Goal: Task Accomplishment & Management: Manage account settings

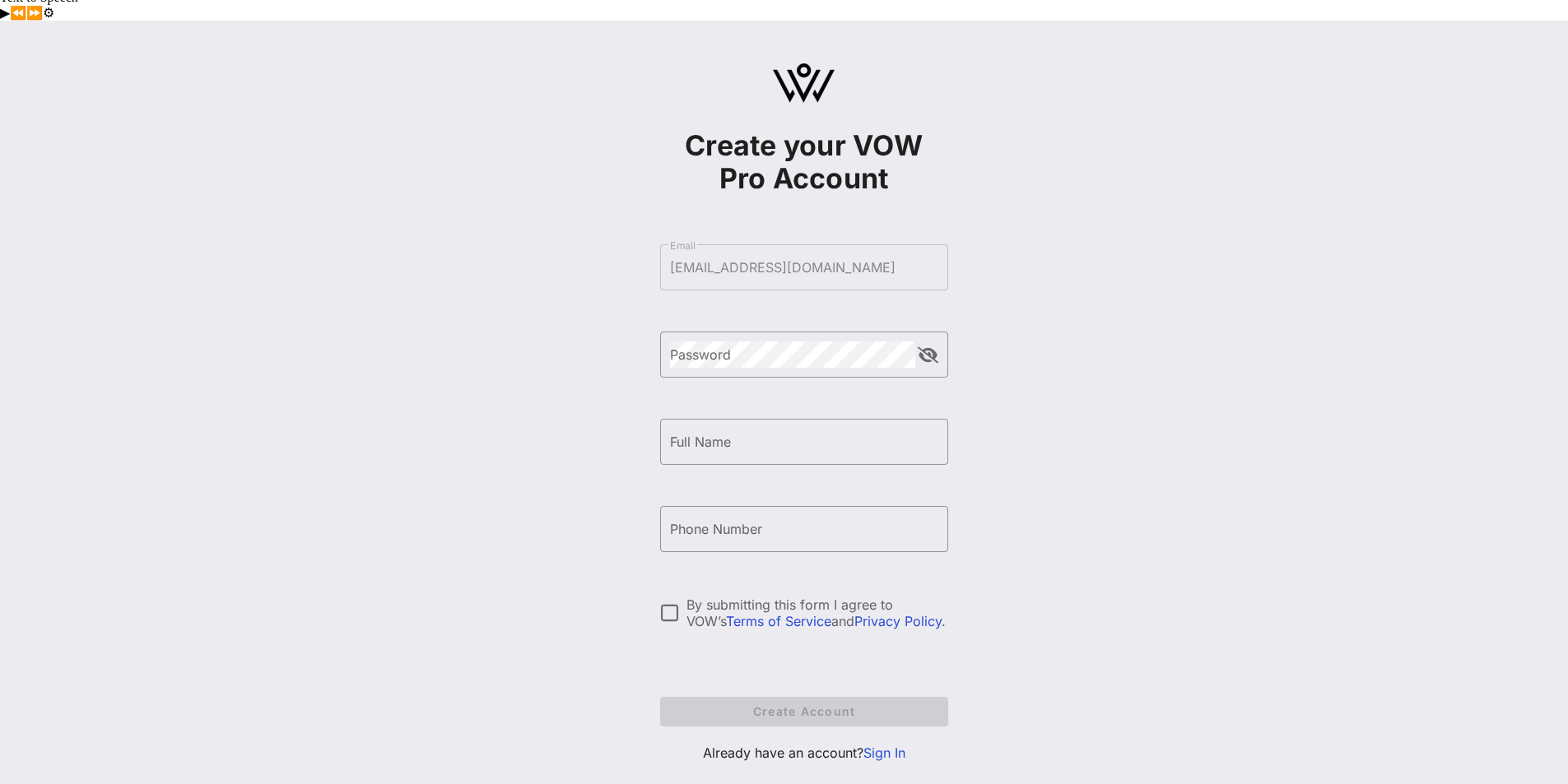
scroll to position [14, 0]
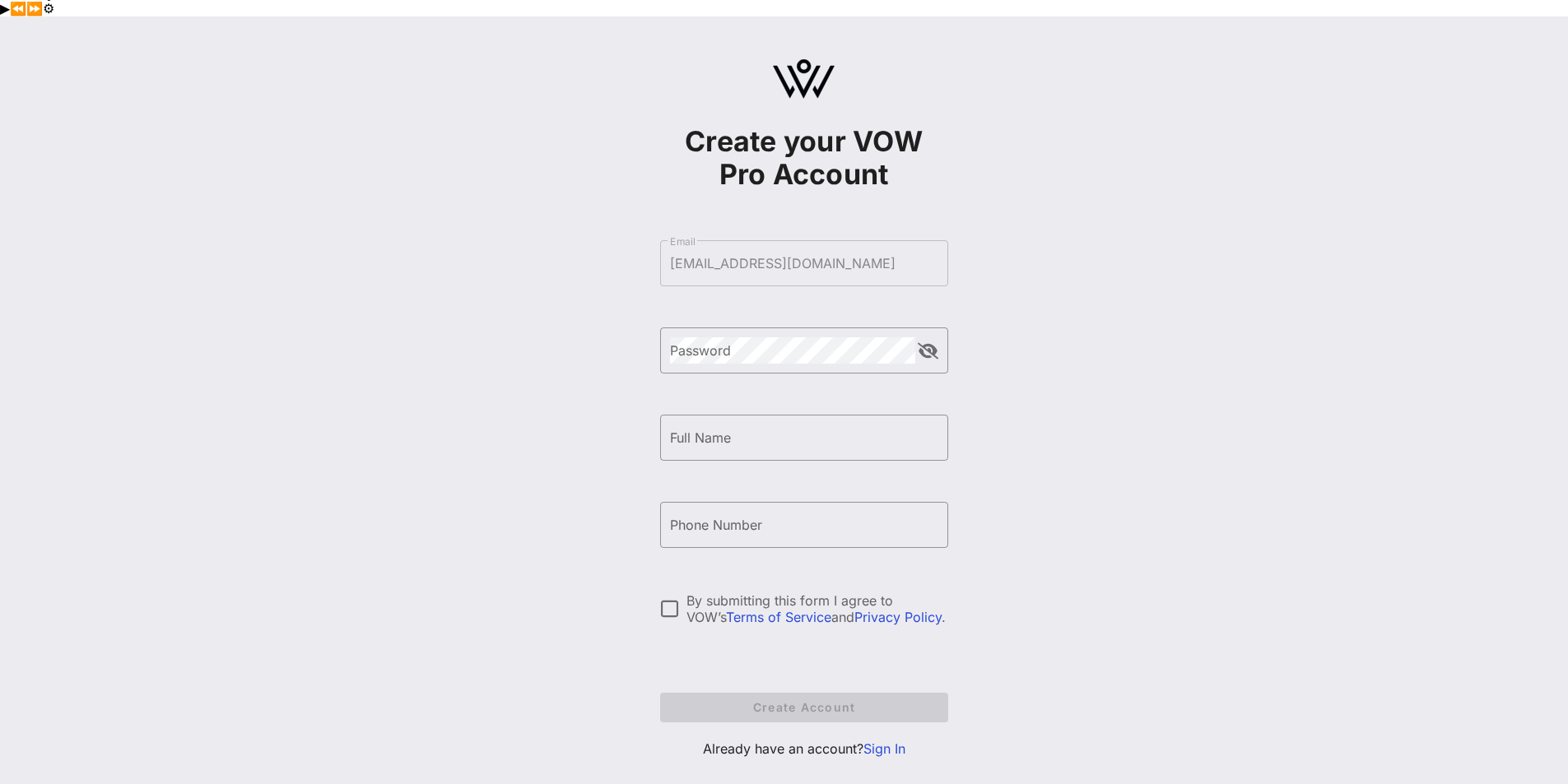
click at [736, 233] on form "​ Email [EMAIL_ADDRESS][DOMAIN_NAME] ​ Password ​ Full Name ​ Phone Number By s…" at bounding box center [804, 480] width 288 height 514
click at [934, 343] on button "append icon" at bounding box center [928, 351] width 21 height 17
click at [810, 424] on input "Full Name" at bounding box center [804, 437] width 269 height 26
type input "[PERSON_NAME]"
click at [709, 510] on div "Phone Number" at bounding box center [804, 524] width 269 height 46
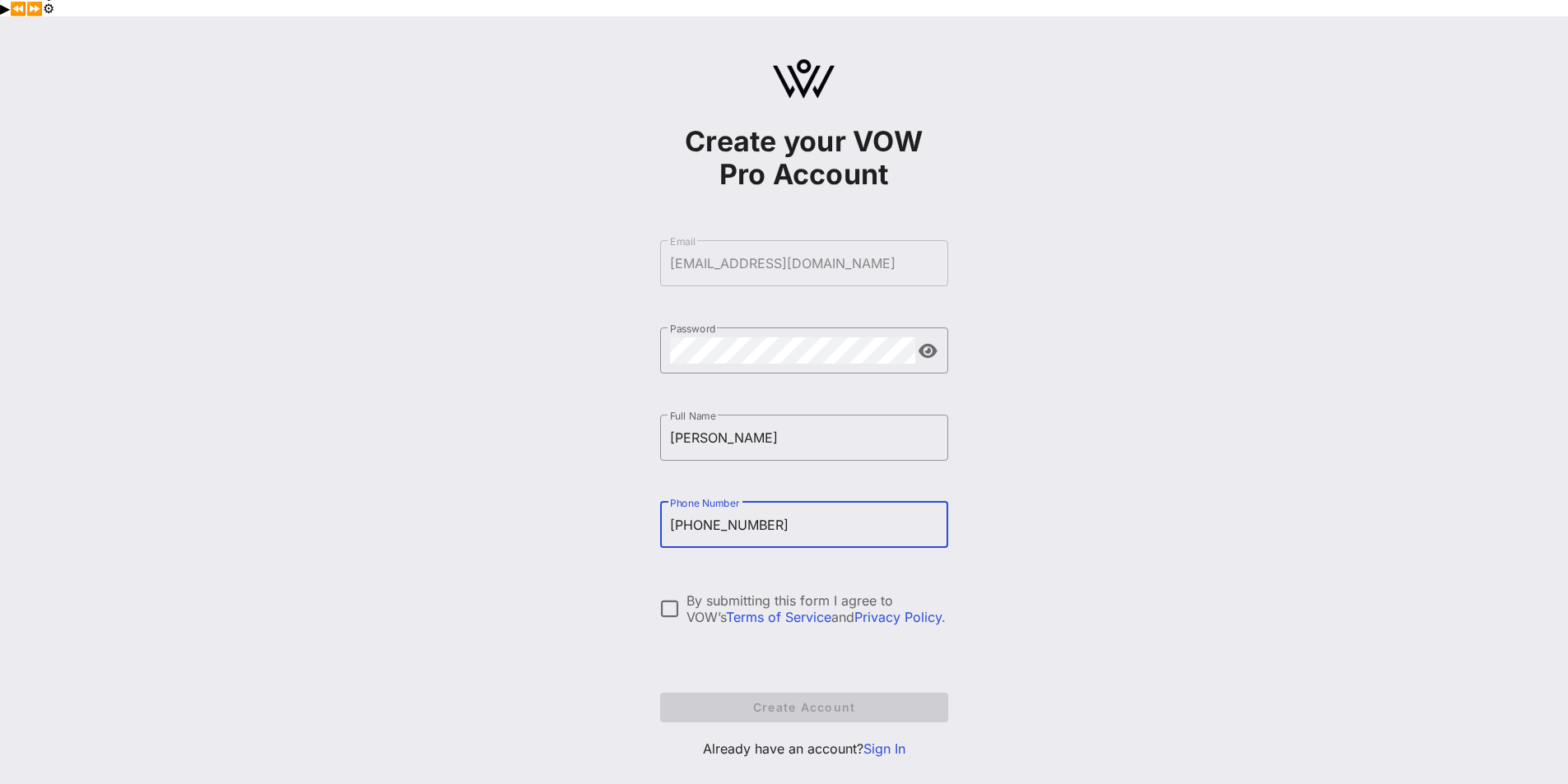
type input "12137440099"
click at [1101, 535] on div "Create your VOW Pro Account ​ Email [EMAIL_ADDRESS][DOMAIN_NAME] ​ Password ​ F…" at bounding box center [803, 416] width 1529 height 798
click at [670, 595] on div at bounding box center [670, 609] width 28 height 28
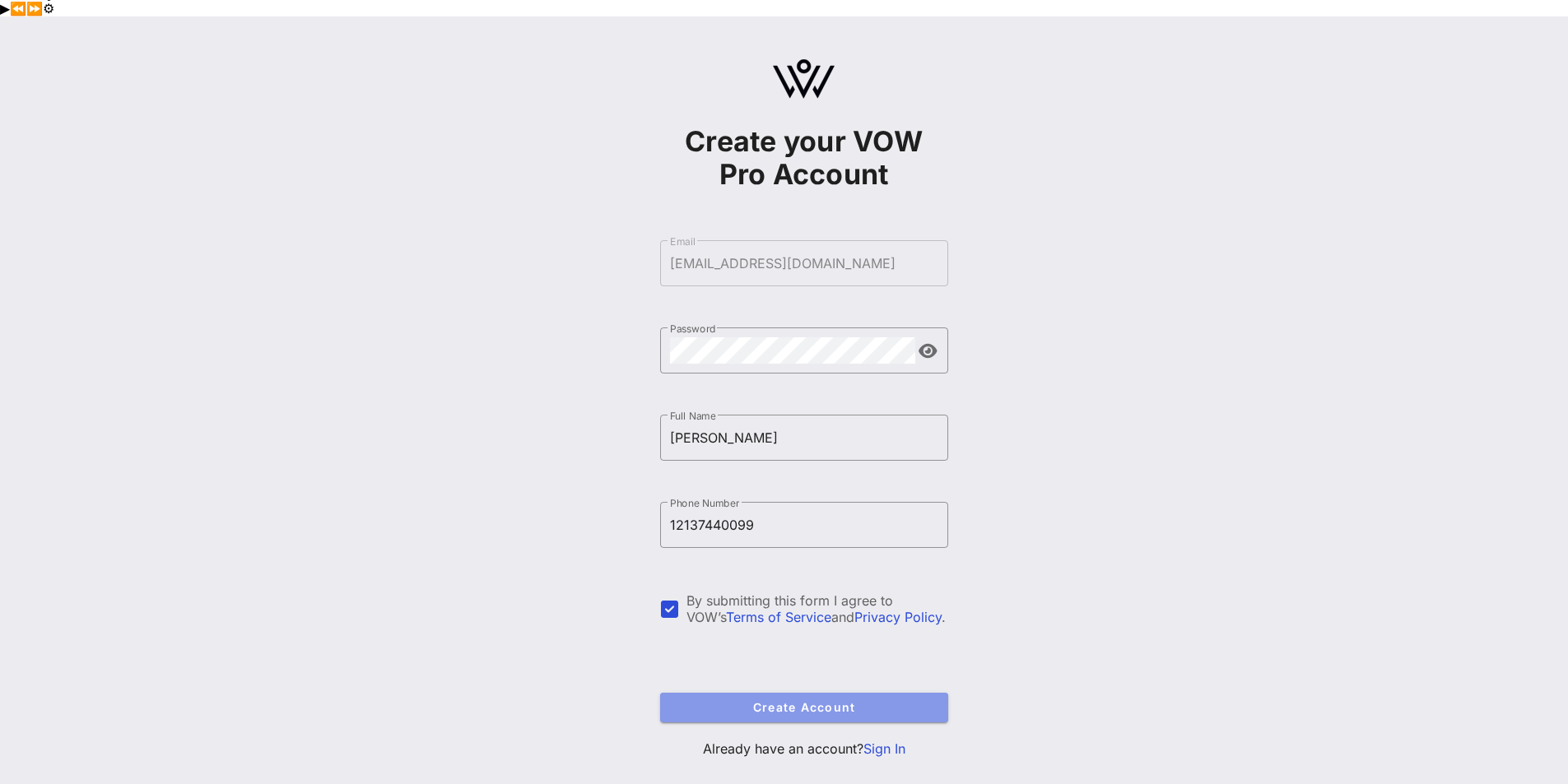
click at [854, 700] on span "Create Account" at bounding box center [804, 707] width 262 height 14
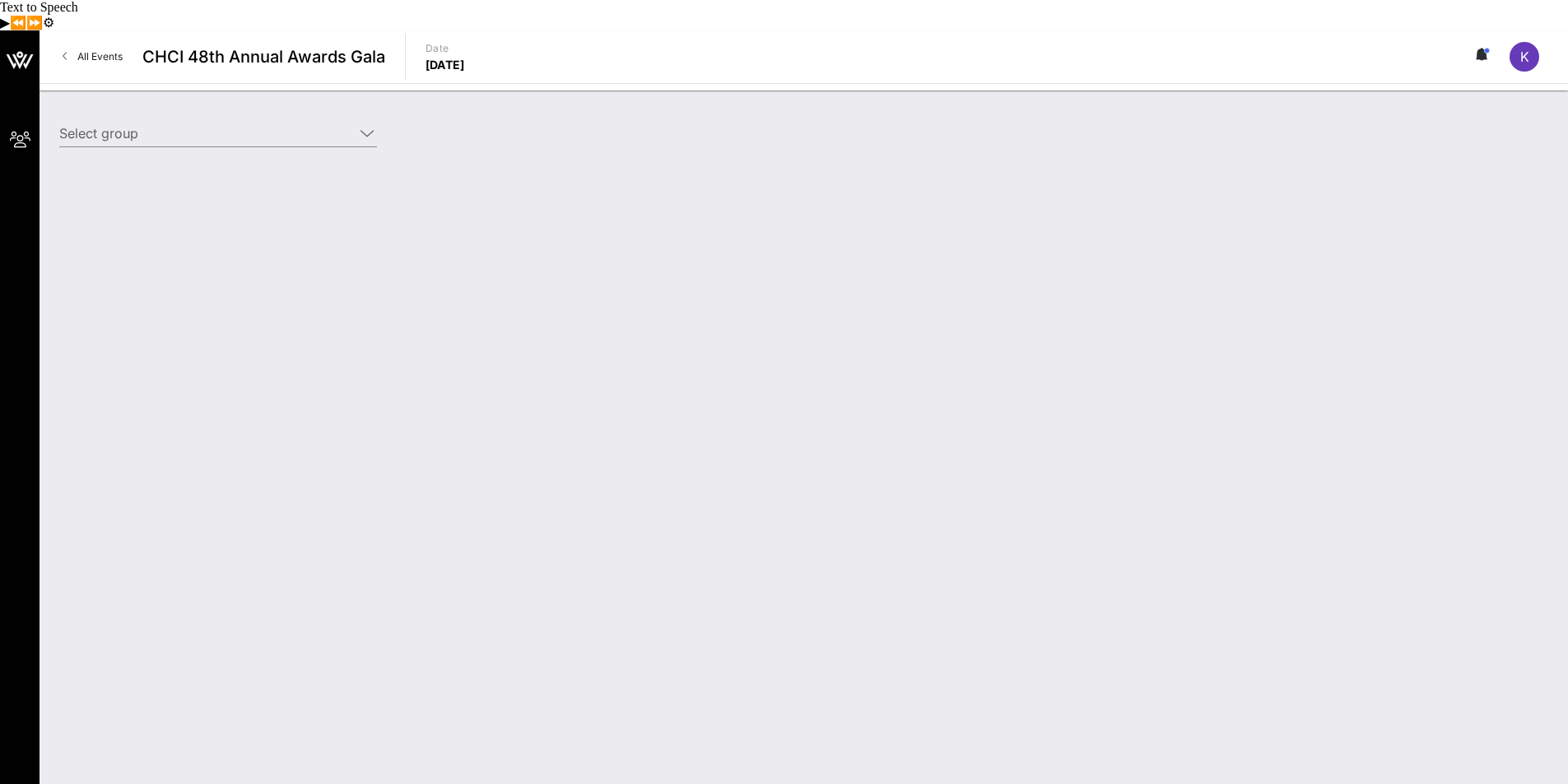
type input "[PERSON_NAME] Law Organization, LLP ([PERSON_NAME] Law Organization, LLP) [[PER…"
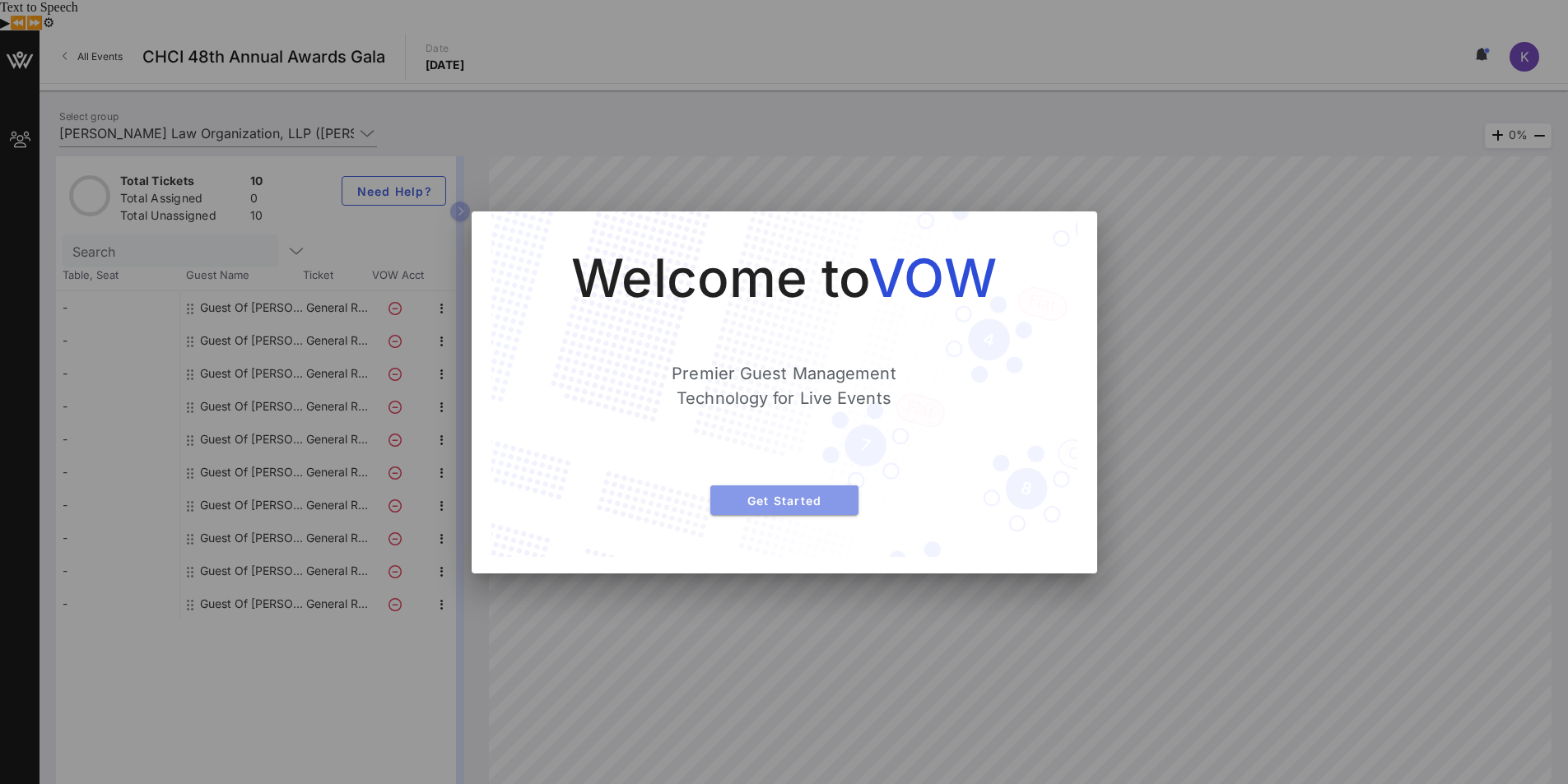
click at [787, 511] on button "Get Started" at bounding box center [784, 500] width 148 height 29
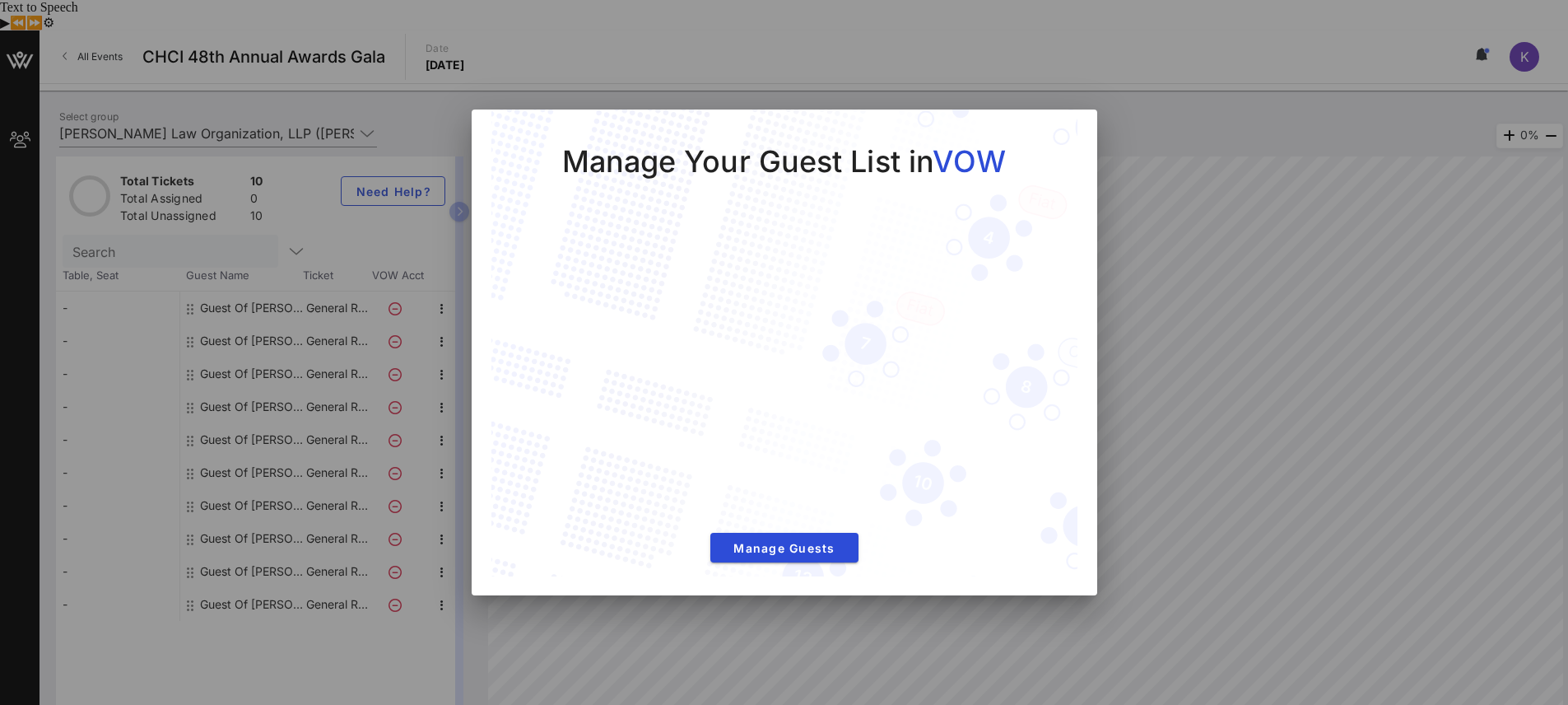
click at [1239, 133] on div at bounding box center [784, 352] width 1568 height 705
click at [798, 548] on span "Manage Guests" at bounding box center [784, 548] width 122 height 14
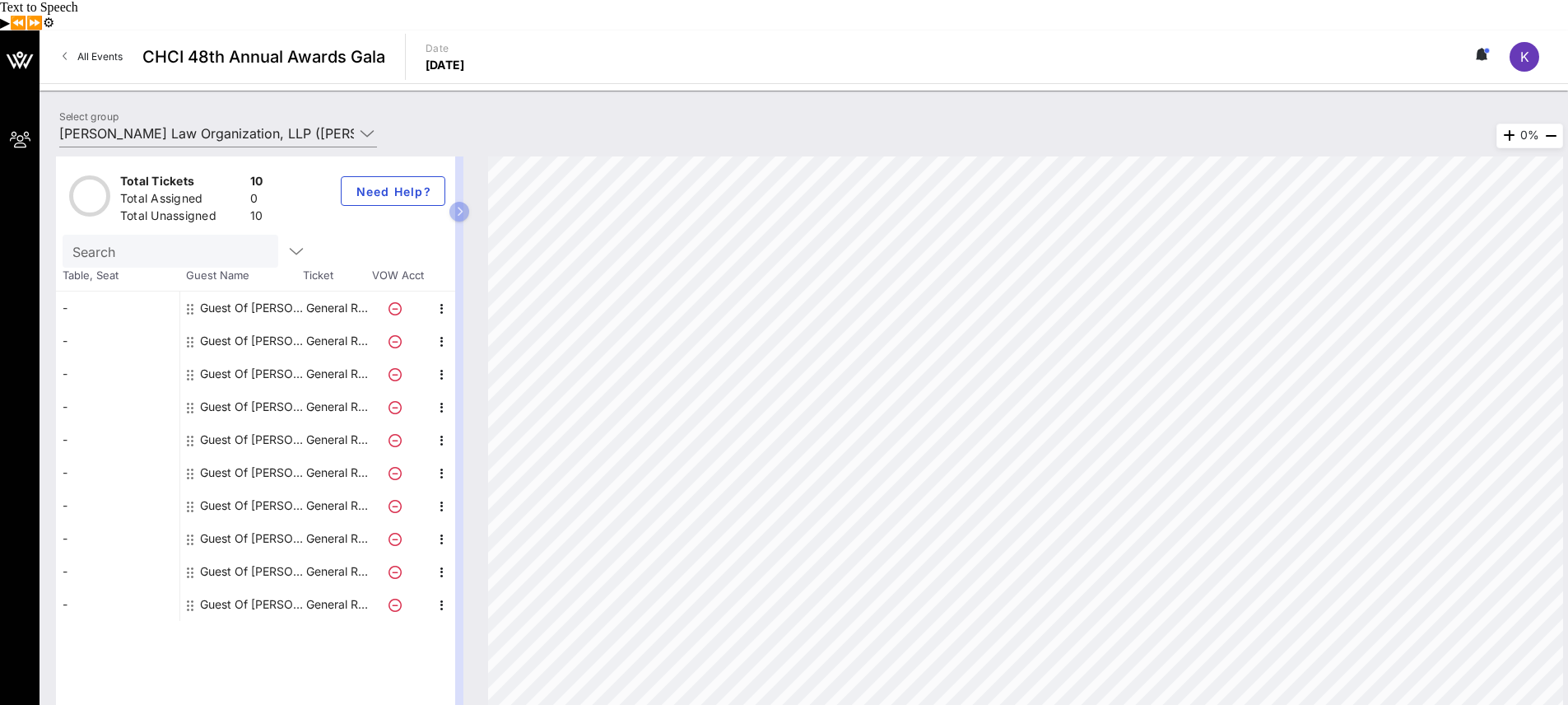
click at [210, 291] on div "Guest Of [PERSON_NAME] Law Organization, LLP" at bounding box center [252, 308] width 104 height 33
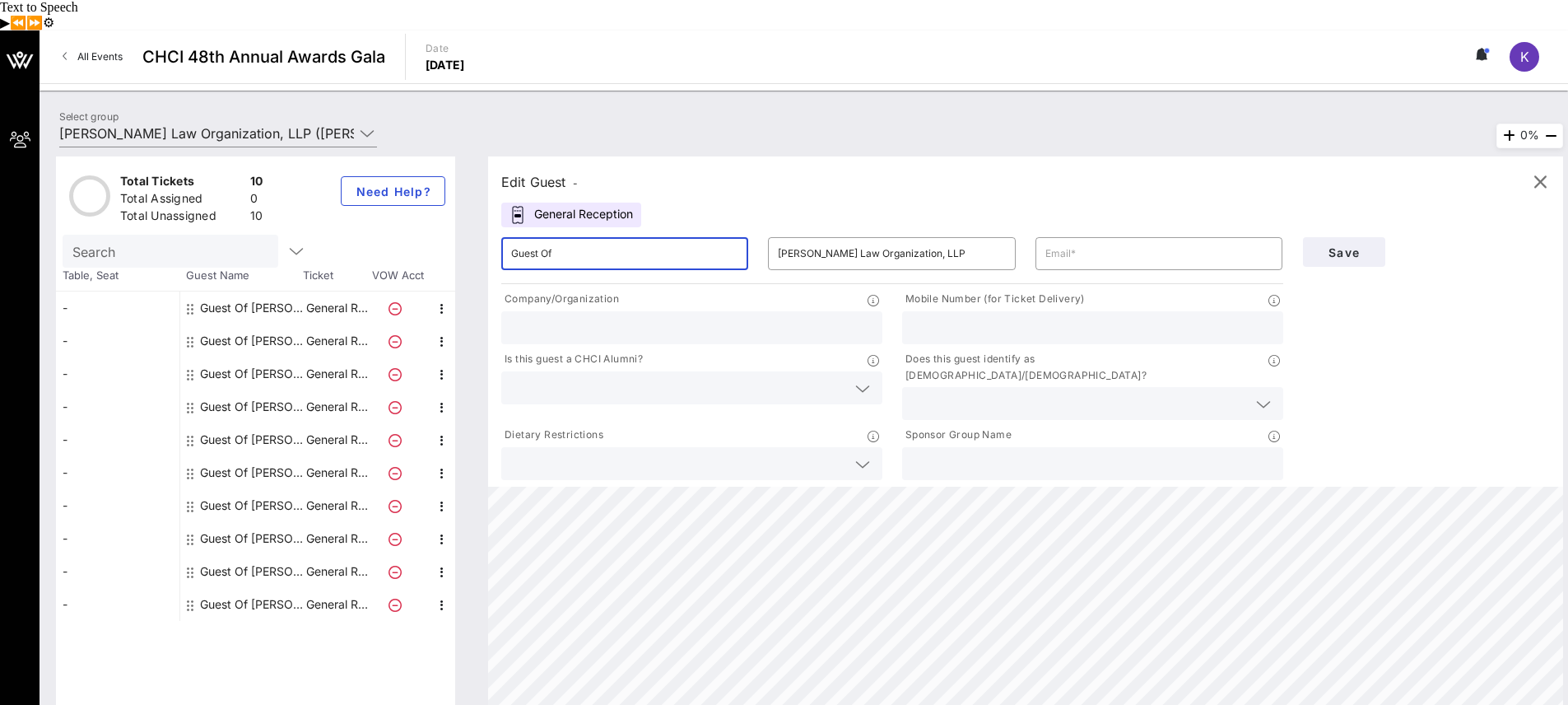
click at [565, 240] on input "Guest Of" at bounding box center [625, 253] width 228 height 26
drag, startPoint x: 565, startPoint y: 226, endPoint x: 492, endPoint y: 225, distance: 73.0
click at [493, 227] on div "​ Guest Of" at bounding box center [625, 254] width 267 height 53
type input "[PERSON_NAME]"
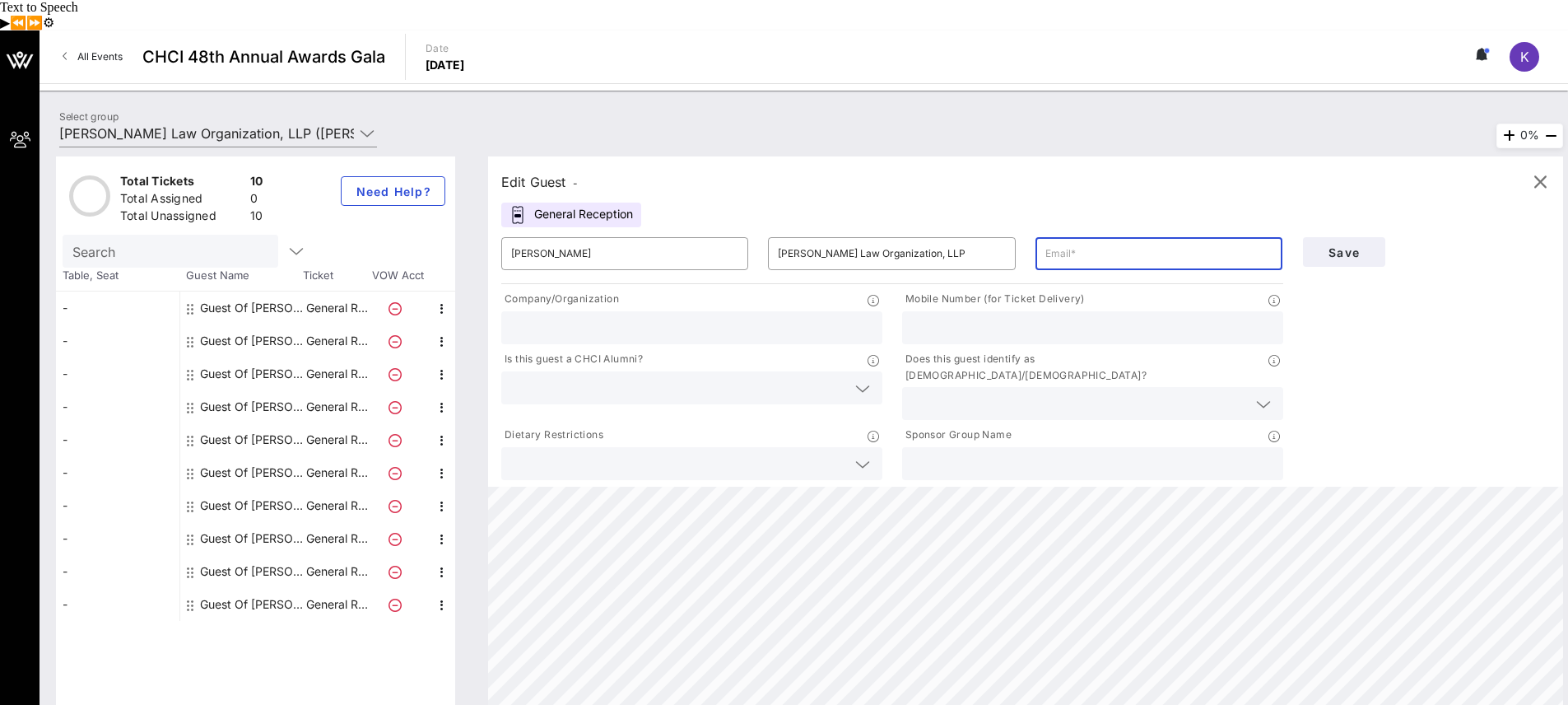
click at [1183, 240] on input "text" at bounding box center [1159, 253] width 228 height 26
type input "[EMAIL_ADDRESS][DOMAIN_NAME]"
click at [1433, 279] on div "Save" at bounding box center [1427, 355] width 268 height 256
click at [733, 311] on div at bounding box center [691, 327] width 362 height 33
type input "[PERSON_NAME] Law Organization, LLP"
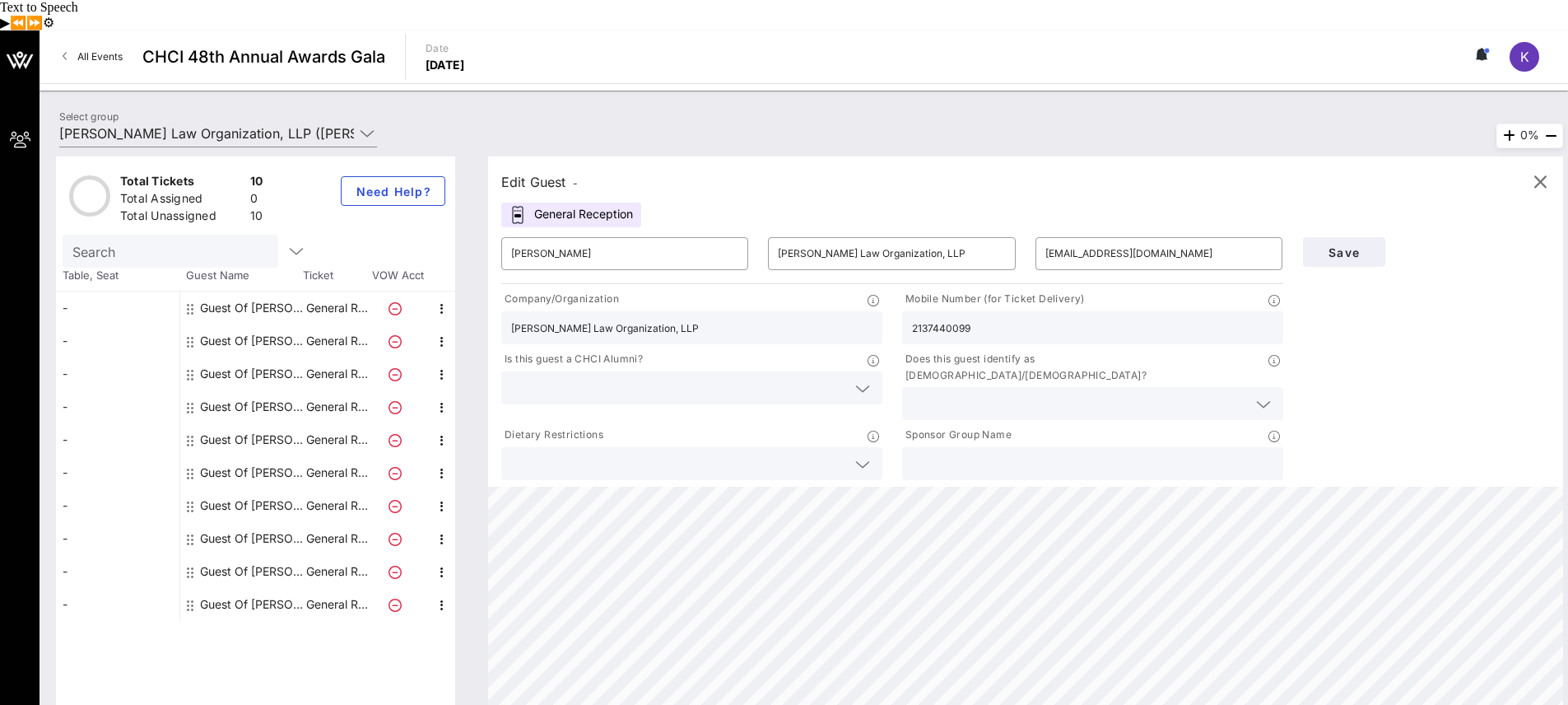
click at [1026, 317] on input "2137440099" at bounding box center [1092, 327] width 362 height 22
drag, startPoint x: 1013, startPoint y: 295, endPoint x: 906, endPoint y: 295, distance: 107.0
click at [906, 311] on div "2137440099" at bounding box center [1092, 327] width 381 height 33
type input "6266658227"
click at [1461, 341] on div "Save" at bounding box center [1427, 355] width 268 height 256
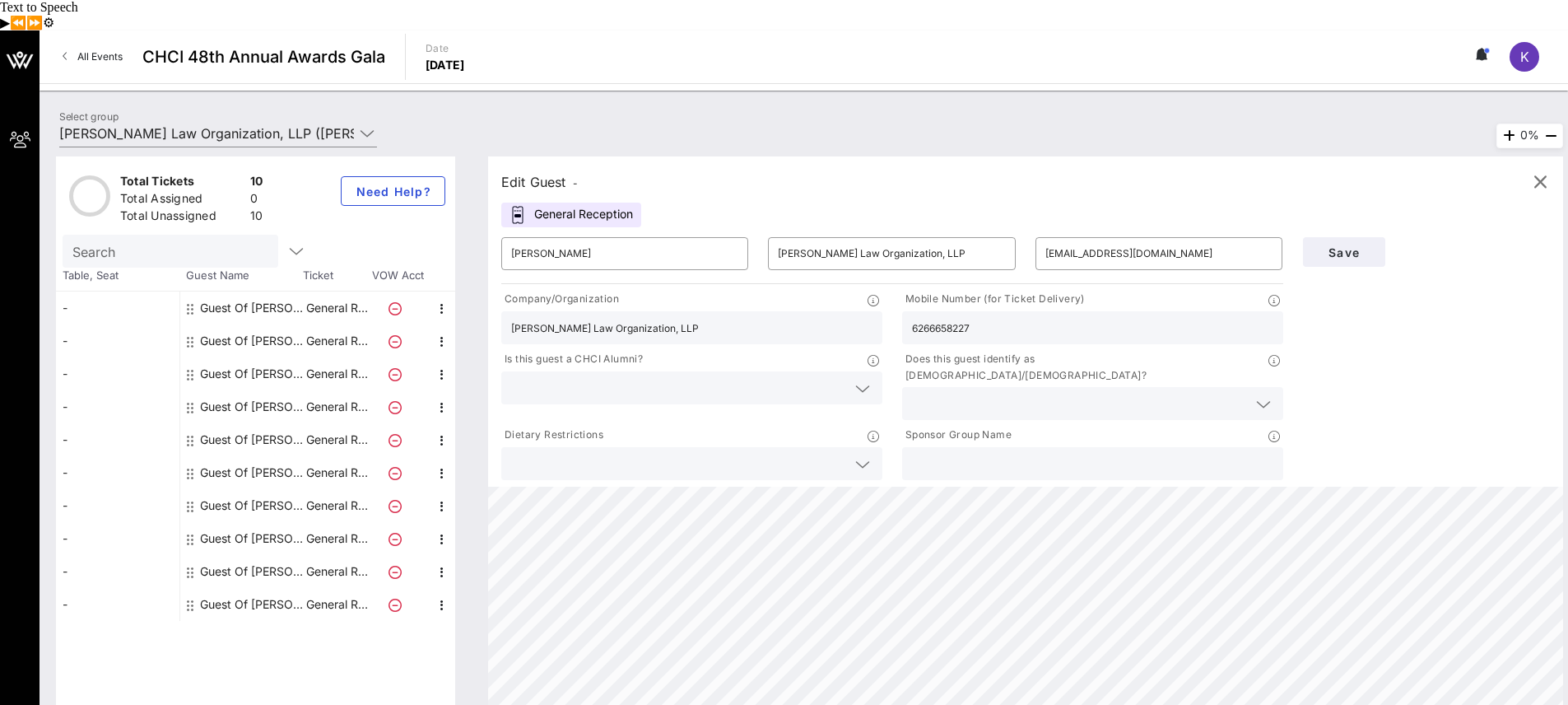
click at [1265, 394] on icon at bounding box center [1263, 404] width 15 height 20
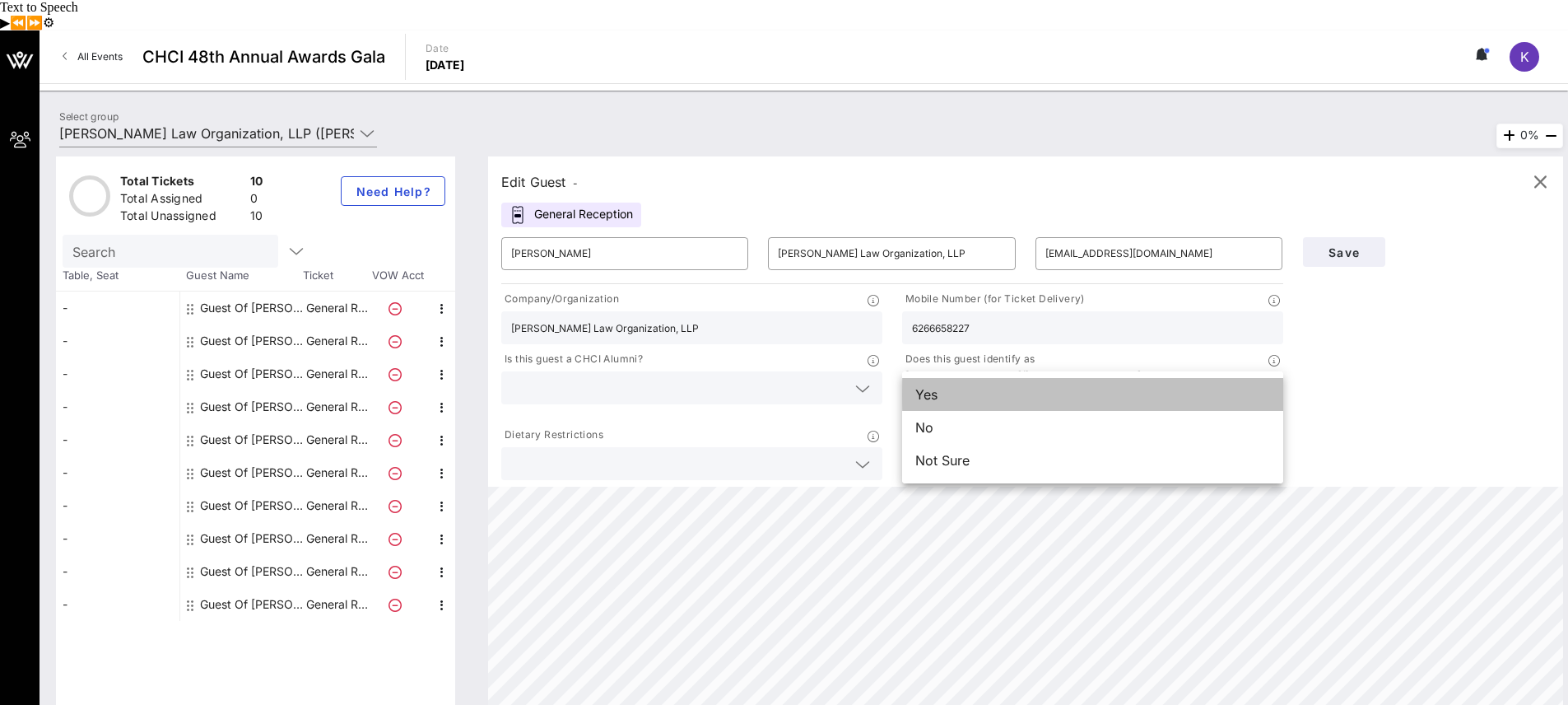
click at [1005, 378] on div "Yes" at bounding box center [1092, 394] width 381 height 33
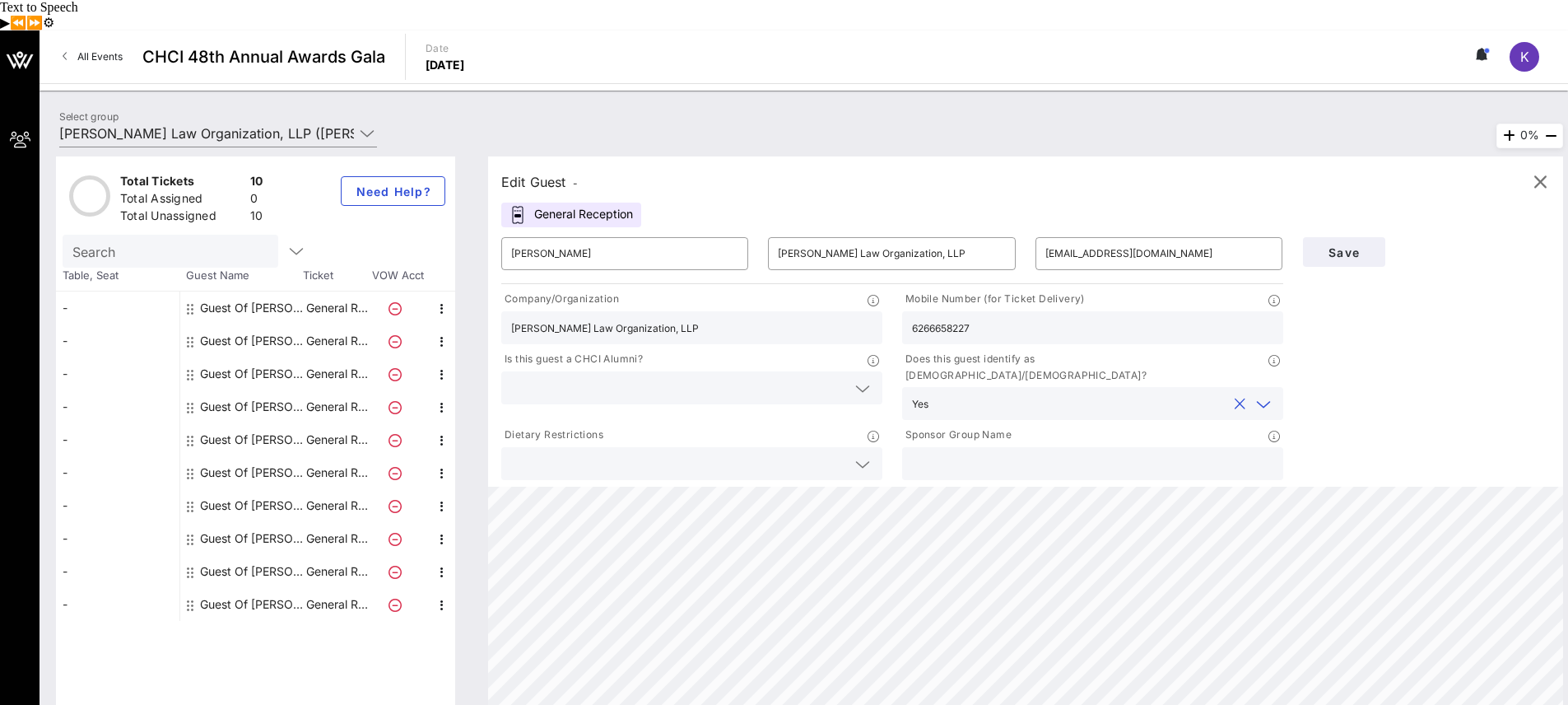
click at [859, 454] on icon at bounding box center [862, 464] width 15 height 20
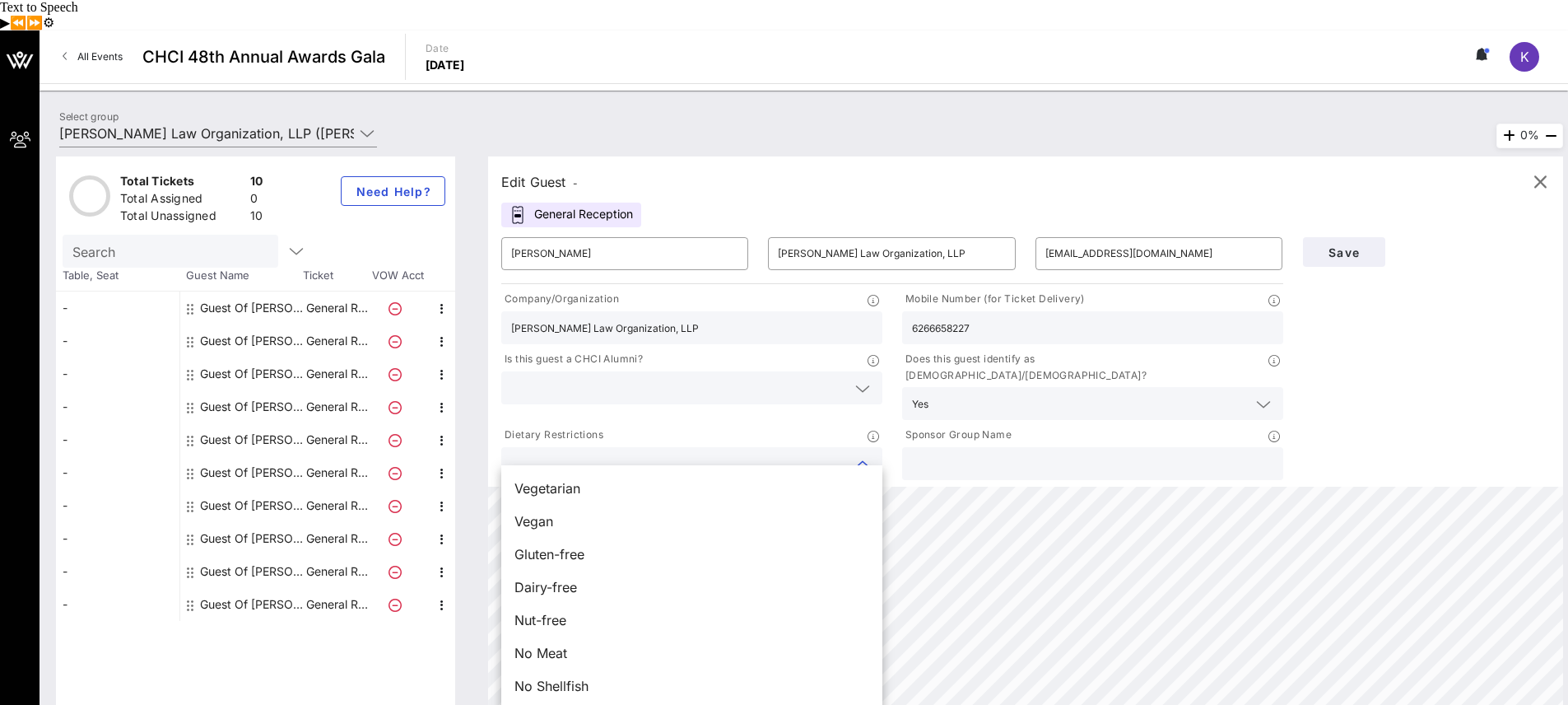
click at [558, 447] on div at bounding box center [691, 464] width 362 height 33
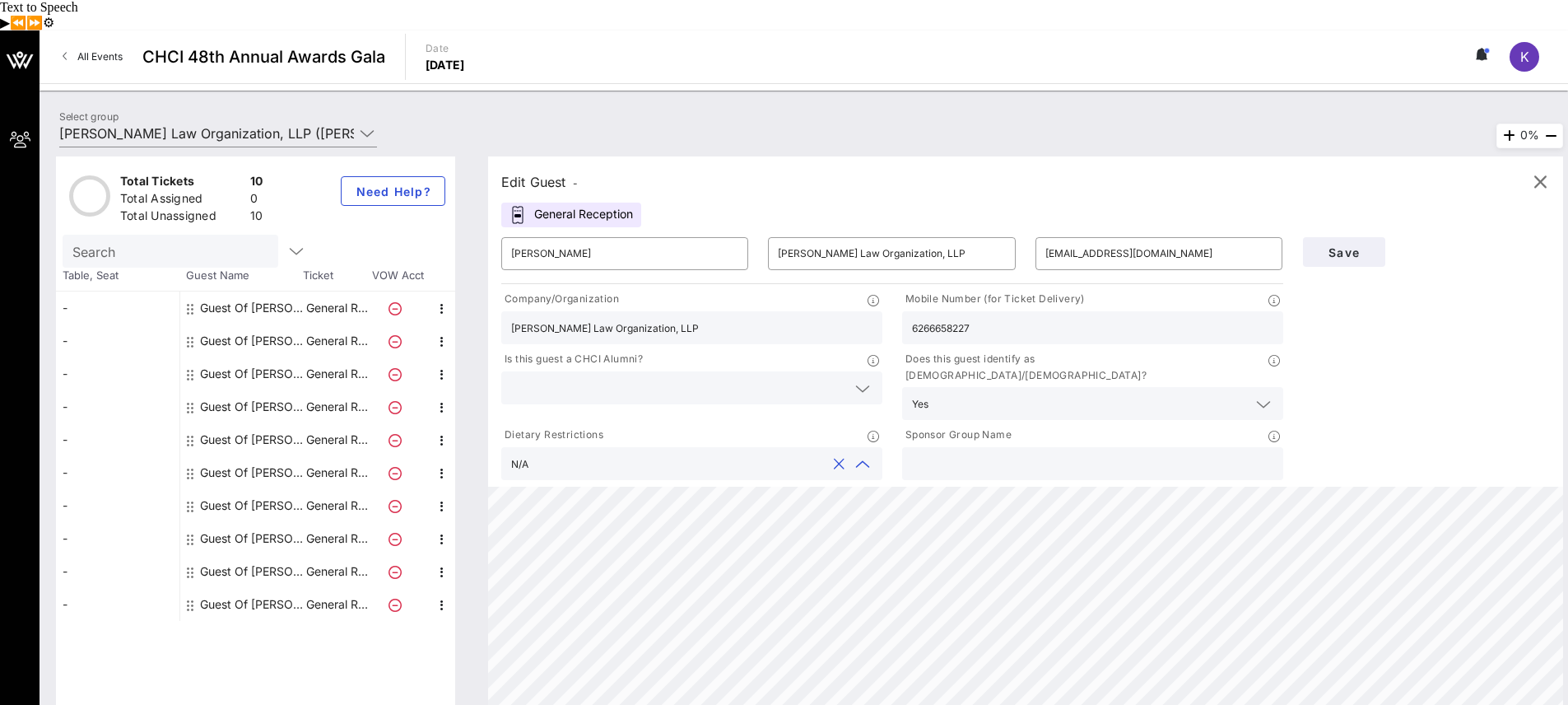
type input "N/A"
click at [973, 453] on input "text" at bounding box center [1092, 464] width 362 height 22
drag, startPoint x: 977, startPoint y: 227, endPoint x: 772, endPoint y: 227, distance: 205.0
click at [772, 237] on div "​ [PERSON_NAME] Law Organization, LLP" at bounding box center [891, 254] width 247 height 33
click at [1068, 453] on input "text" at bounding box center [1092, 464] width 362 height 22
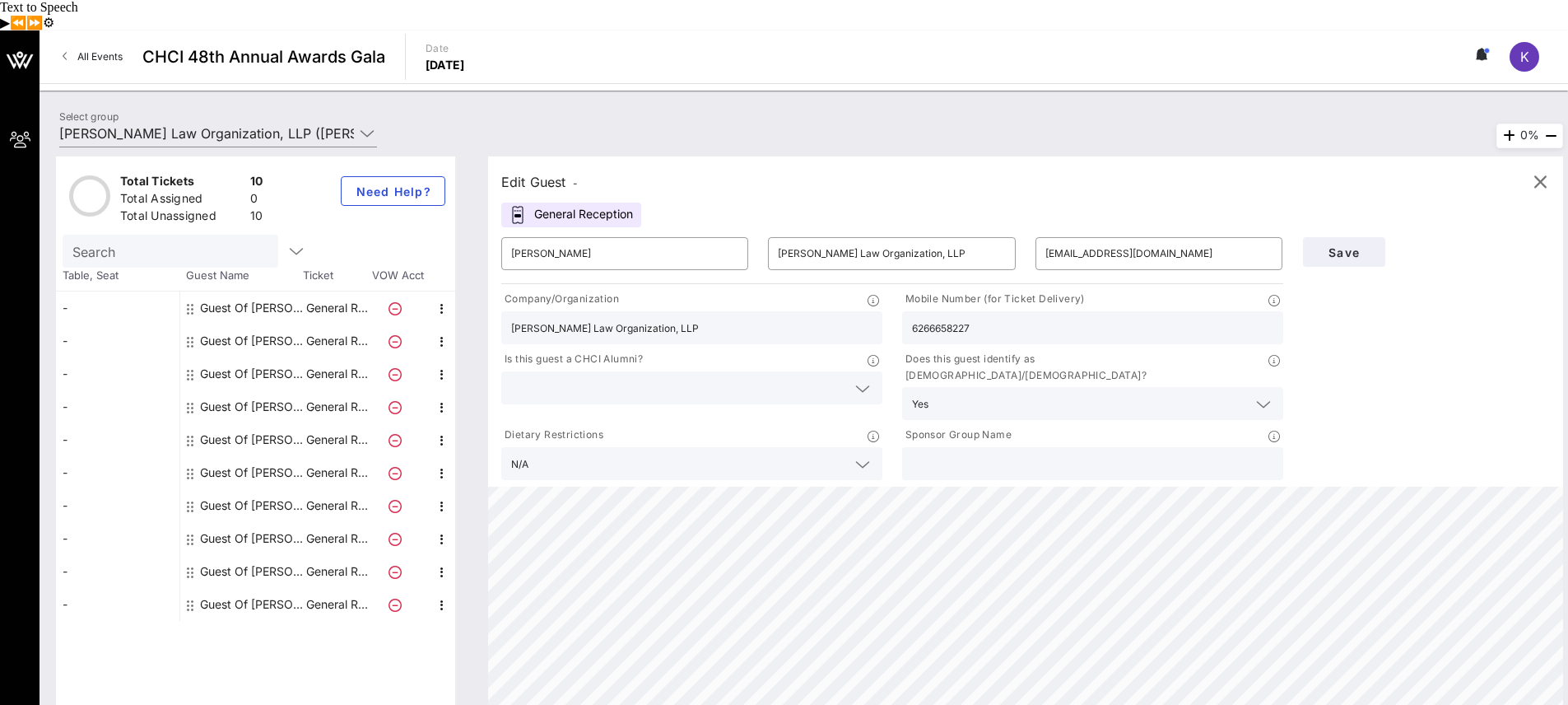
paste input "[PERSON_NAME] Law Organization, LLP"
type input "[PERSON_NAME] Law Organization, LLP"
drag, startPoint x: 980, startPoint y: 218, endPoint x: 776, endPoint y: 218, distance: 204.0
click at [776, 237] on div "​ [PERSON_NAME] Law Organization, LLP" at bounding box center [891, 254] width 247 height 33
drag, startPoint x: 577, startPoint y: 228, endPoint x: 531, endPoint y: 223, distance: 46.3
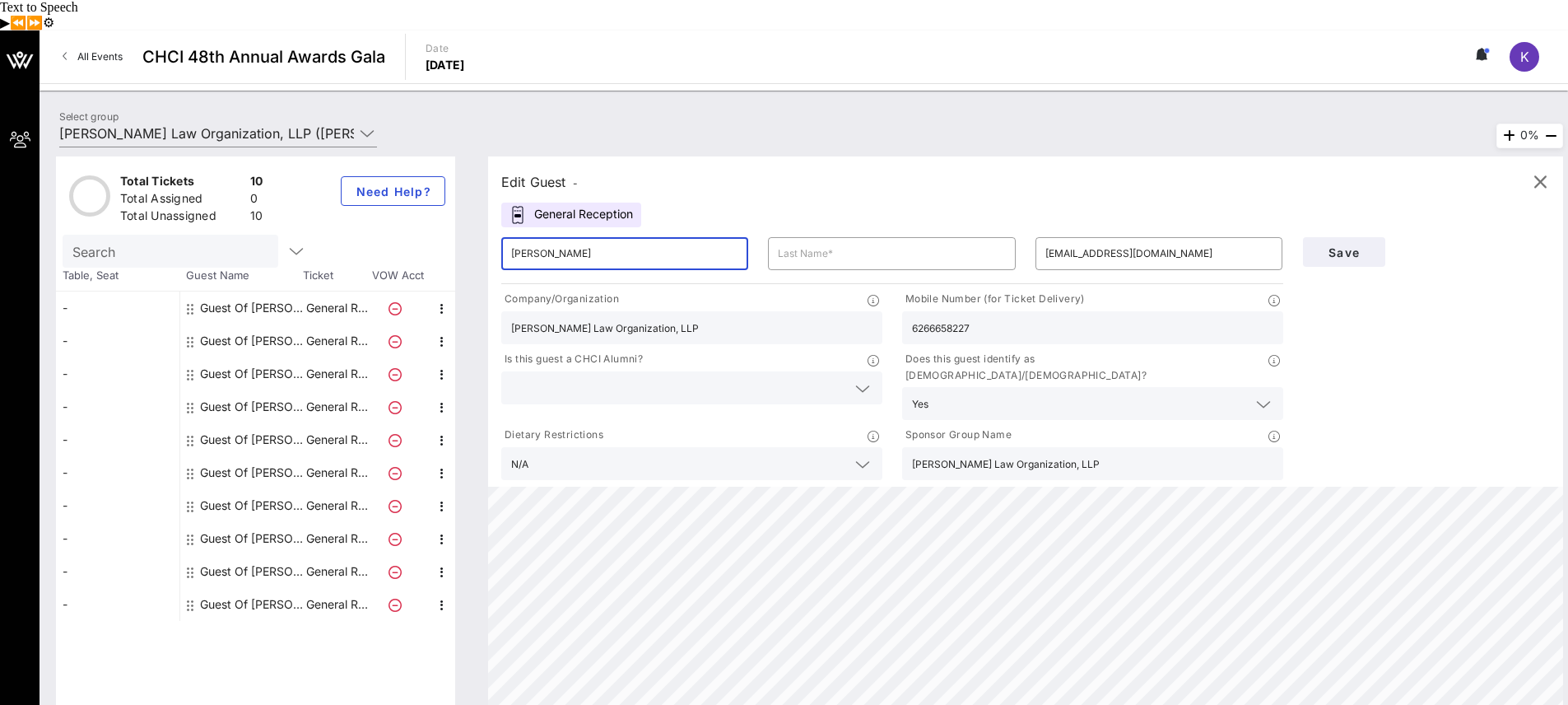
click at [531, 240] on input "[PERSON_NAME]" at bounding box center [625, 253] width 228 height 26
type input "[PERSON_NAME]"
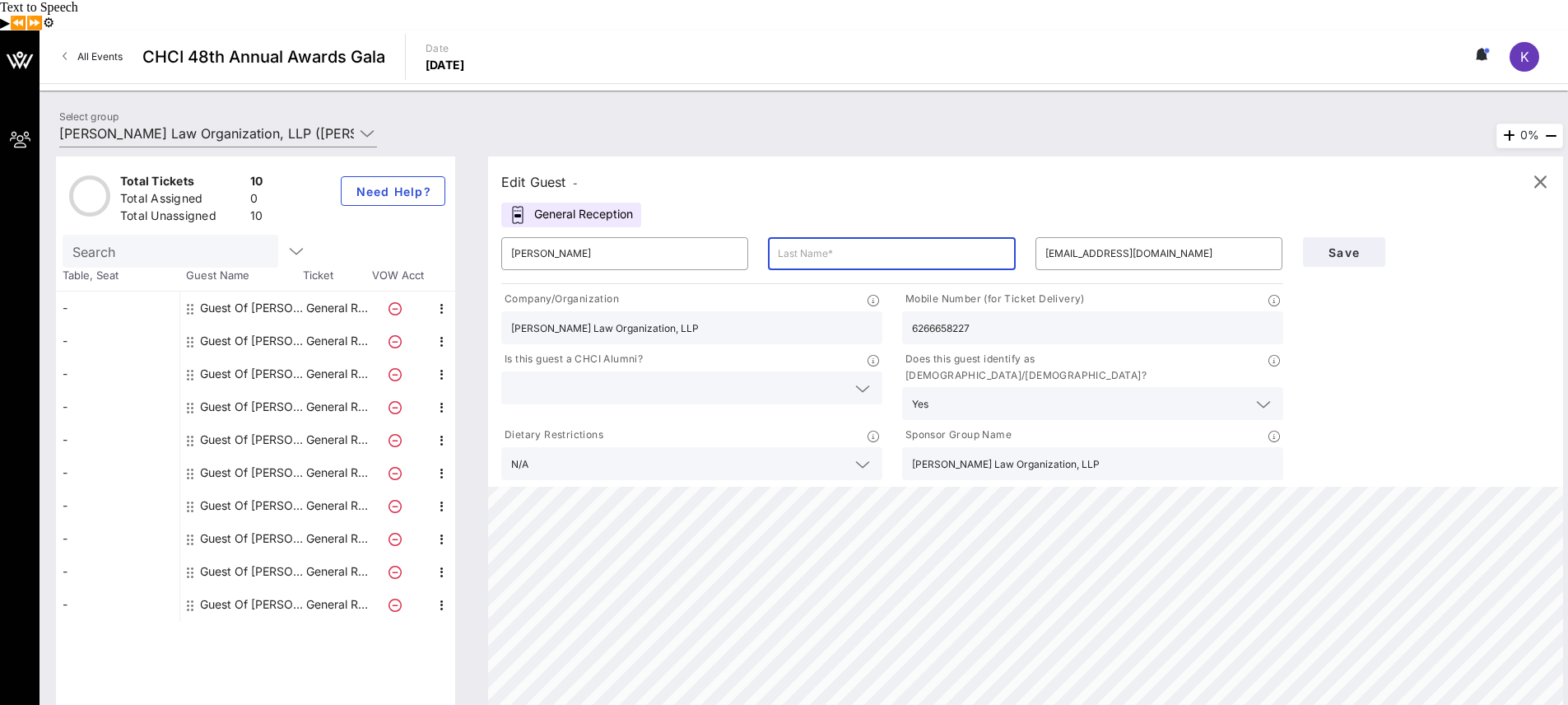
click at [789, 240] on input "text" at bounding box center [891, 253] width 228 height 26
paste input "[PERSON_NAME]"
type input "[PERSON_NAME]"
click at [900, 156] on div "Edit Guest - General Reception ​ [PERSON_NAME] ​ [PERSON_NAME] ​ [EMAIL_ADDRESS…" at bounding box center [1026, 321] width 1075 height 330
click at [859, 378] on icon at bounding box center [862, 388] width 15 height 20
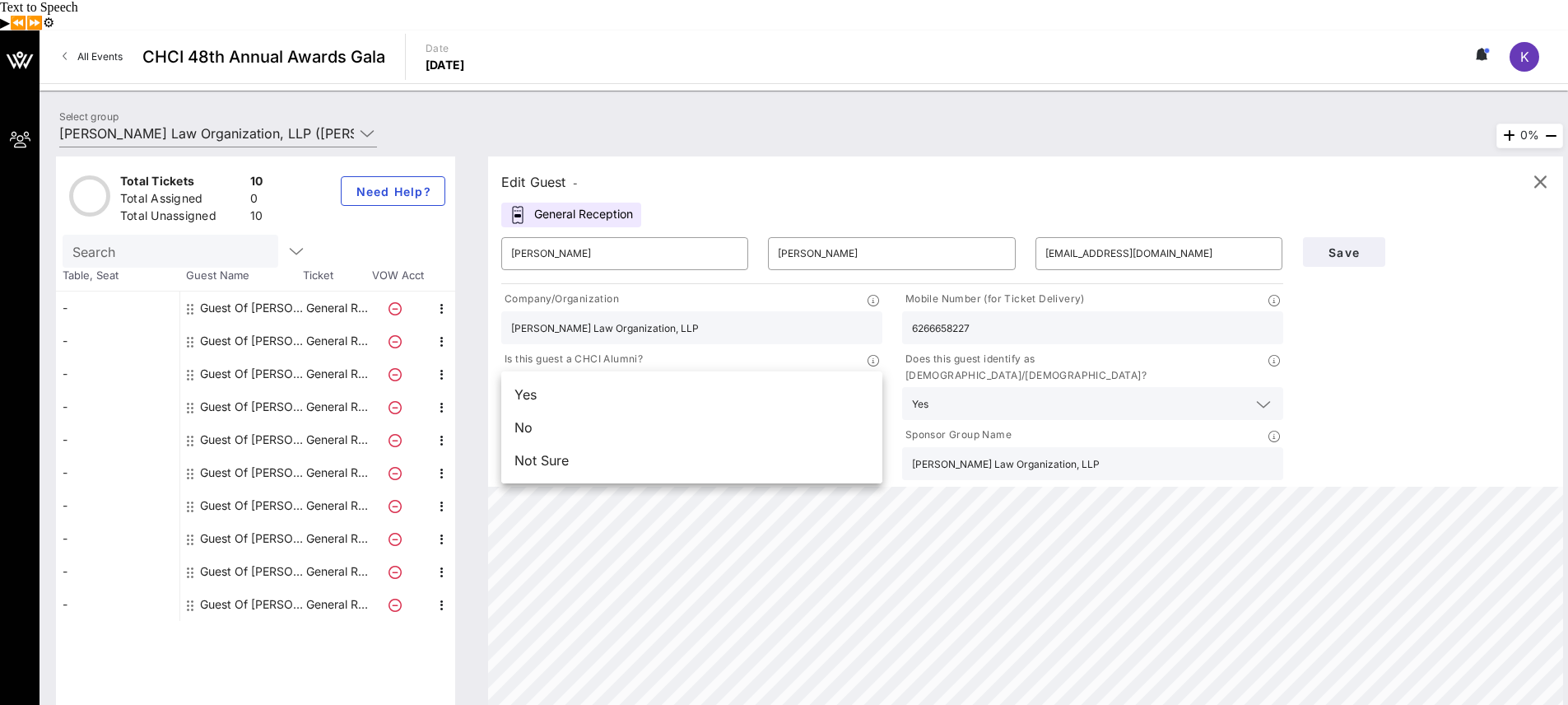
click at [859, 378] on div "Yes" at bounding box center [691, 394] width 381 height 33
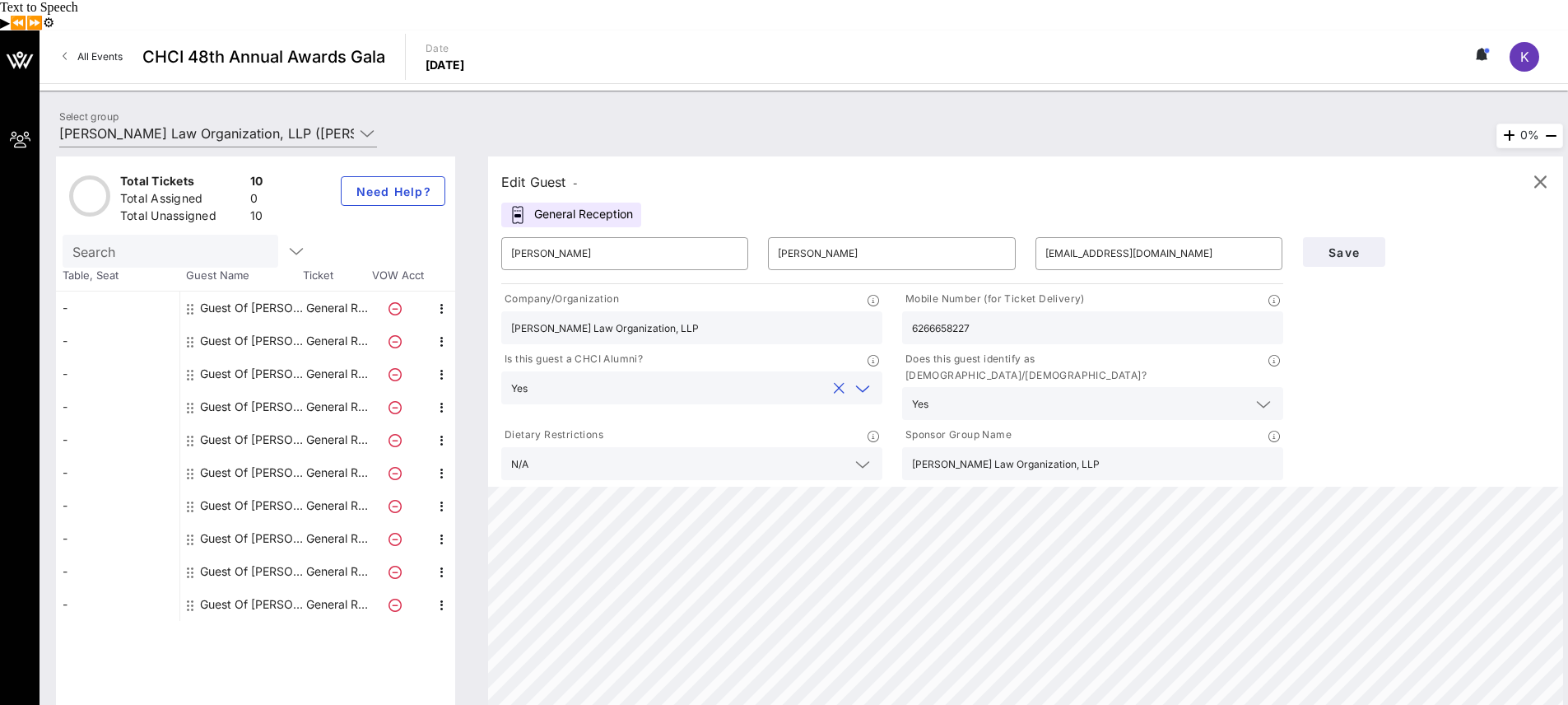
click at [864, 378] on icon at bounding box center [862, 388] width 15 height 20
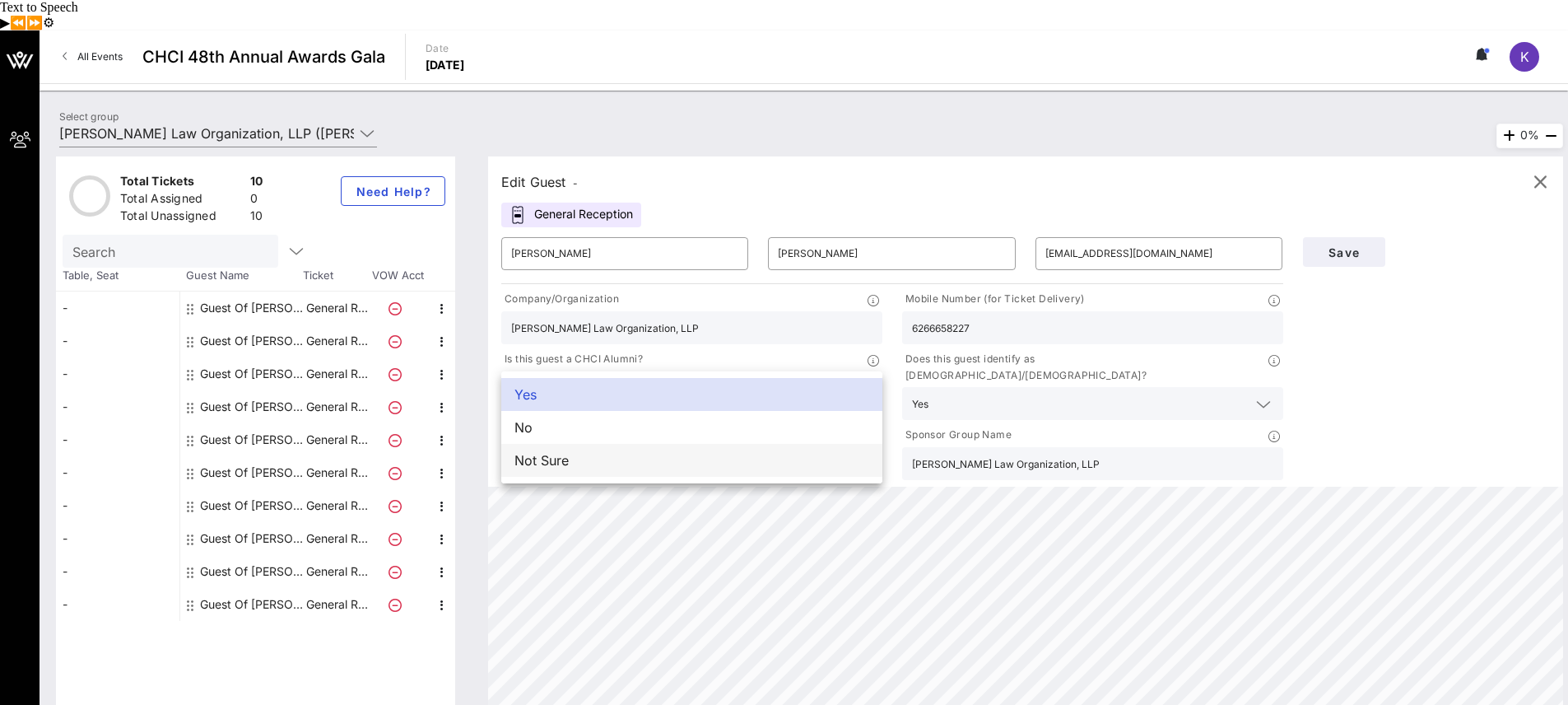
click at [693, 443] on div "Not Sure" at bounding box center [691, 460] width 381 height 33
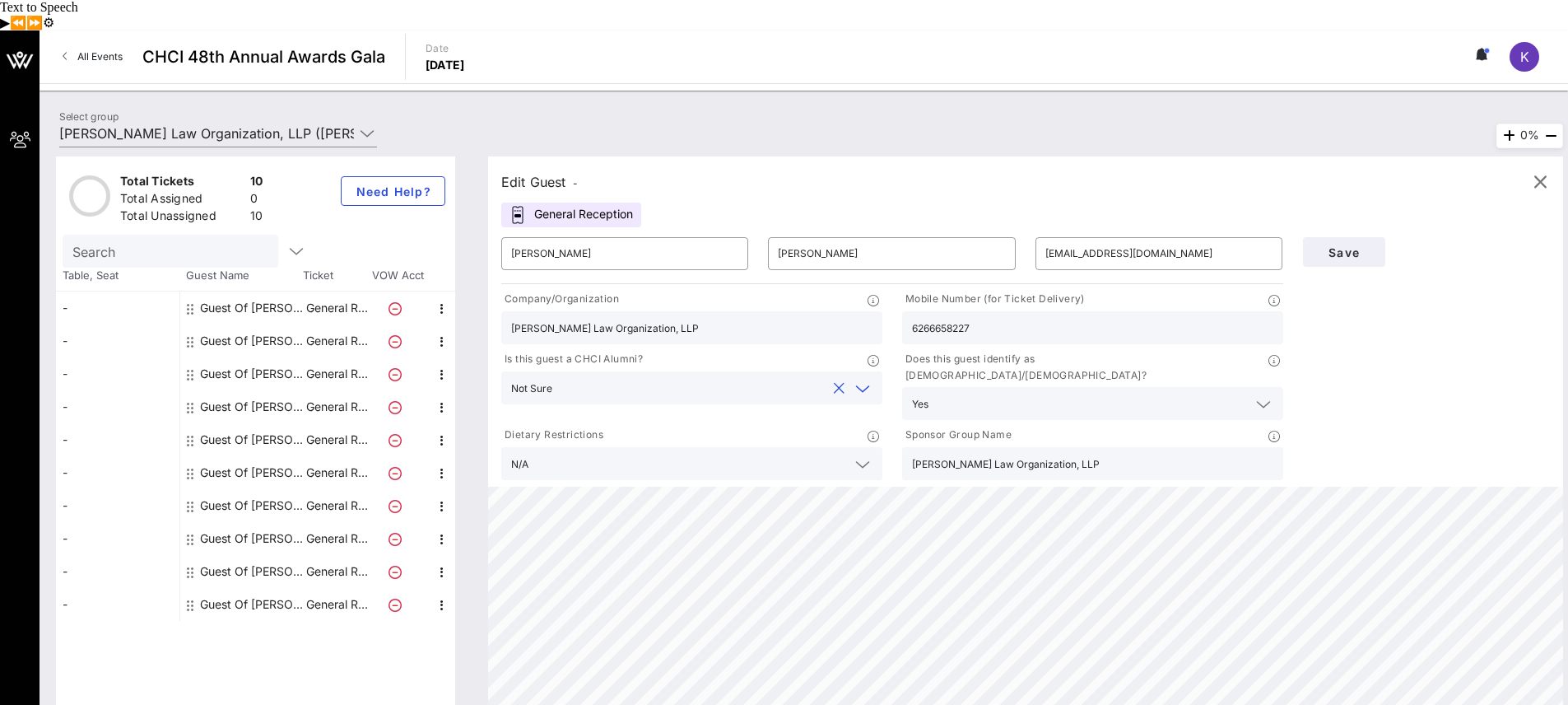
click at [838, 380] on button "clear icon" at bounding box center [838, 388] width 11 height 17
click at [1378, 323] on div "Save" at bounding box center [1427, 355] width 268 height 256
click at [1340, 245] on span "Save" at bounding box center [1343, 252] width 56 height 14
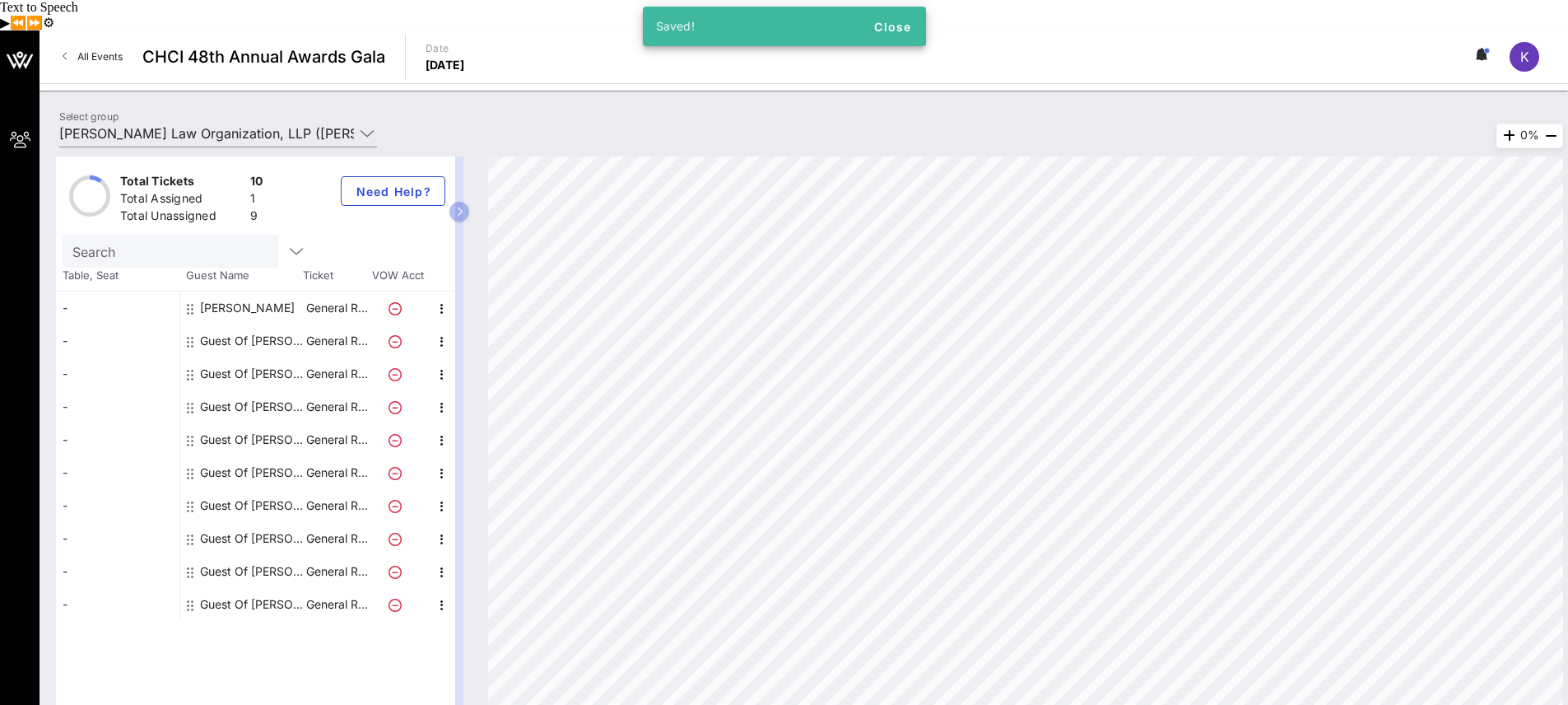
click at [228, 291] on div "[PERSON_NAME]" at bounding box center [247, 308] width 95 height 33
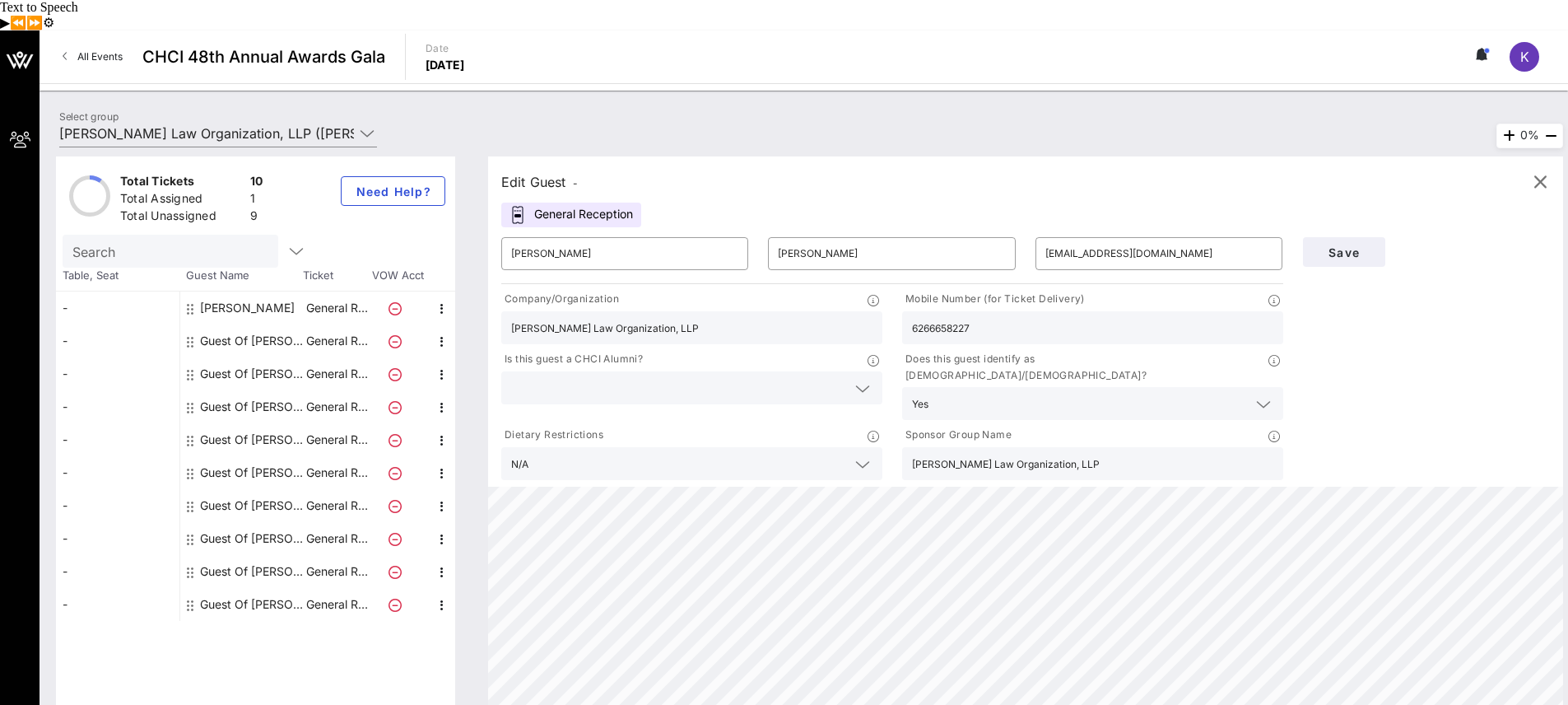
click at [223, 325] on div "Guest Of [PERSON_NAME] Law Organization, LLP" at bounding box center [252, 341] width 104 height 33
type input "Guest Of"
type input "[PERSON_NAME] Law Organization, LLP"
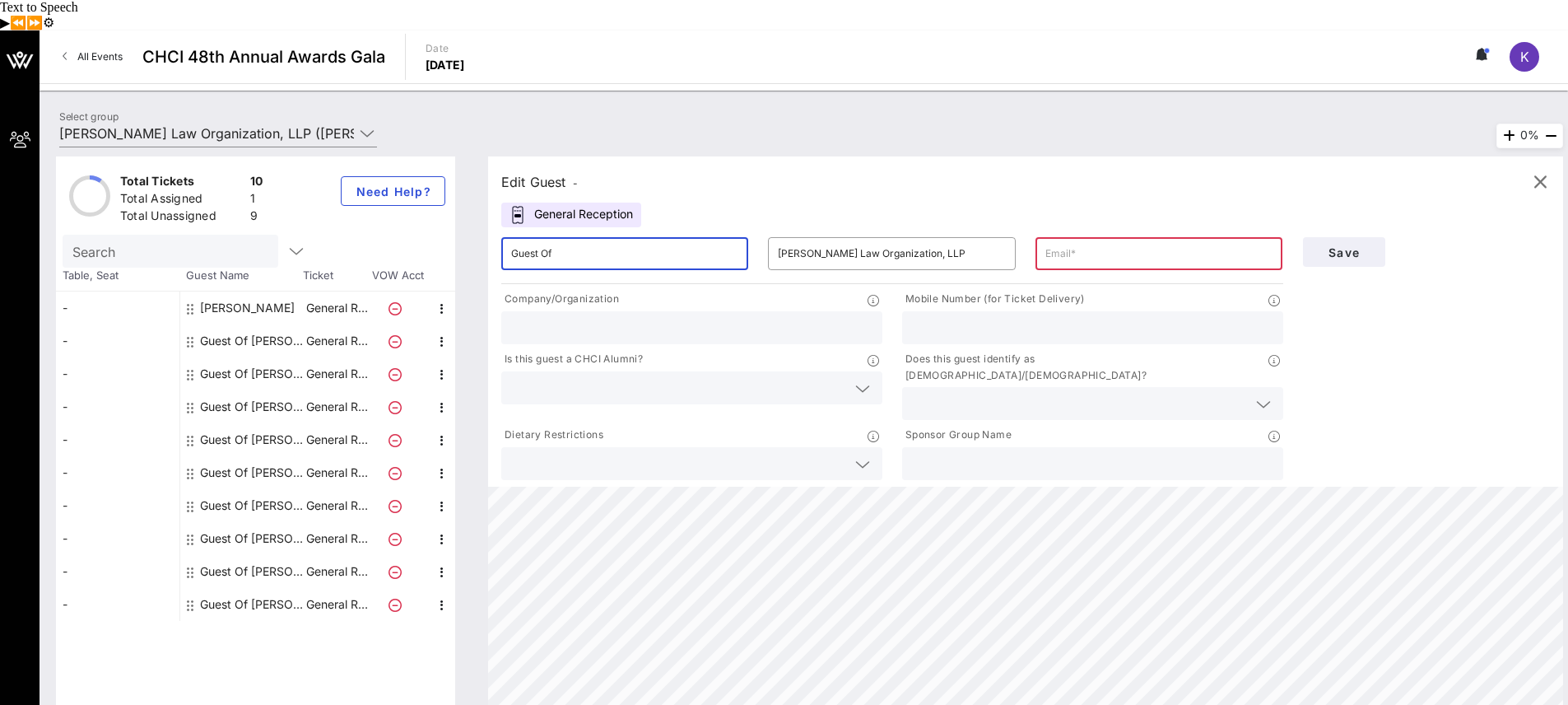
drag, startPoint x: 611, startPoint y: 227, endPoint x: 475, endPoint y: 228, distance: 136.0
click at [475, 228] on div "Edit Guest - General Reception ​ Guest Of ​ [PERSON_NAME] Law Organization, LLP…" at bounding box center [1017, 436] width 1091 height 562
type input "D"
type input "[PERSON_NAME]"
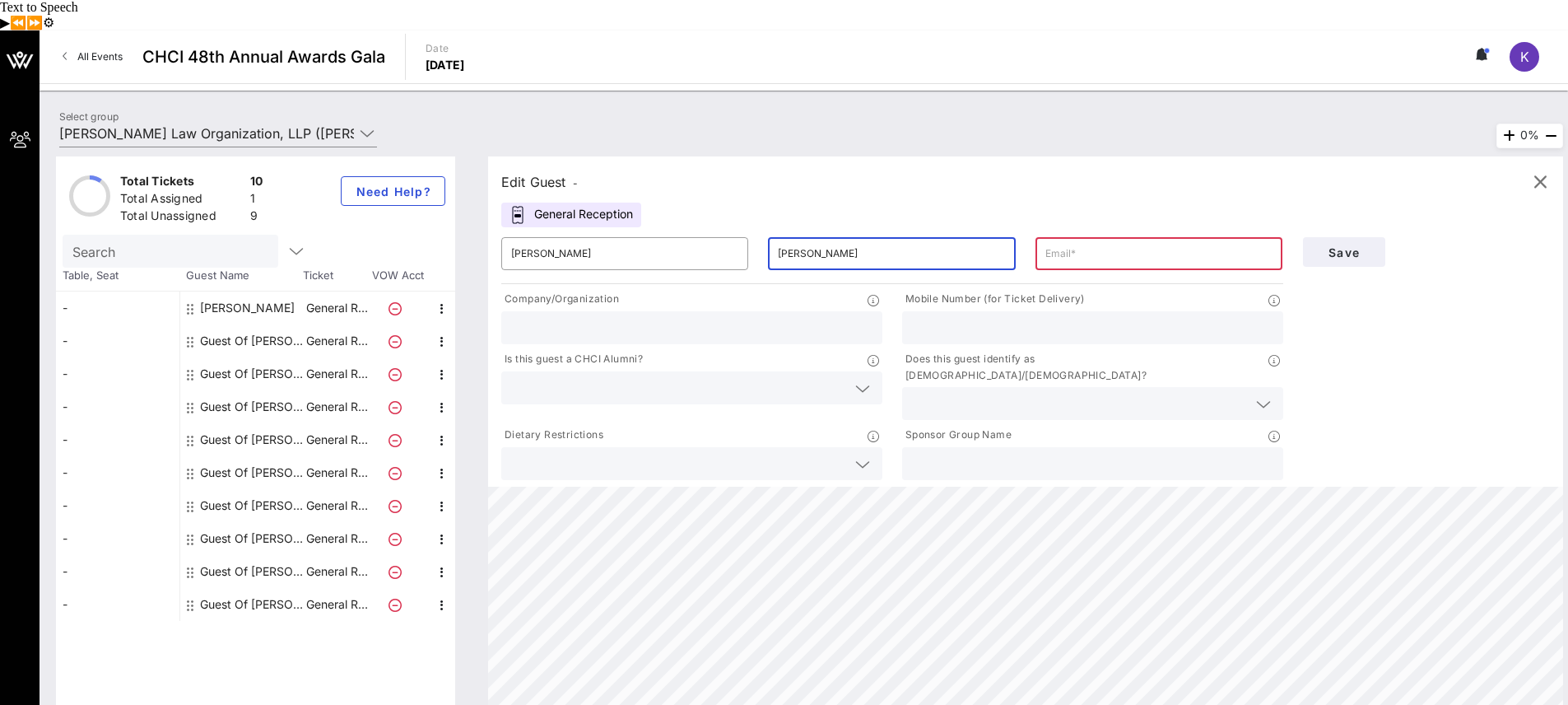
type input "[PERSON_NAME]"
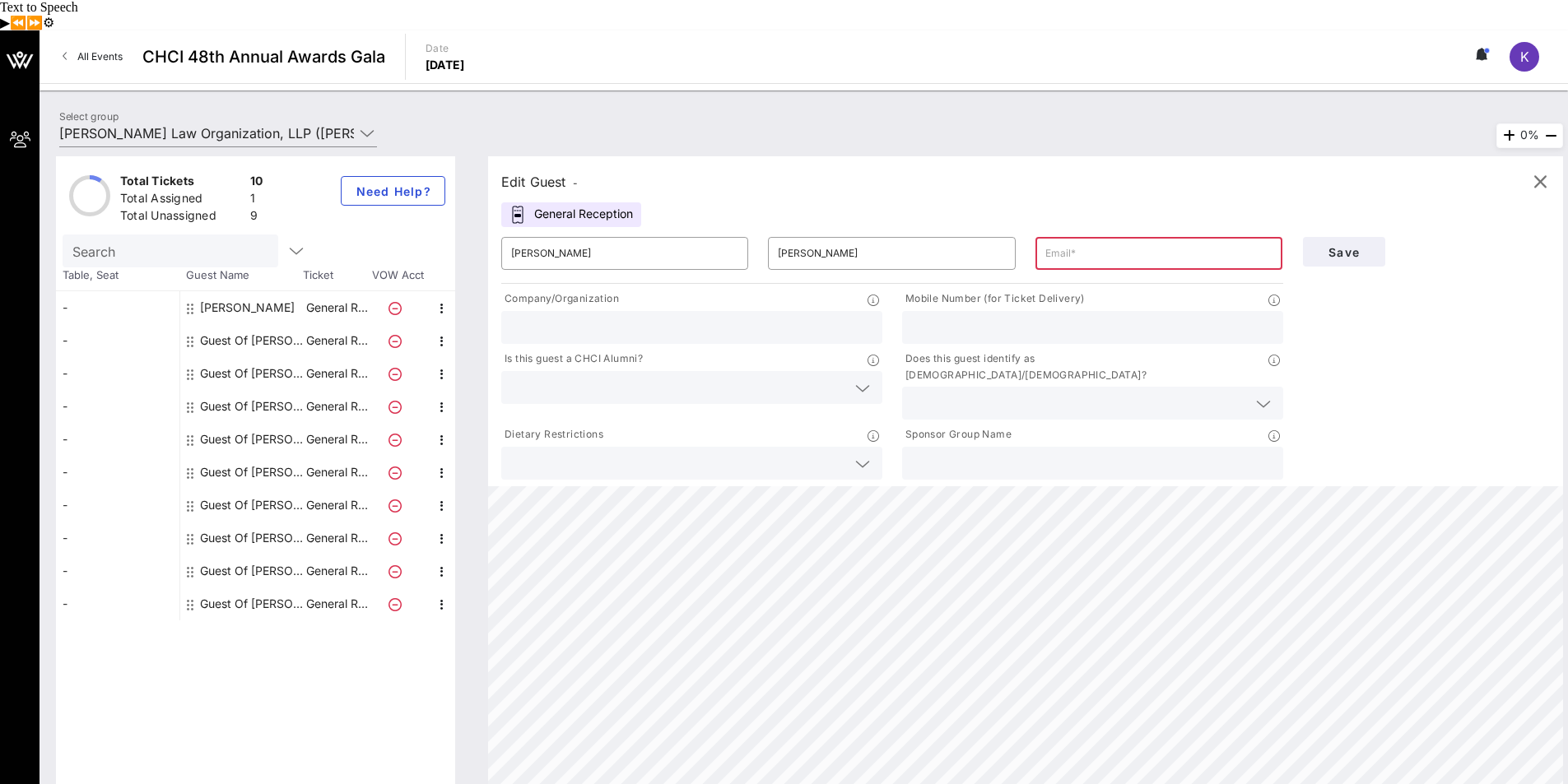
click at [1114, 240] on input "text" at bounding box center [1159, 253] width 228 height 26
type input "D"
type input "[PERSON_NAME]@[EMAIL_ADDRESS][DOMAIN_NAME]"
click at [798, 317] on input "text" at bounding box center [691, 327] width 362 height 22
click at [774, 290] on div "Company/Organization" at bounding box center [691, 300] width 381 height 21
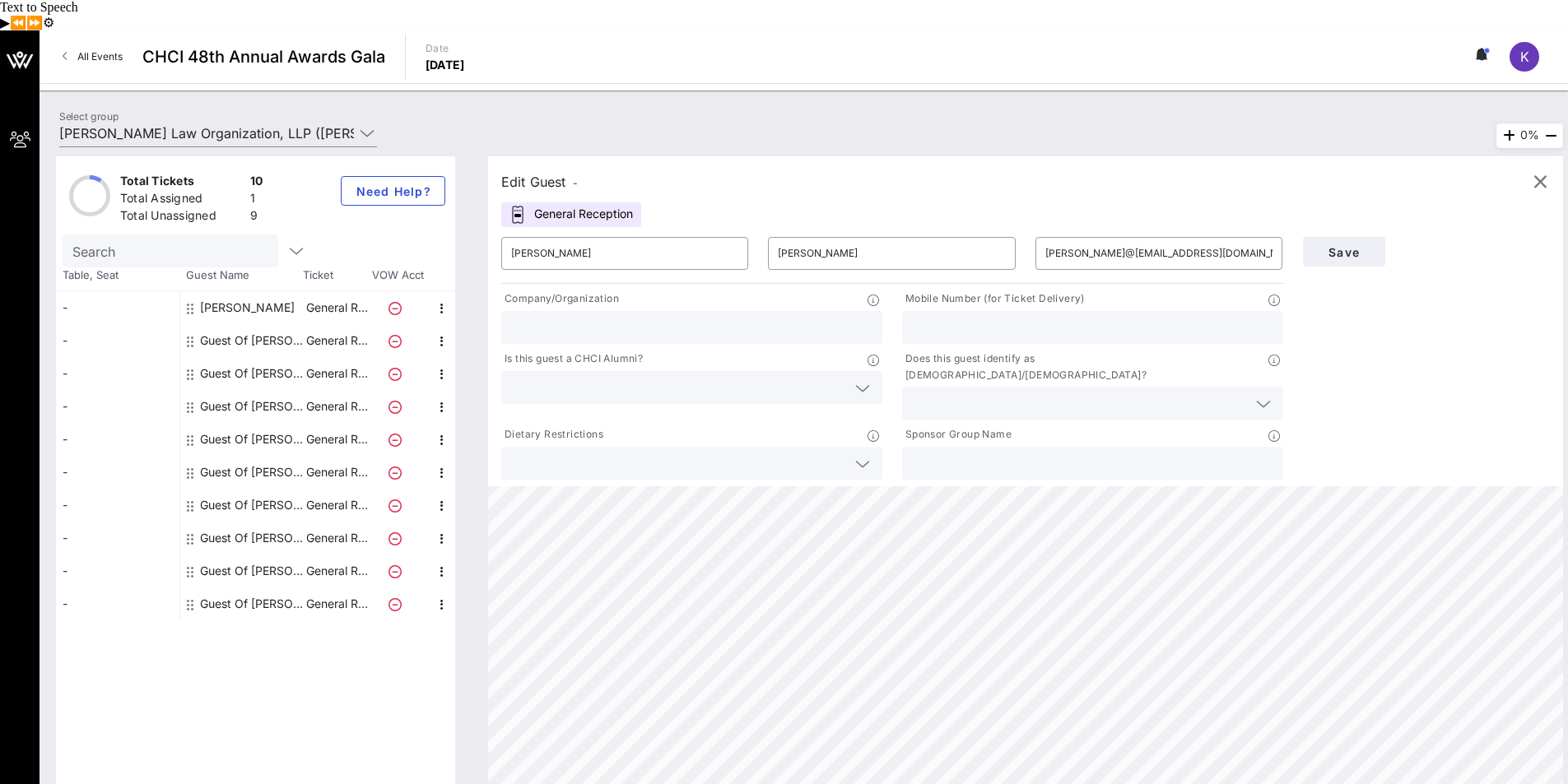
click at [864, 454] on icon at bounding box center [862, 464] width 15 height 20
type input "N/A"
click at [991, 453] on input "text" at bounding box center [1092, 464] width 362 height 22
type input "[PERSON_NAME] Law Organization, LLP"
click at [1257, 394] on icon at bounding box center [1263, 404] width 15 height 20
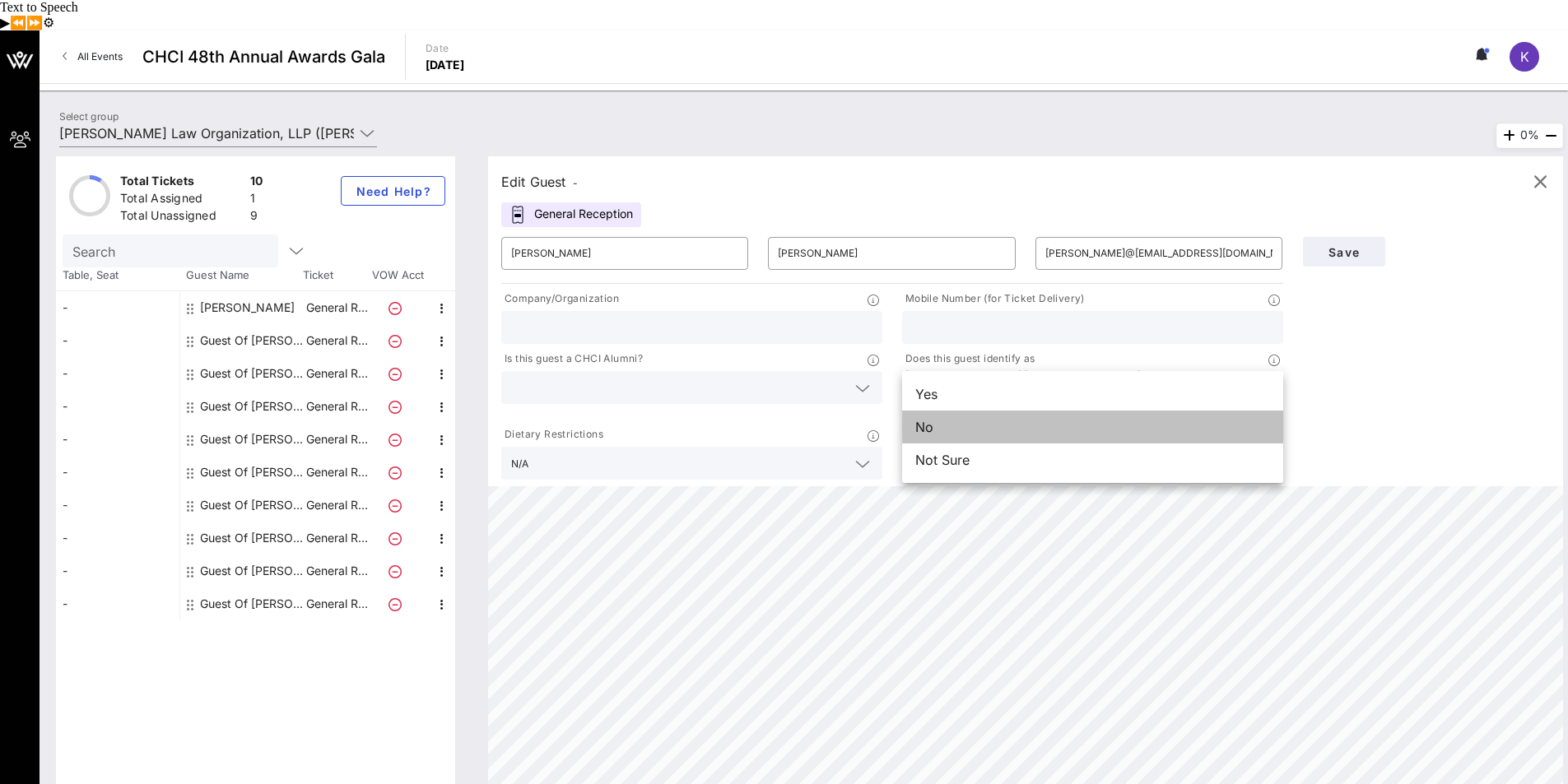
click at [1219, 411] on div "No" at bounding box center [1092, 427] width 381 height 33
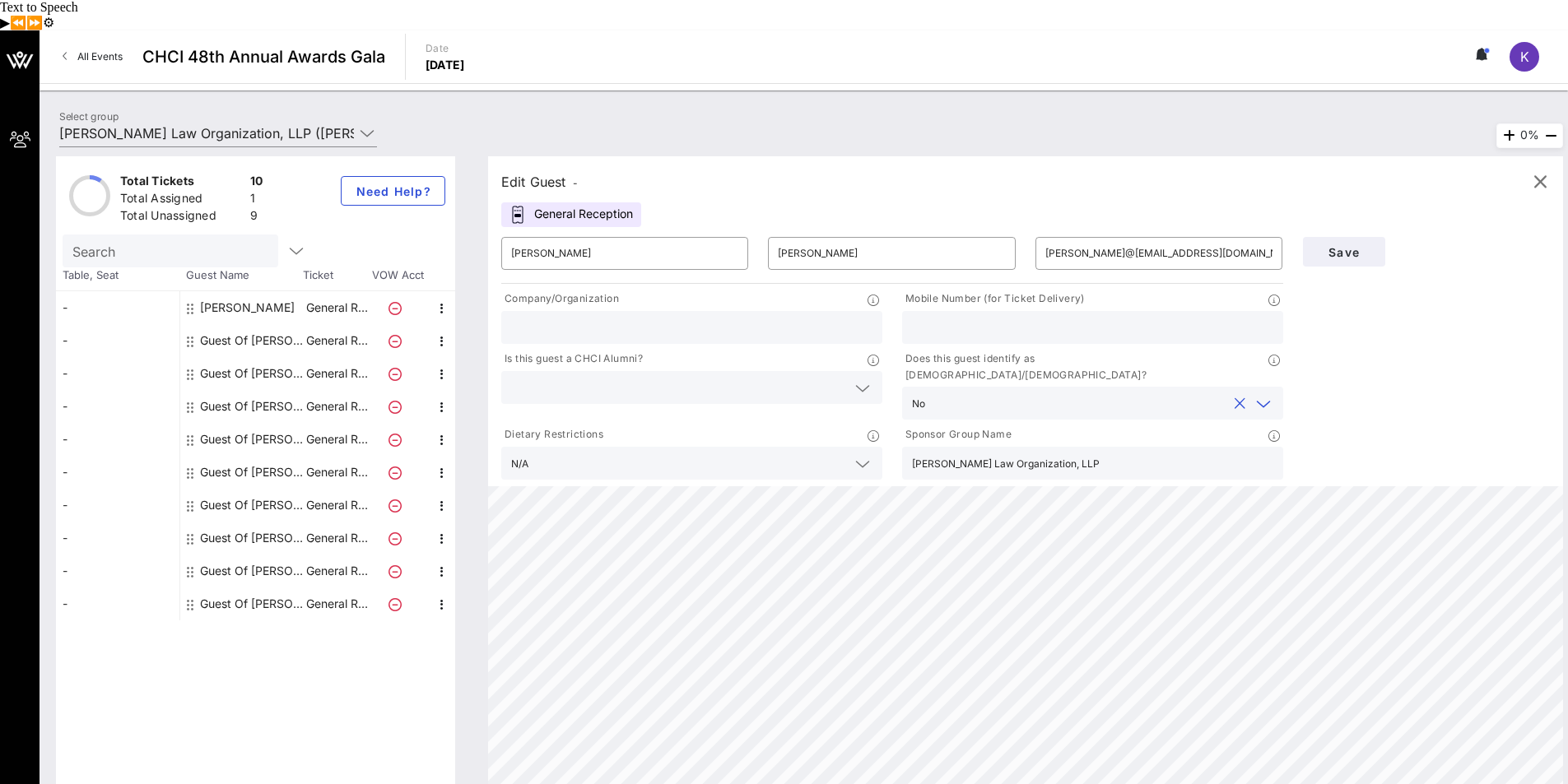
click at [1218, 317] on input "text" at bounding box center [1092, 327] width 362 height 22
click at [1479, 316] on div "Save" at bounding box center [1427, 355] width 268 height 256
drag, startPoint x: 930, startPoint y: 295, endPoint x: 1027, endPoint y: 327, distance: 102.1
click at [931, 317] on input "7034072331" at bounding box center [1092, 327] width 362 height 22
click at [936, 317] on input "[PHONE_NUMBER]" at bounding box center [1092, 327] width 362 height 22
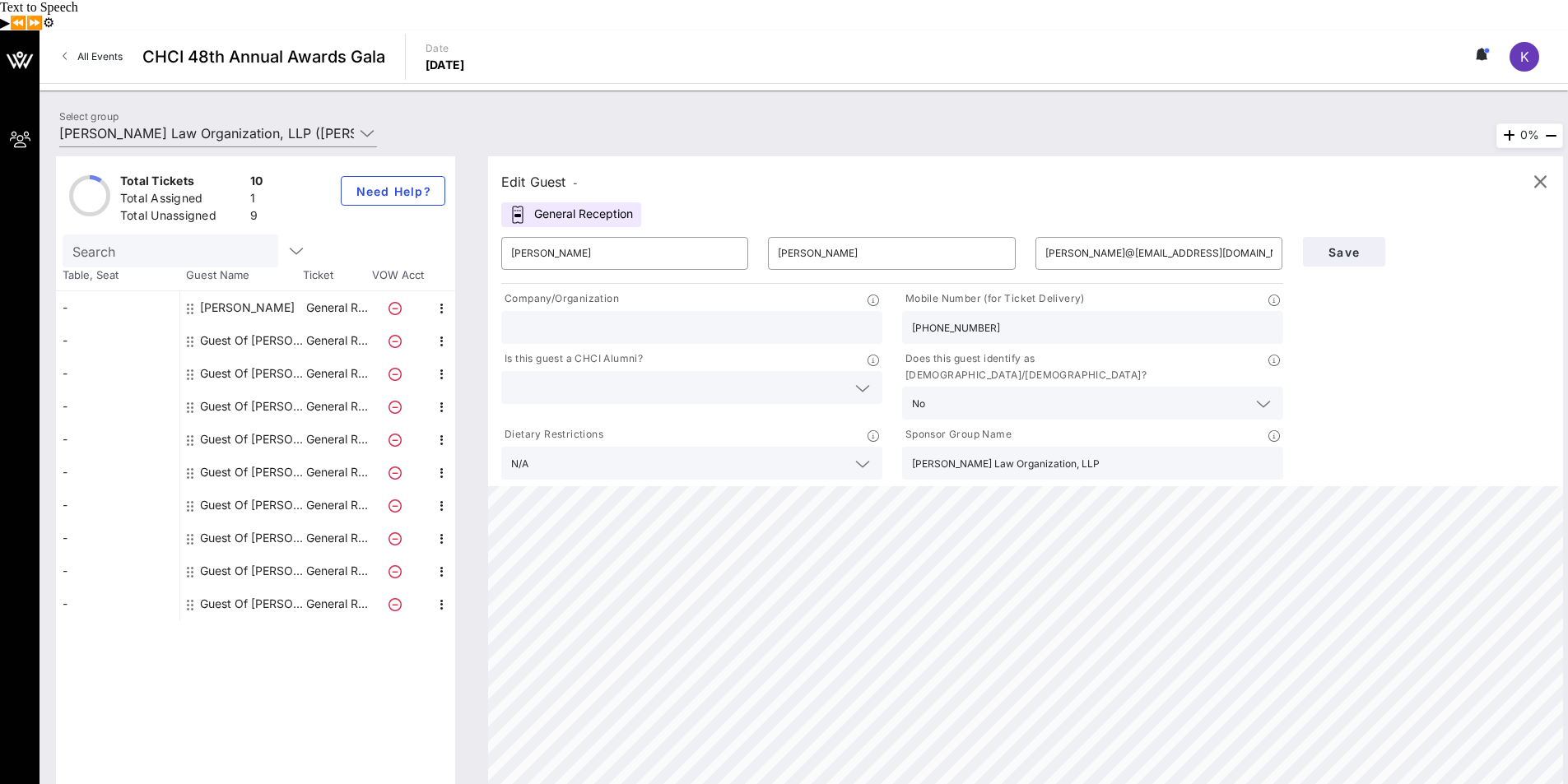
drag, startPoint x: 956, startPoint y: 295, endPoint x: 976, endPoint y: 306, distance: 22.8
click at [956, 317] on input "[PHONE_NUMBER]" at bounding box center [1092, 327] width 362 height 22
type input "[PHONE_NUMBER]"
click at [1393, 316] on div "Save" at bounding box center [1427, 355] width 268 height 256
click at [1344, 245] on span "Save" at bounding box center [1343, 252] width 56 height 14
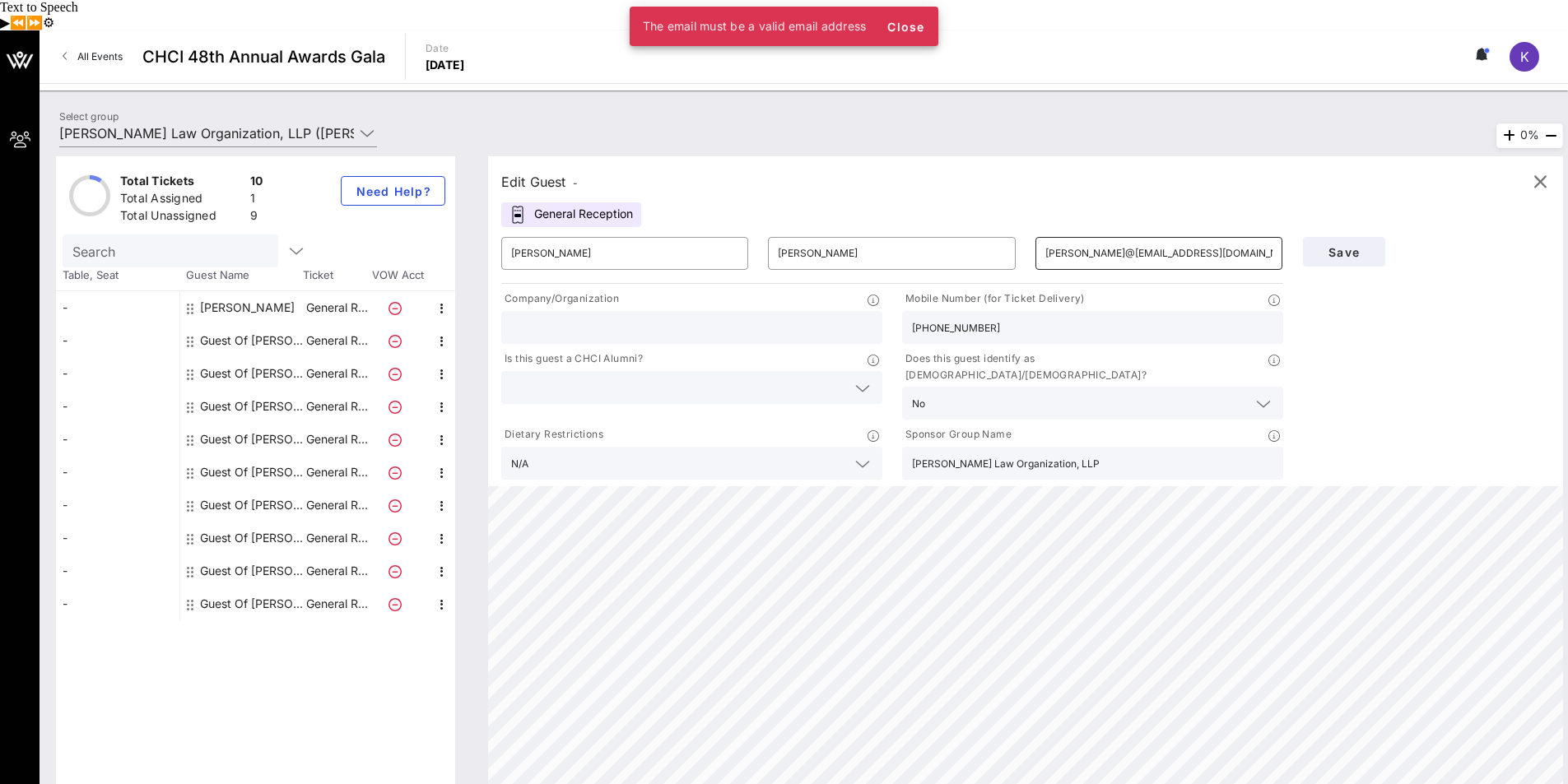
click at [1232, 240] on input "[PERSON_NAME]@[EMAIL_ADDRESS][DOMAIN_NAME]" at bounding box center [1159, 253] width 228 height 26
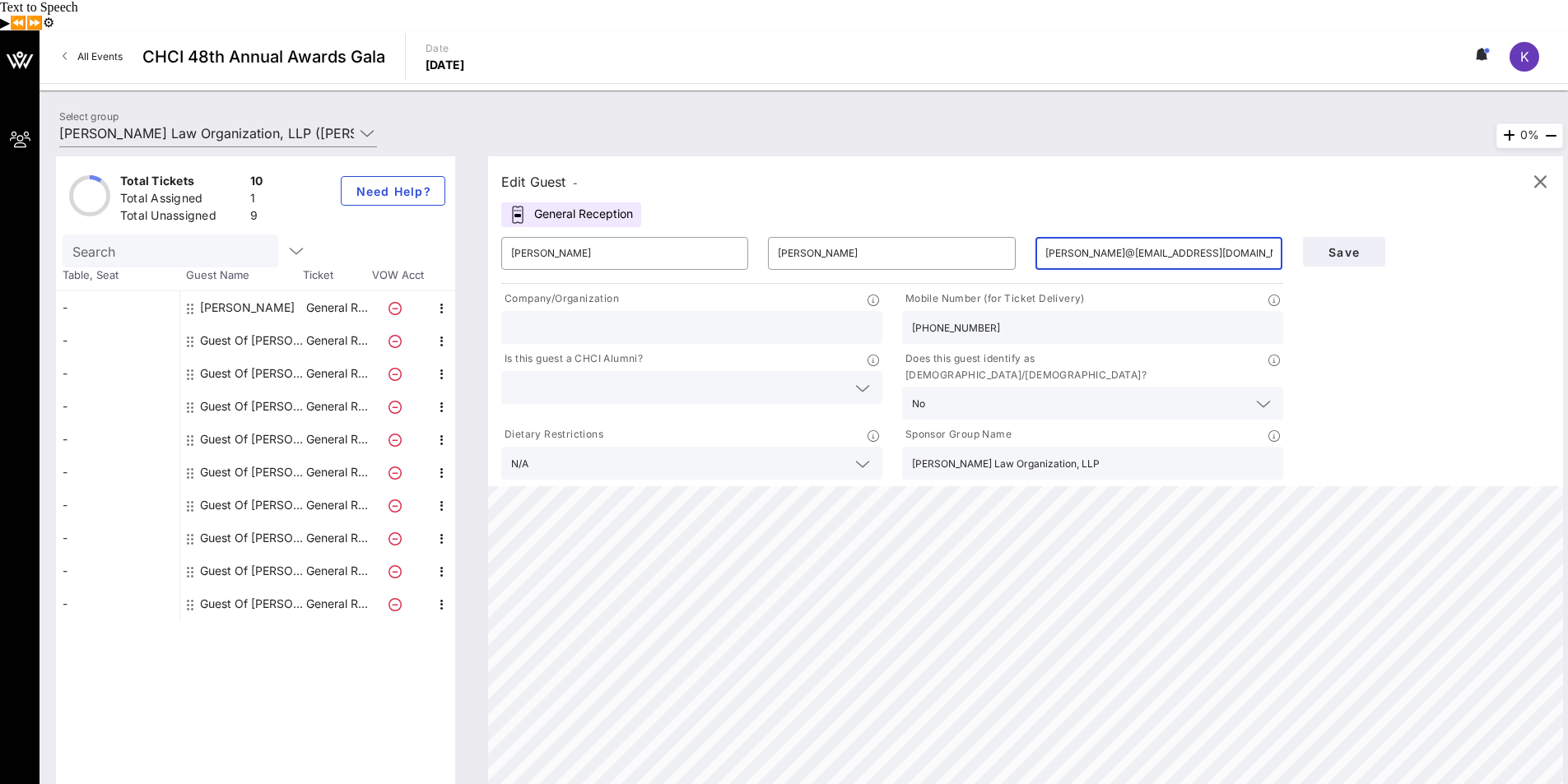
click at [1077, 240] on input "[PERSON_NAME]@[EMAIL_ADDRESS][DOMAIN_NAME]" at bounding box center [1159, 253] width 228 height 26
click at [1075, 240] on input "[PERSON_NAME]@[EMAIL_ADDRESS][DOMAIN_NAME]" at bounding box center [1159, 253] width 228 height 26
type input "[EMAIL_ADDRESS][DOMAIN_NAME]"
click at [1349, 245] on span "Save" at bounding box center [1343, 252] width 56 height 14
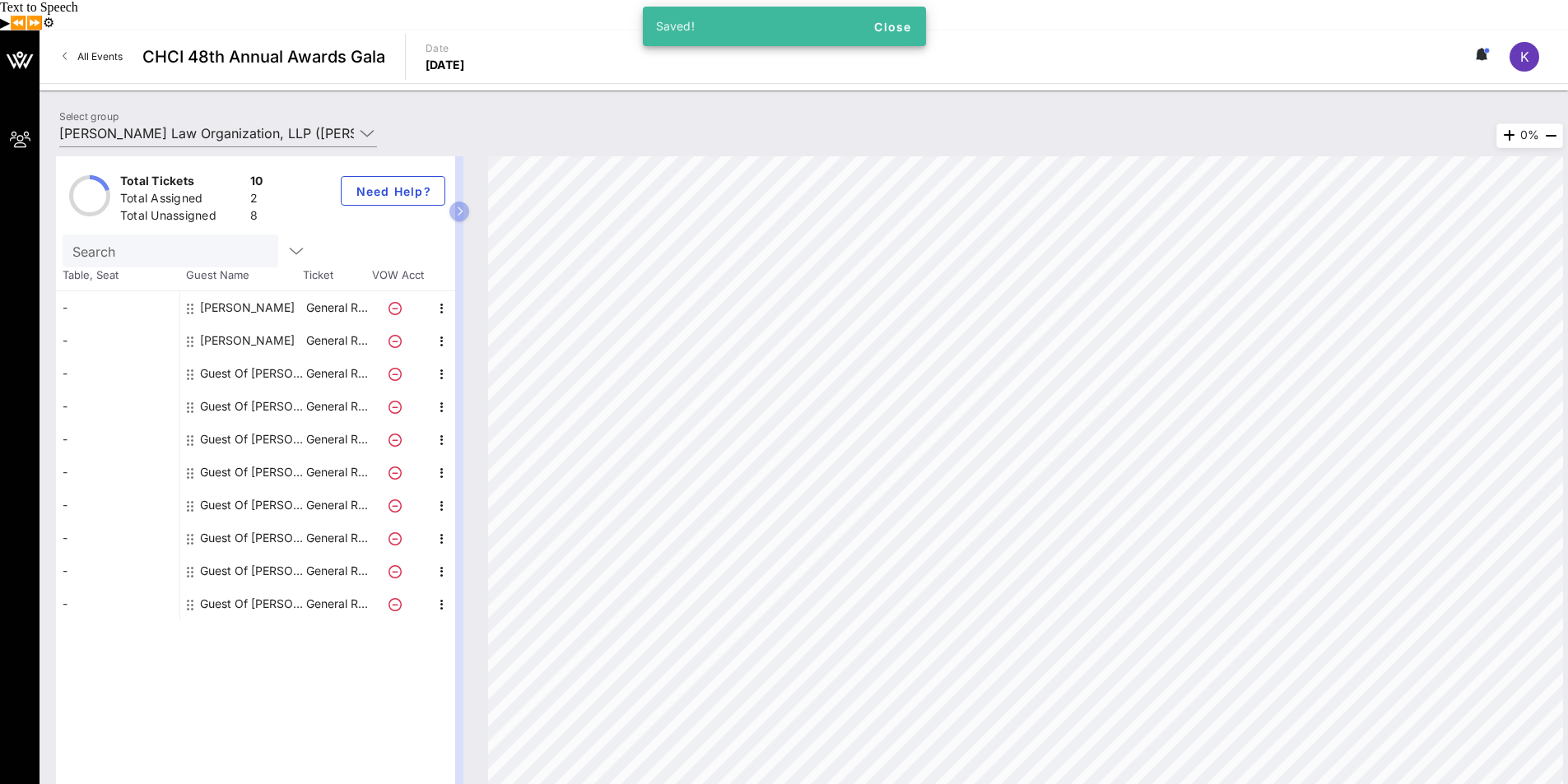
click at [256, 357] on div "Guest Of [PERSON_NAME] Law Organization, LLP" at bounding box center [252, 373] width 104 height 33
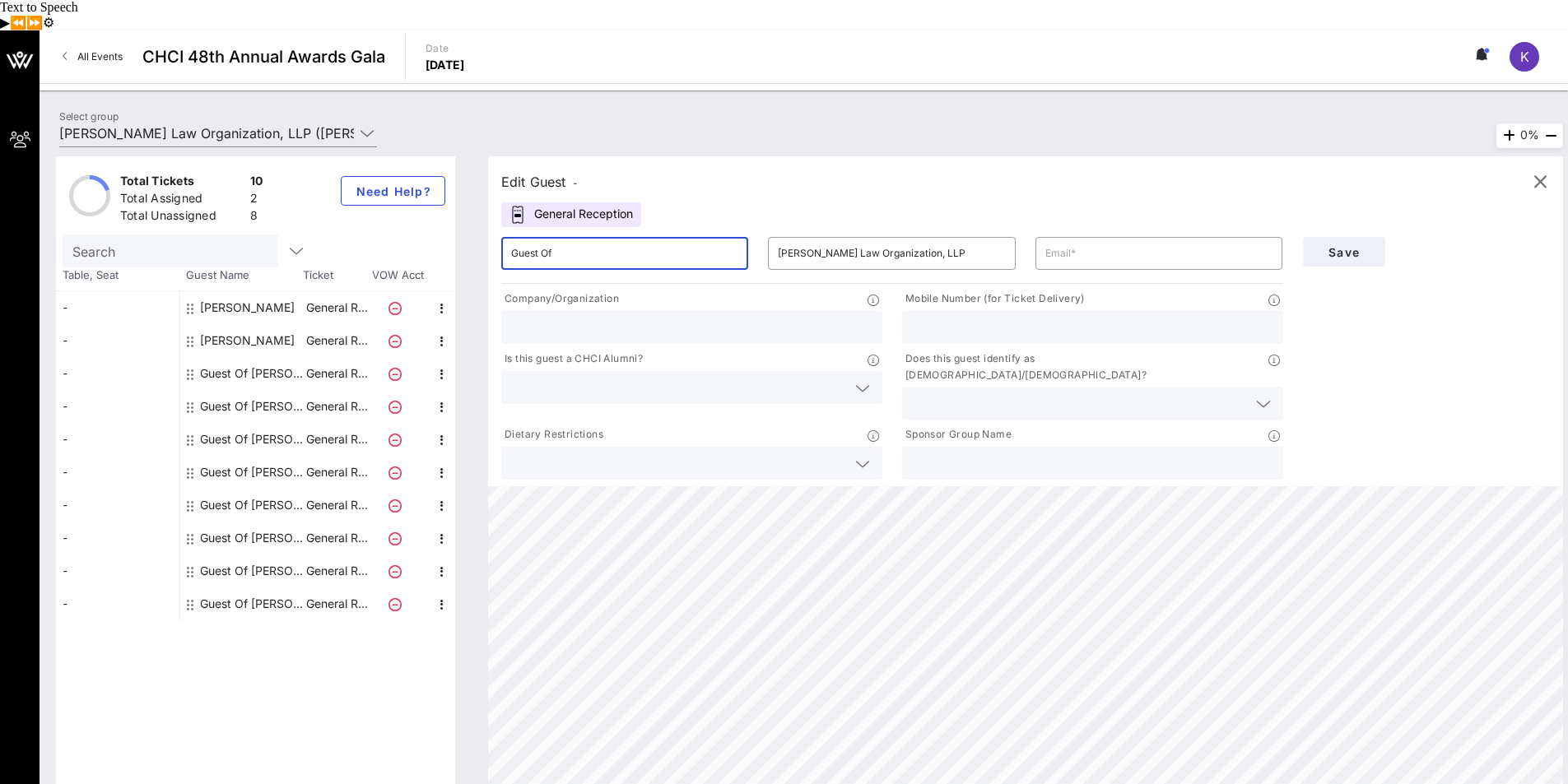
drag, startPoint x: 588, startPoint y: 221, endPoint x: 495, endPoint y: 224, distance: 93.0
click at [495, 227] on div "​ Guest Of" at bounding box center [625, 254] width 267 height 53
type input "Honorable [PERSON_NAME]"
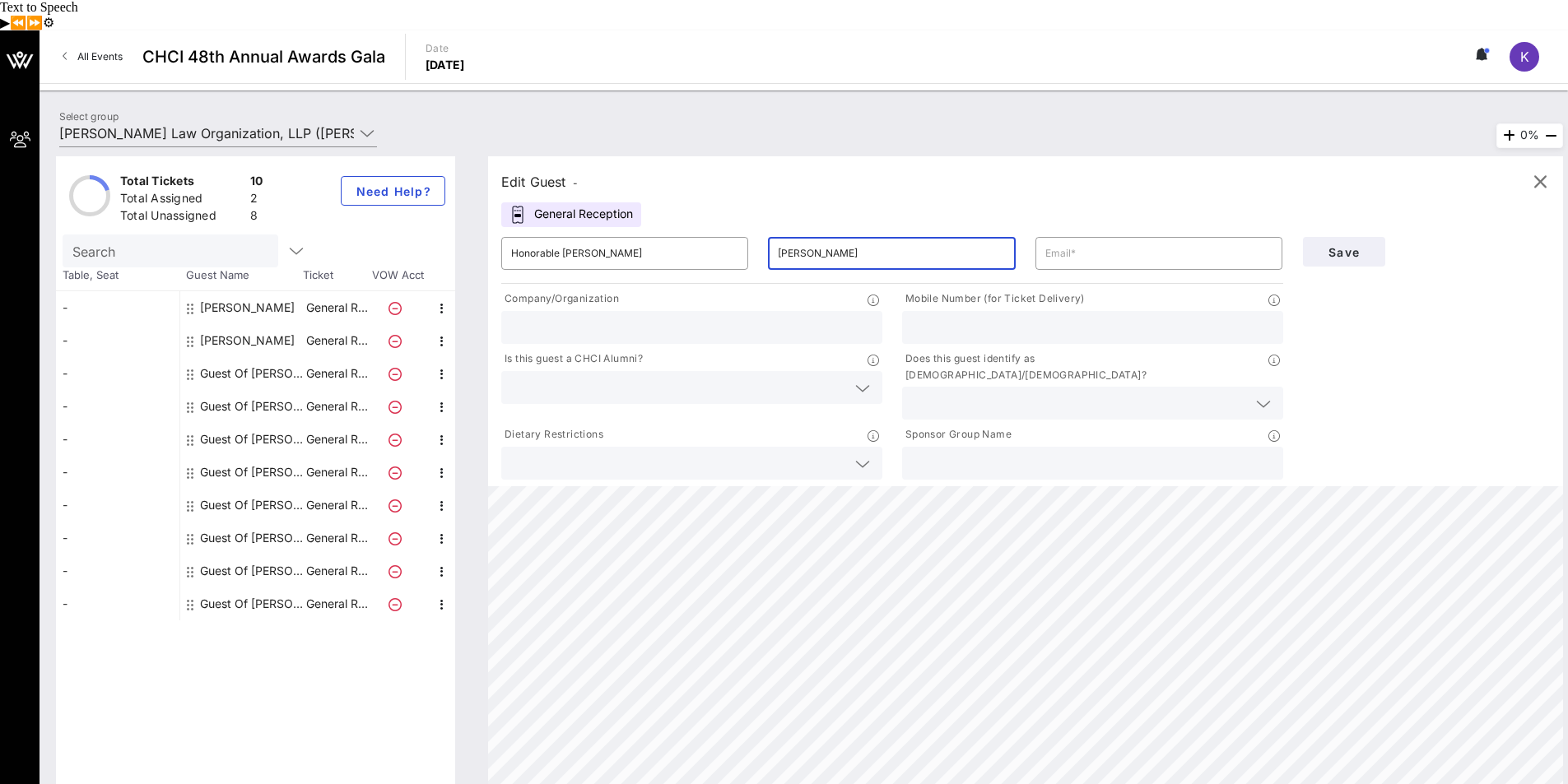
type input "[PERSON_NAME]"
click at [965, 453] on input "text" at bounding box center [1092, 464] width 362 height 22
paste input "[PERSON_NAME] Law Organization, LLP"
type input "[PERSON_NAME] Law Organization, LLP"
click at [696, 317] on input "text" at bounding box center [691, 327] width 362 height 22
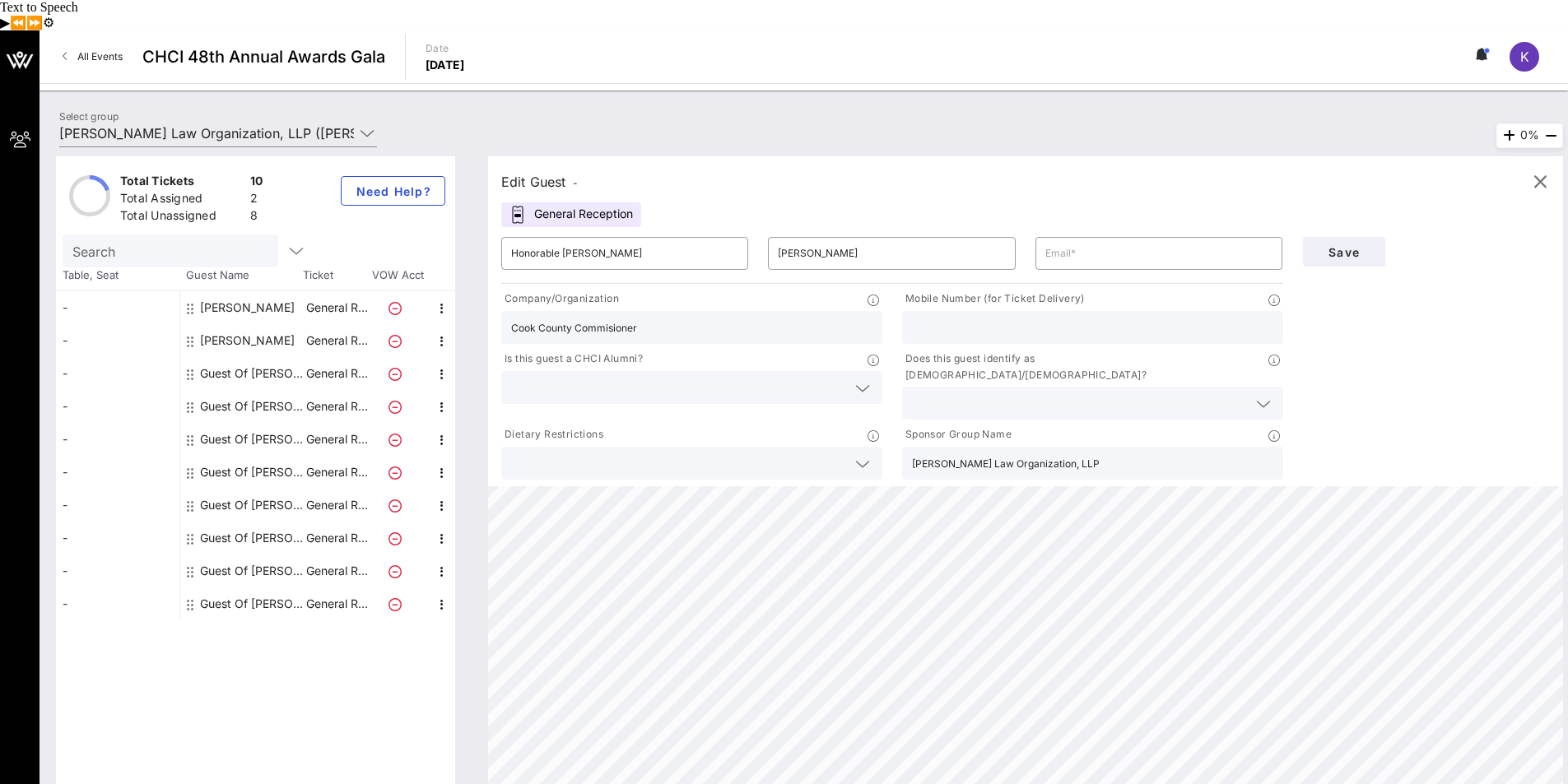
click at [577, 317] on input "Cook County Commisioner" at bounding box center [691, 327] width 362 height 22
paste input "sioner"
click at [723, 290] on div "Company/Organization" at bounding box center [691, 300] width 381 height 21
click at [665, 317] on input "Cook County Commissioner" at bounding box center [691, 327] width 362 height 22
type input "Cook County Commissioner, [GEOGRAPHIC_DATA]"
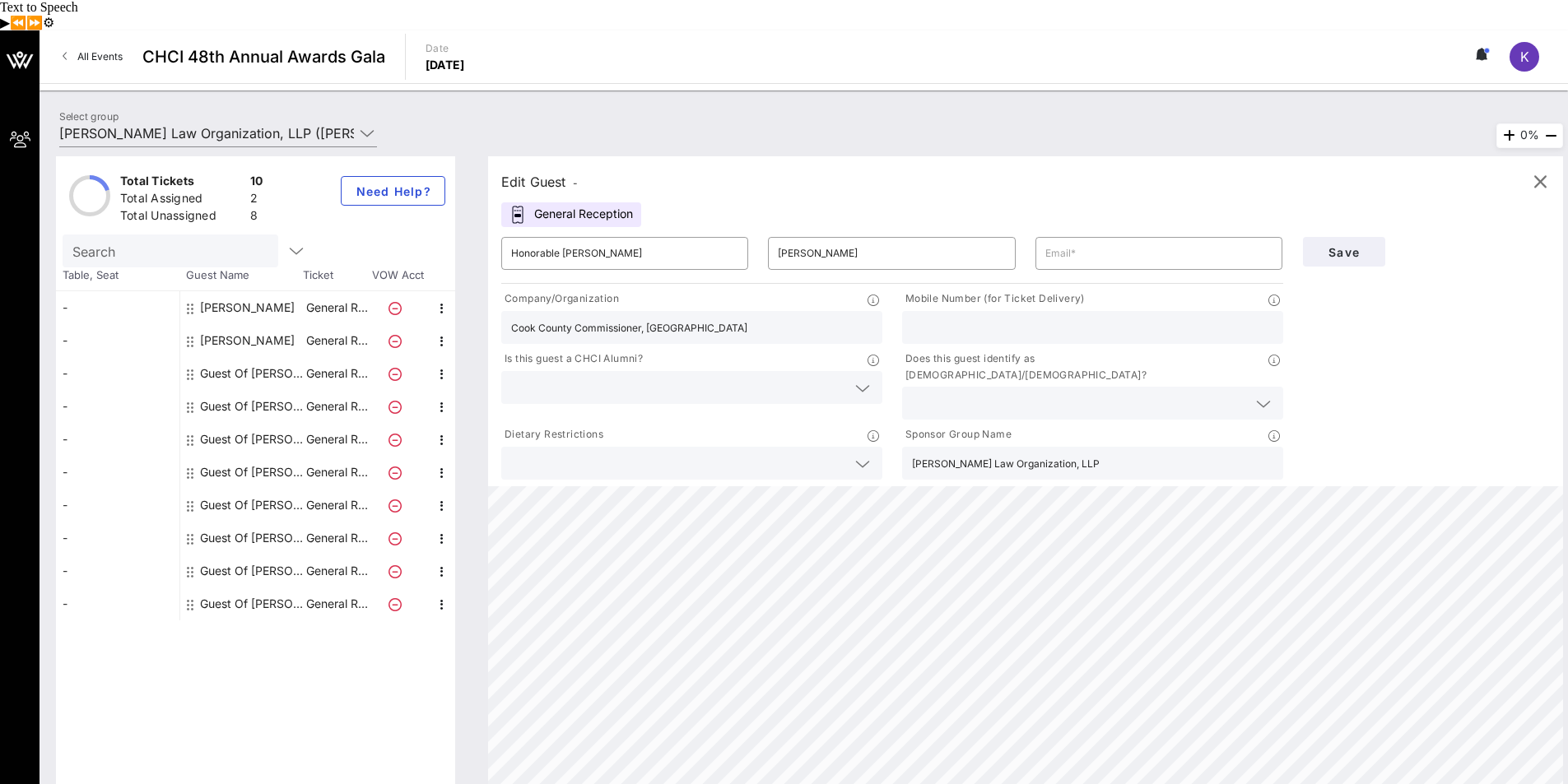
click at [803, 453] on input "text" at bounding box center [679, 464] width 335 height 22
type input "n"
type input "N/A"
click at [1259, 394] on icon at bounding box center [1263, 404] width 15 height 20
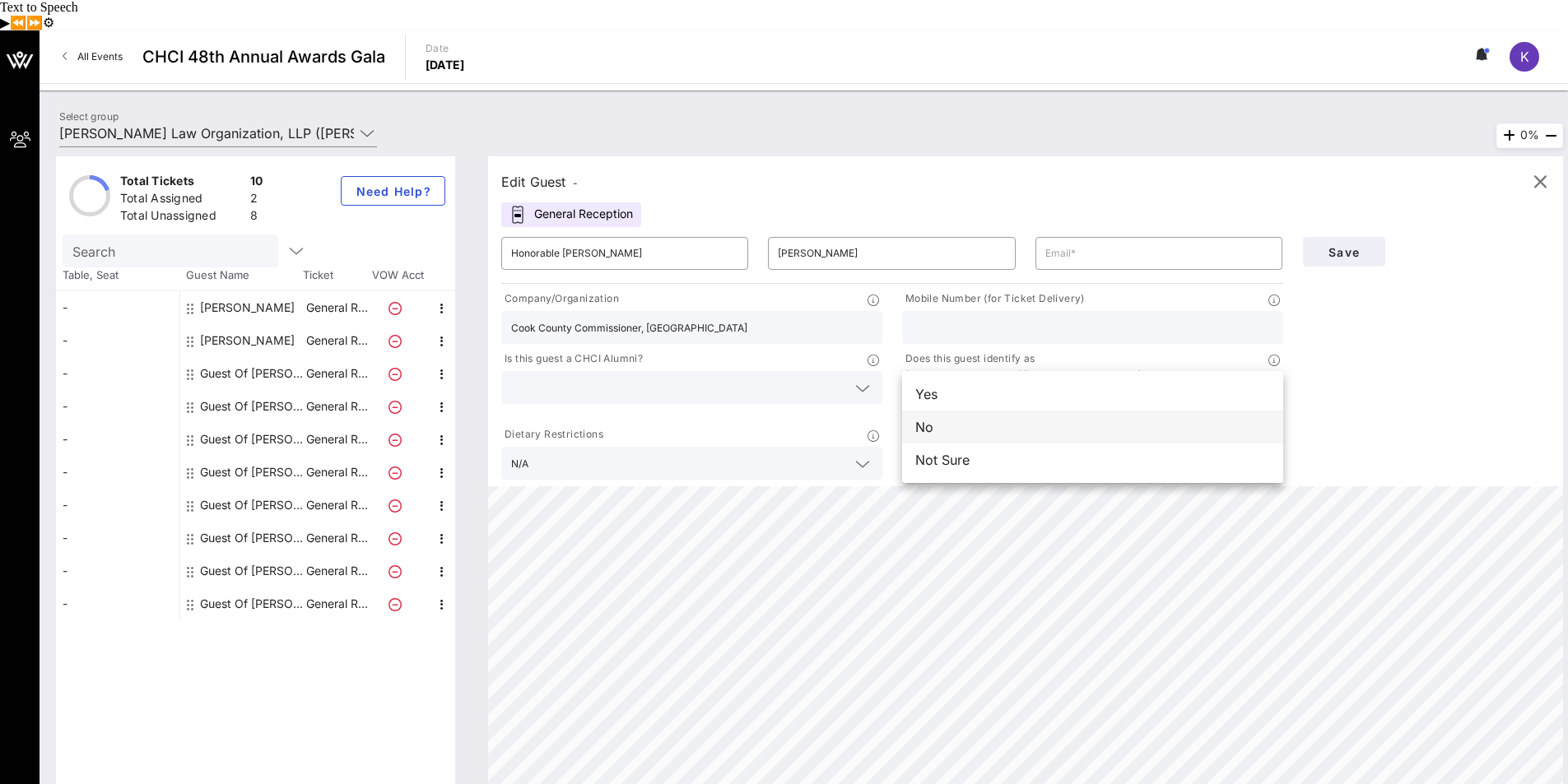
click at [1006, 411] on div "No" at bounding box center [1092, 427] width 381 height 33
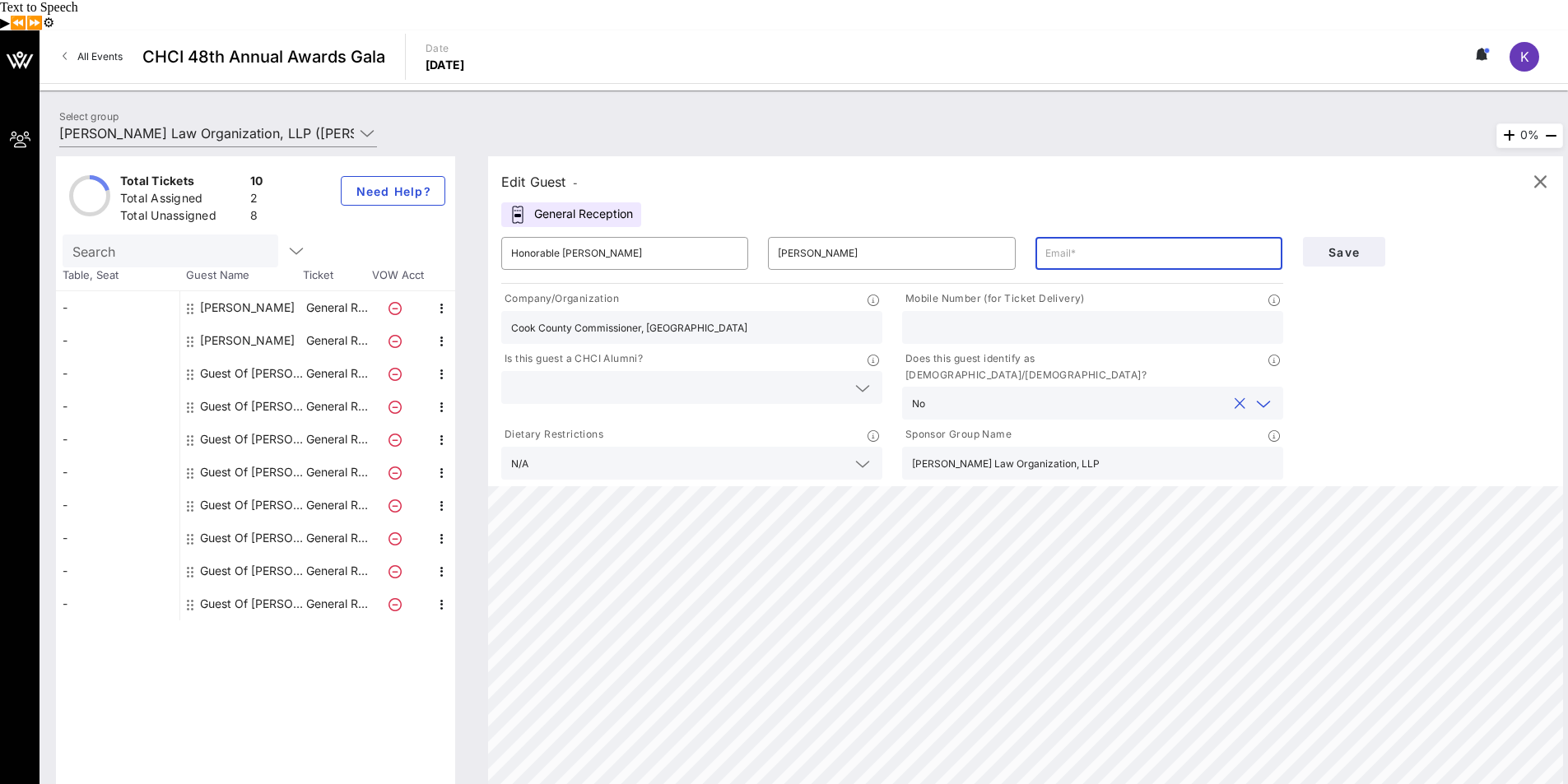
click at [1096, 240] on input "text" at bounding box center [1159, 253] width 228 height 26
type input "[EMAIL_ADDRESS][DOMAIN_NAME]"
click at [1123, 317] on input "text" at bounding box center [1092, 327] width 362 height 22
type input "[PHONE_NUMBER]"
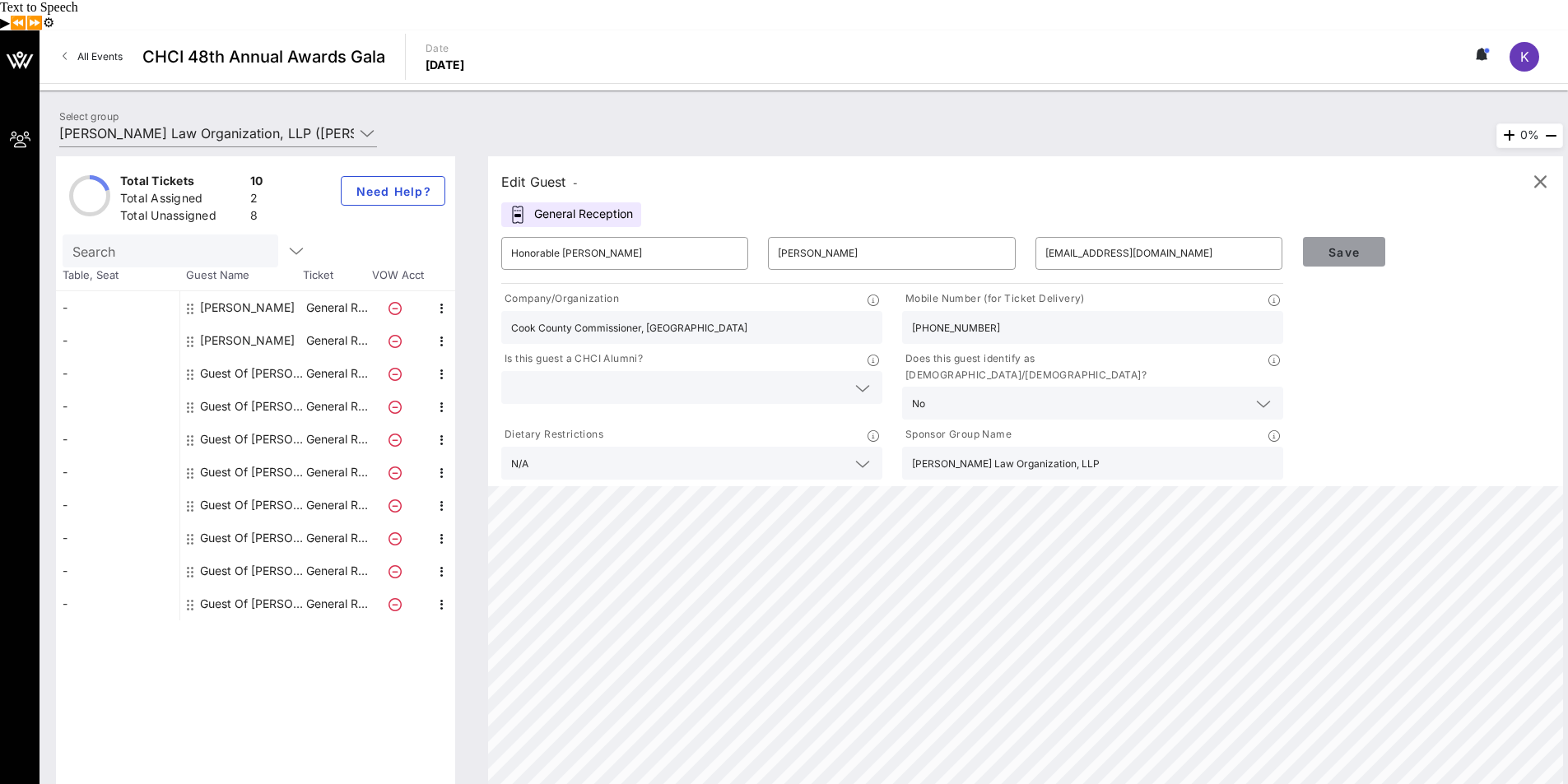
click at [1340, 245] on span "Save" at bounding box center [1343, 252] width 56 height 14
click at [1351, 245] on span "Save" at bounding box center [1343, 252] width 56 height 14
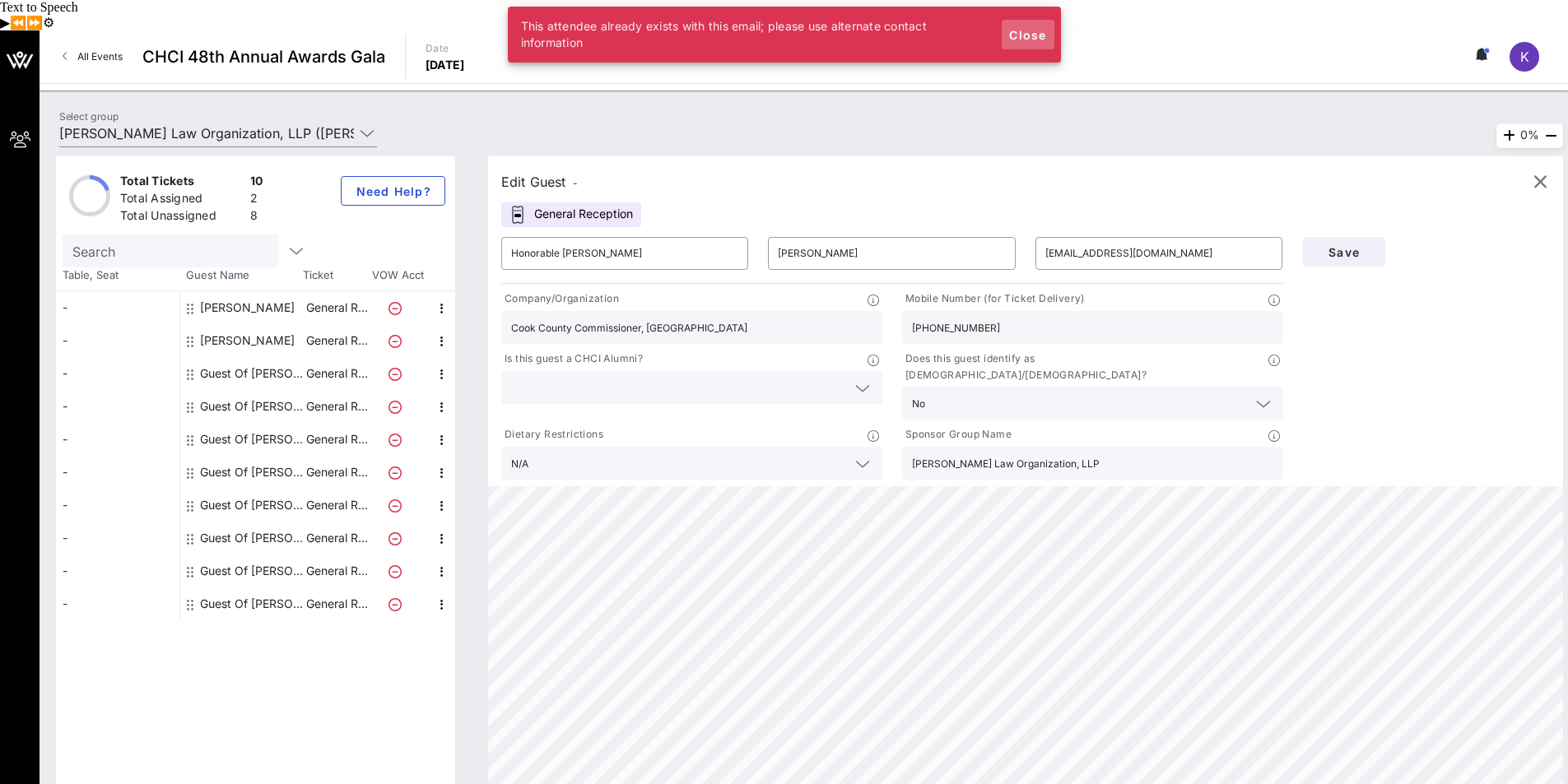
click at [1024, 36] on span "Close" at bounding box center [1028, 35] width 39 height 14
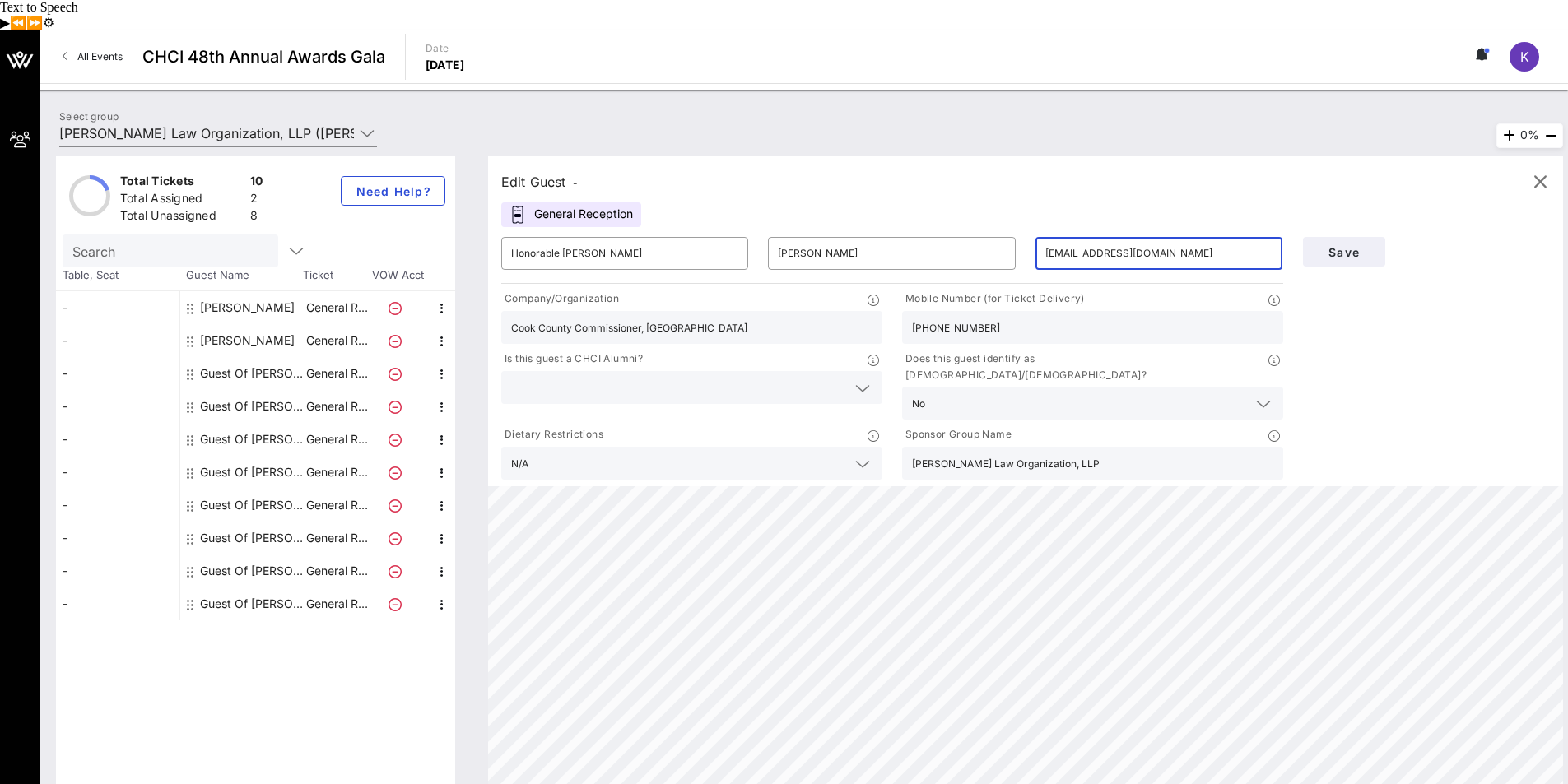
drag, startPoint x: 1219, startPoint y: 231, endPoint x: 1043, endPoint y: 223, distance: 176.2
click at [1043, 237] on div "​ [EMAIL_ADDRESS][DOMAIN_NAME]" at bounding box center [1159, 254] width 247 height 33
type input "[EMAIL_ADDRESS][DOMAIN_NAME]"
click at [1363, 269] on div "Save" at bounding box center [1427, 355] width 268 height 256
click at [1356, 245] on span "Save" at bounding box center [1343, 252] width 56 height 14
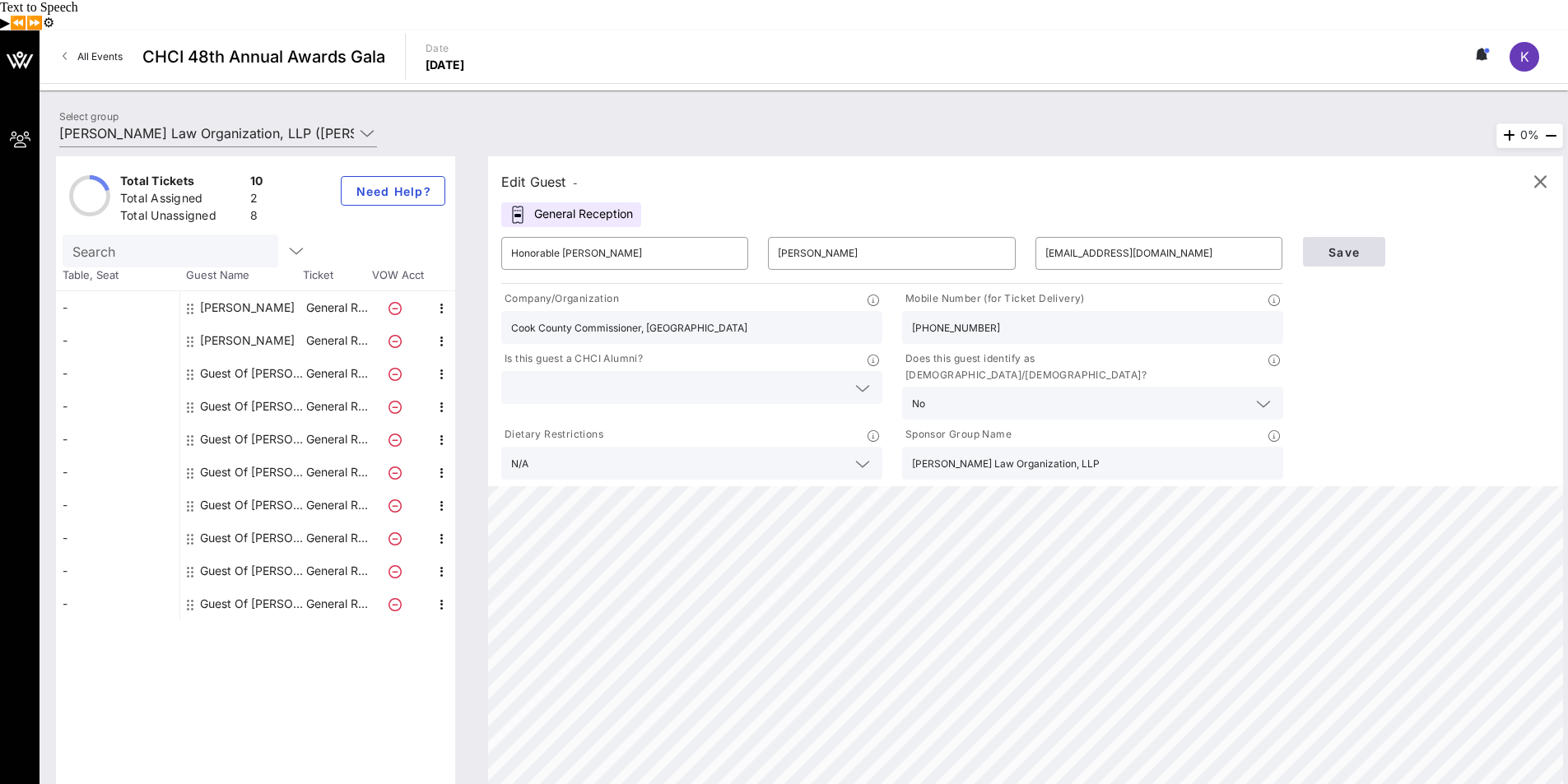
click at [1350, 245] on span "Save" at bounding box center [1343, 252] width 56 height 14
click at [1332, 245] on span "Save" at bounding box center [1343, 252] width 56 height 14
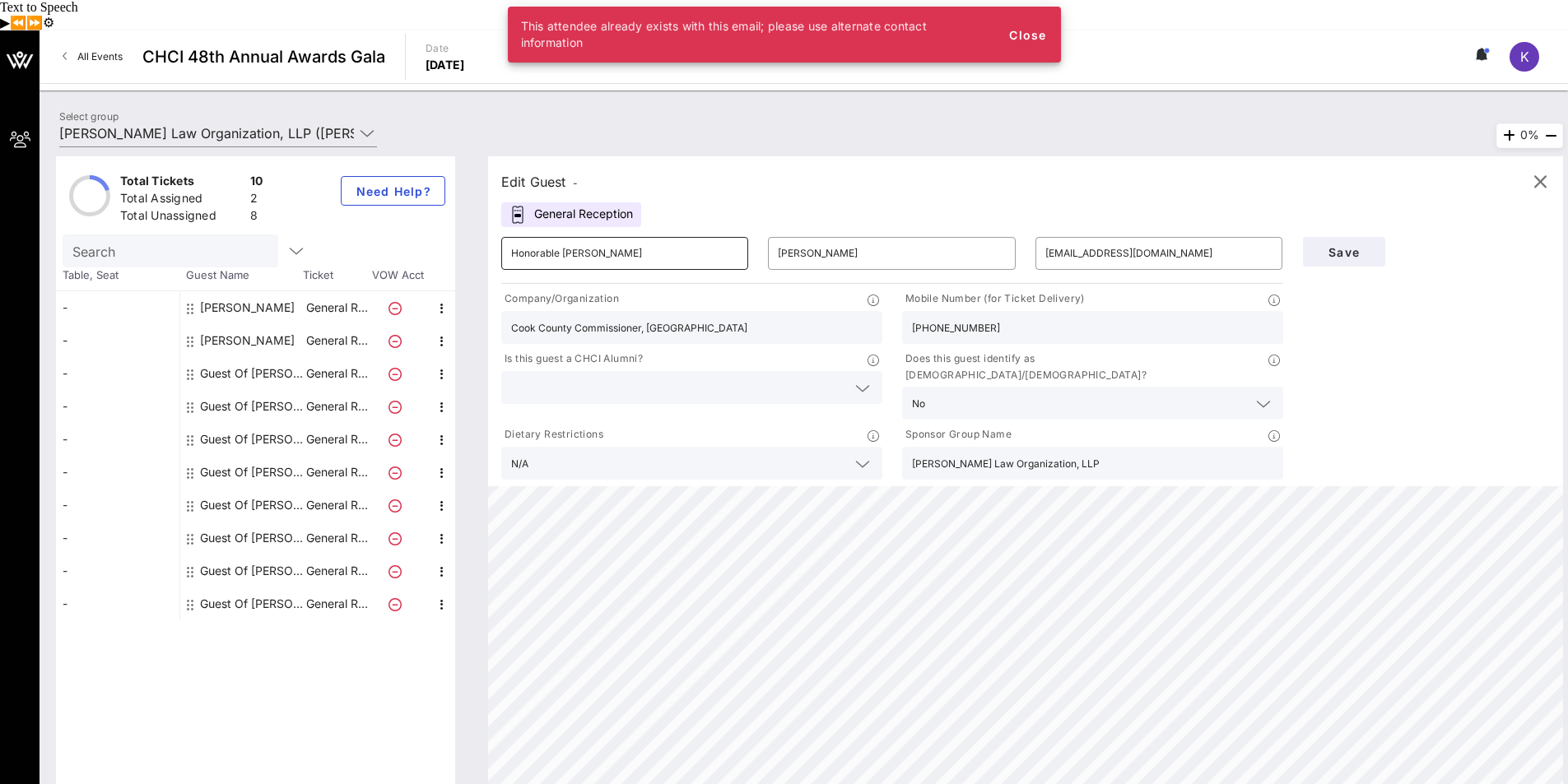
click at [582, 238] on div "​ Honorable [PERSON_NAME]" at bounding box center [625, 254] width 267 height 53
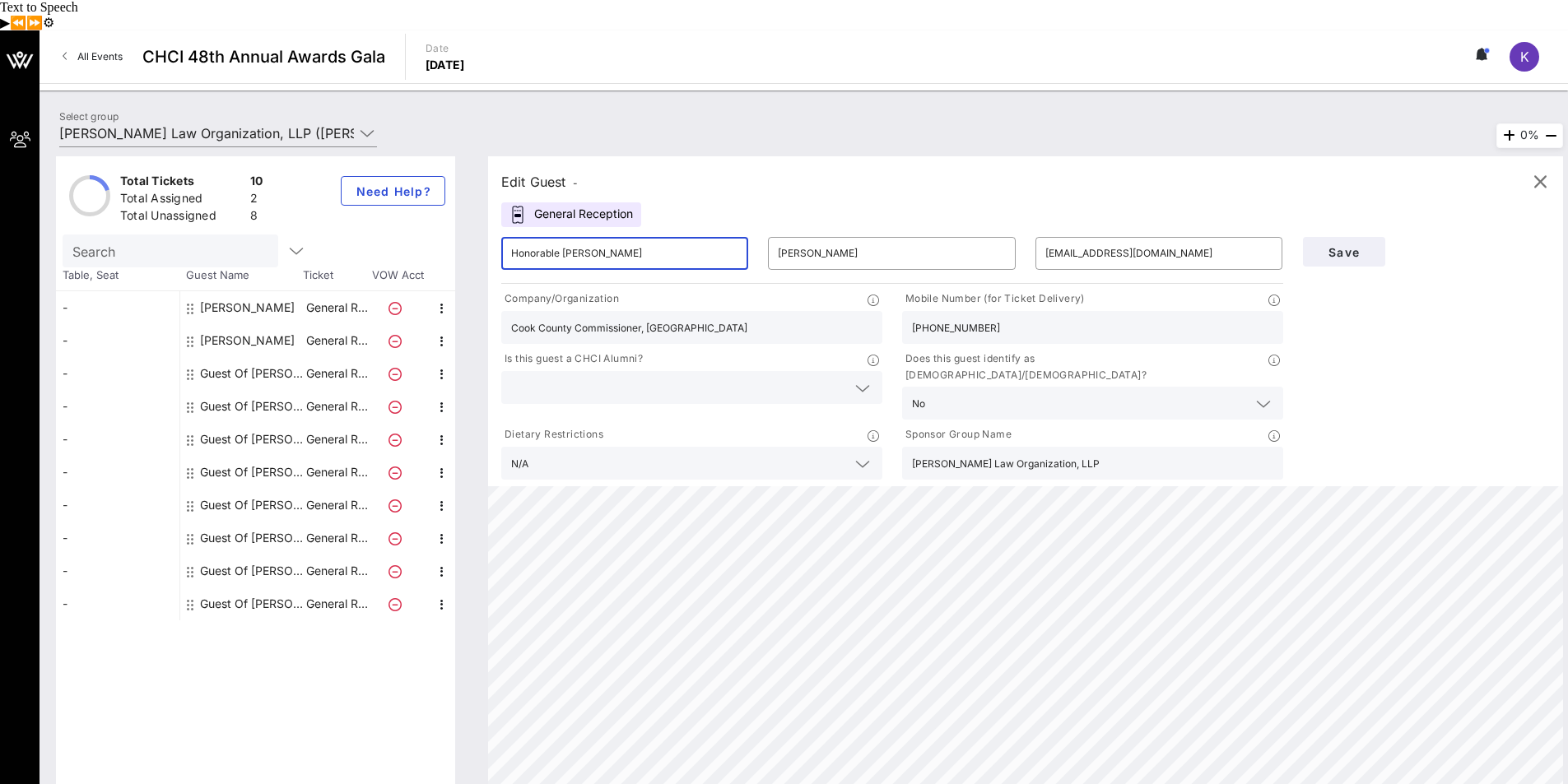
drag, startPoint x: 623, startPoint y: 219, endPoint x: 489, endPoint y: 222, distance: 134.0
click at [489, 222] on div "Edit Guest - General Reception ​ Honorable [PERSON_NAME] ​ [PERSON_NAME] ​ [EMA…" at bounding box center [1026, 320] width 1075 height 330
type input "[PERSON_NAME]"
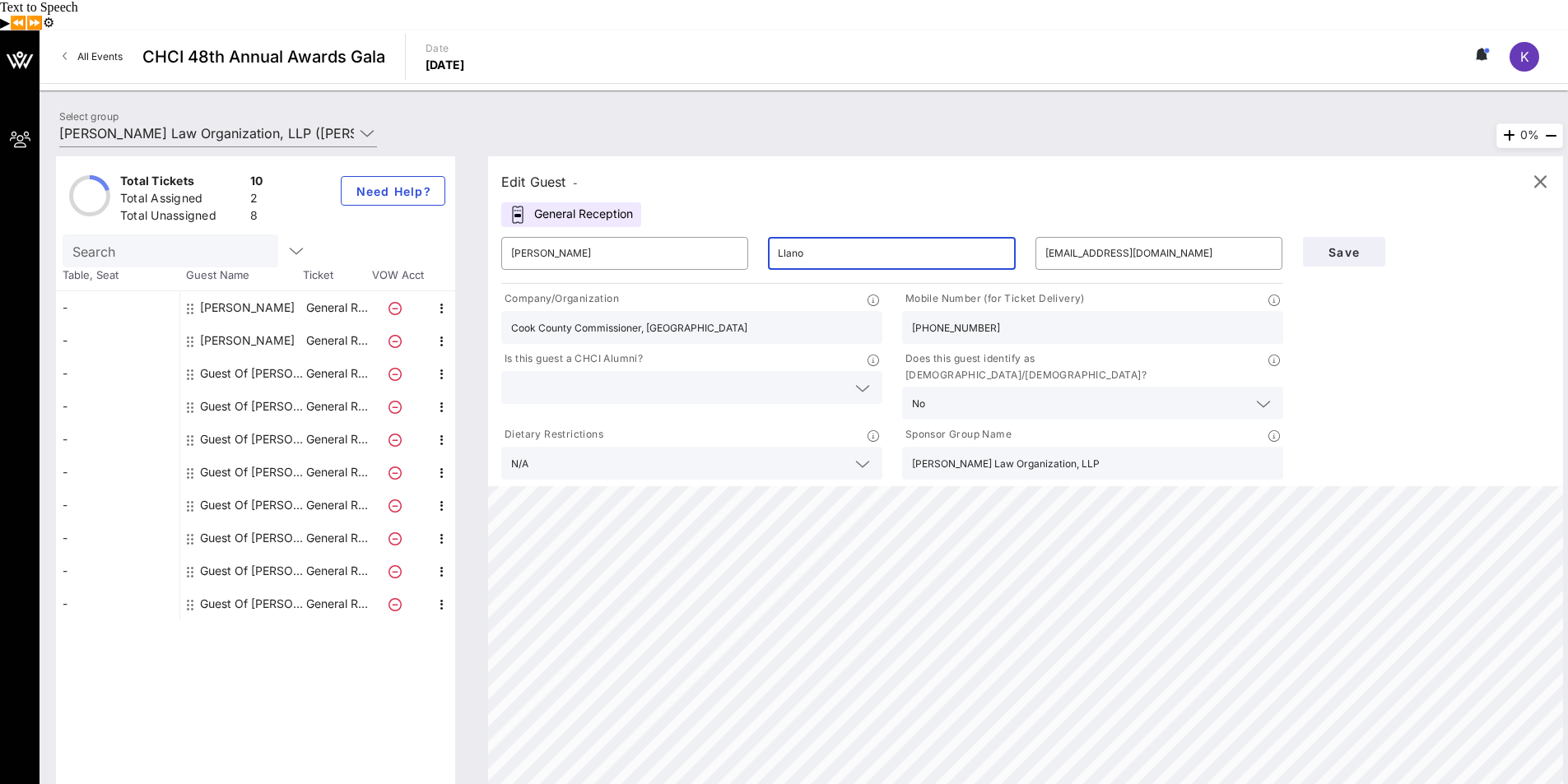
type input "Llano"
drag, startPoint x: 672, startPoint y: 296, endPoint x: 479, endPoint y: 306, distance: 193.3
click at [479, 306] on div "Edit Guest - General Reception ​ [PERSON_NAME] ​ [EMAIL_ADDRESS][DOMAIN_NAME] C…" at bounding box center [1017, 476] width 1091 height 642
type input "Capitol Hill Advisors"
click at [1023, 317] on input "[PHONE_NUMBER]" at bounding box center [1092, 327] width 362 height 22
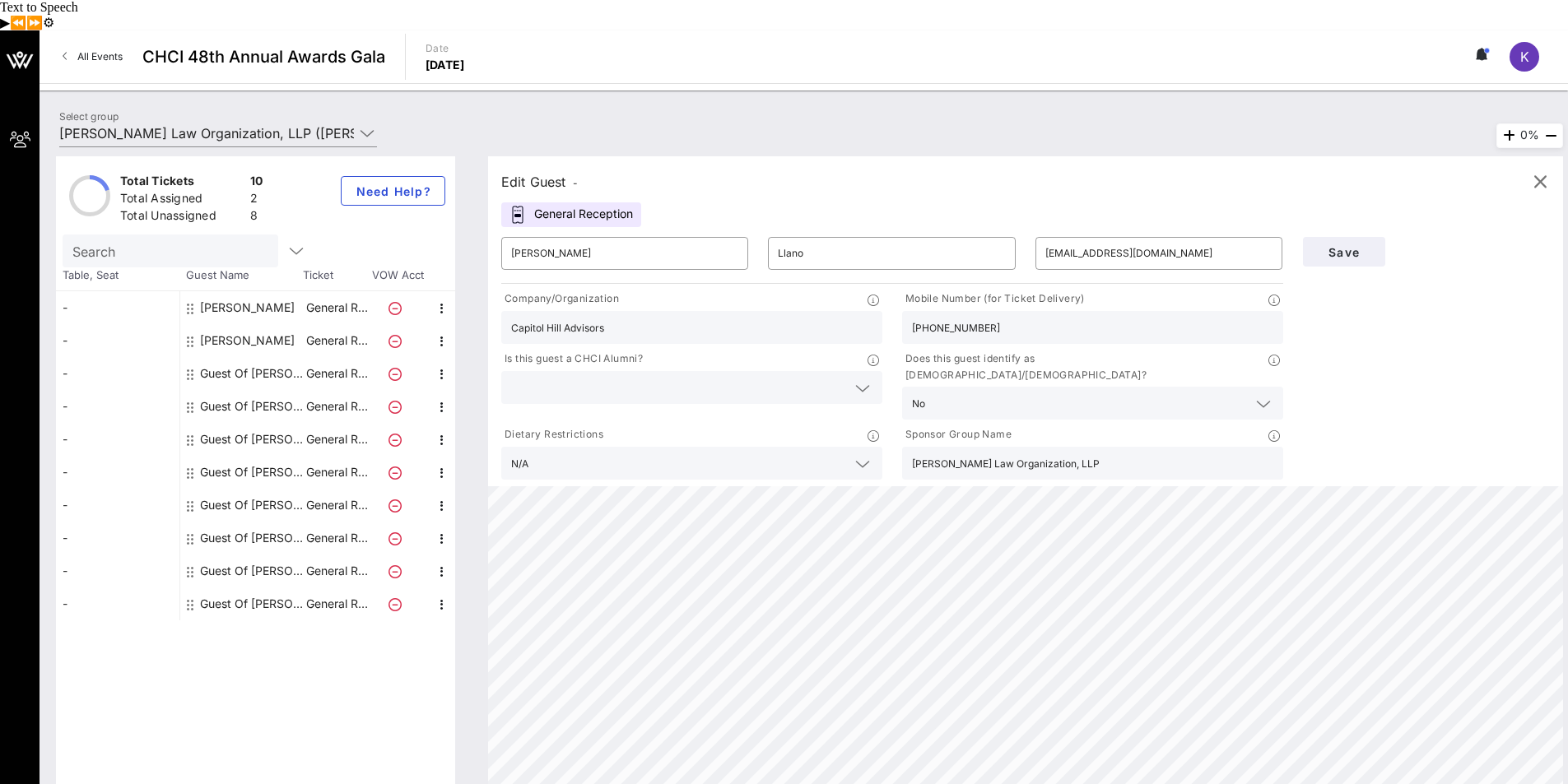
drag, startPoint x: 1022, startPoint y: 297, endPoint x: 897, endPoint y: 296, distance: 125.0
click at [897, 296] on div "Mobile Number (for Ticket Delivery) [PHONE_NUMBER]" at bounding box center [1092, 317] width 401 height 60
click at [1187, 240] on input "[EMAIL_ADDRESS][DOMAIN_NAME]" at bounding box center [1159, 253] width 228 height 26
drag, startPoint x: 1191, startPoint y: 221, endPoint x: 1043, endPoint y: 221, distance: 148.0
click at [1043, 237] on div "​ [EMAIL_ADDRESS][DOMAIN_NAME]" at bounding box center [1159, 254] width 247 height 33
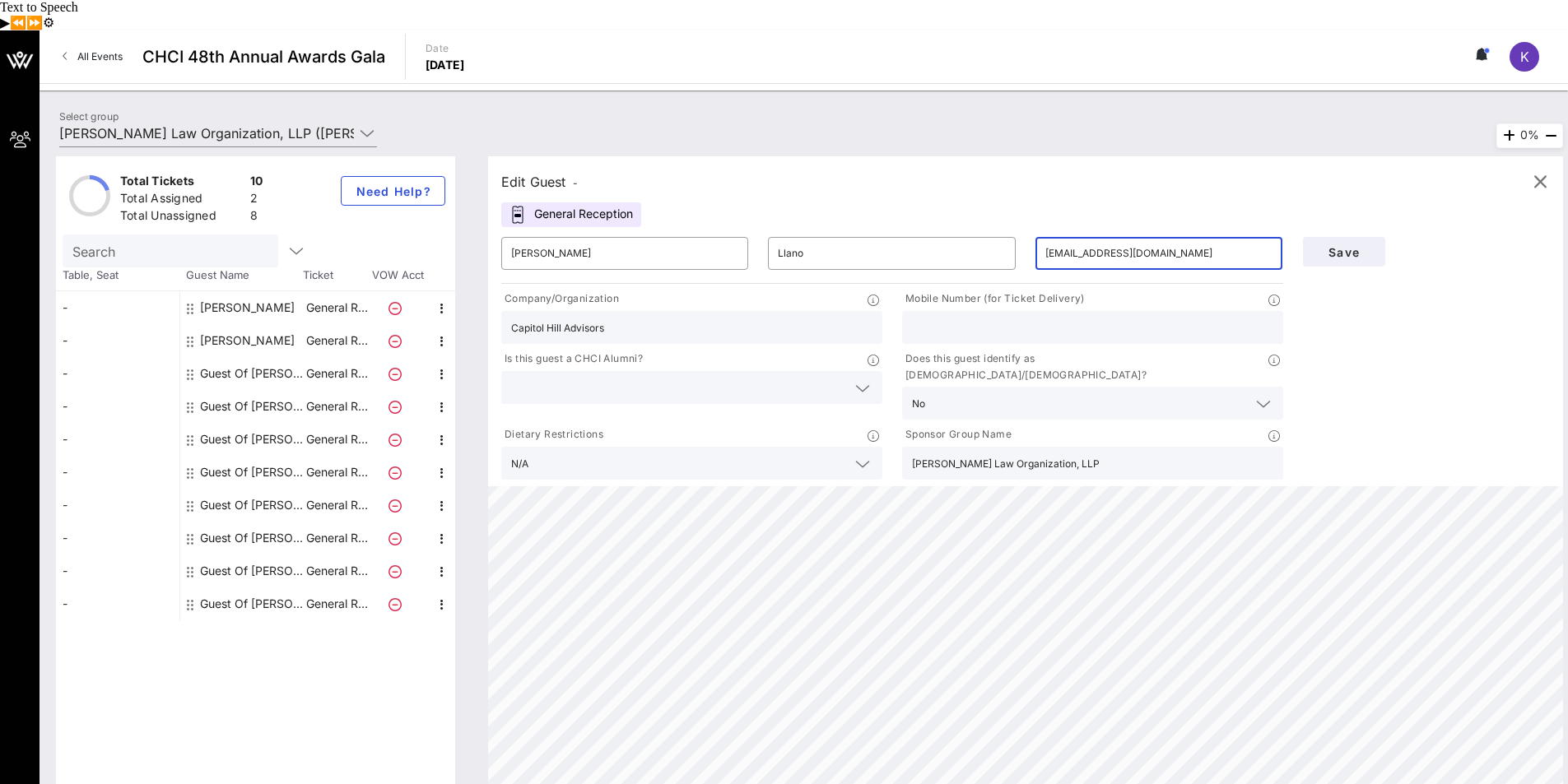
type input "[EMAIL_ADDRESS][DOMAIN_NAME]"
click at [1394, 339] on div "Save" at bounding box center [1427, 355] width 268 height 256
click at [1237, 396] on button "clear icon" at bounding box center [1239, 404] width 11 height 17
click at [1449, 356] on div "Save" at bounding box center [1427, 355] width 268 height 256
click at [1336, 245] on span "Save" at bounding box center [1343, 252] width 56 height 14
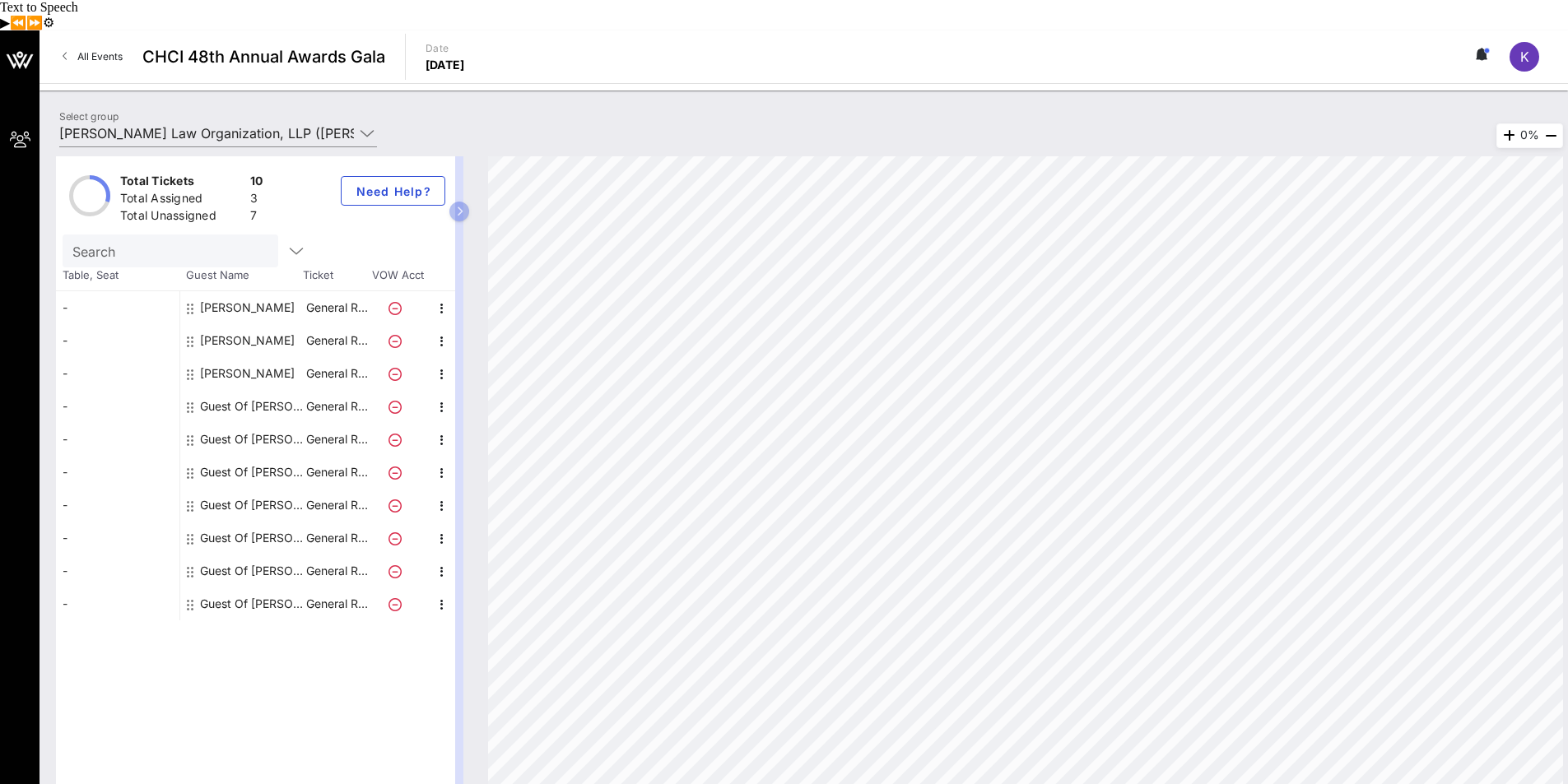
click at [223, 390] on div "Guest Of [PERSON_NAME] Law Organization, LLP" at bounding box center [252, 407] width 104 height 33
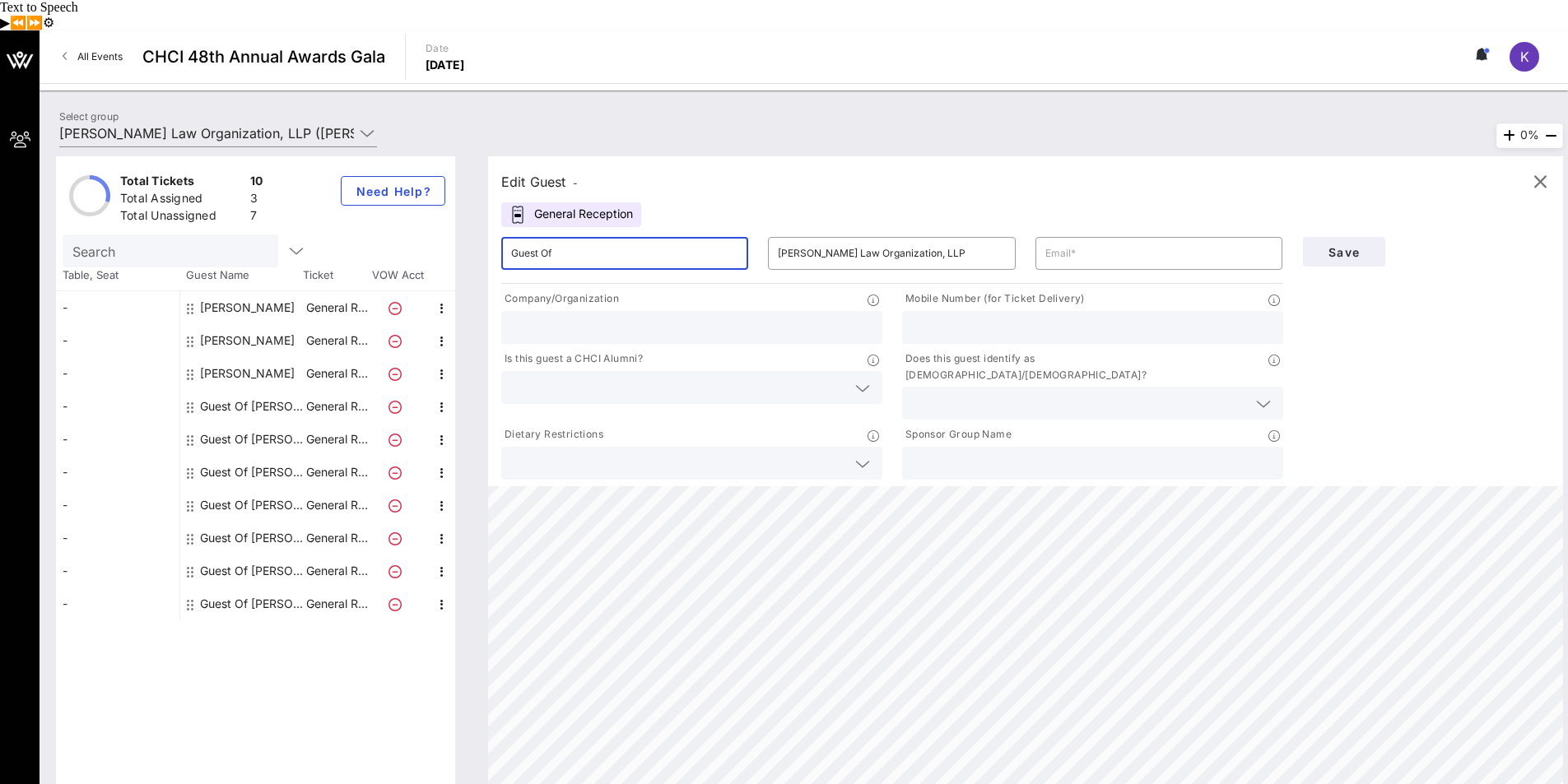
drag, startPoint x: 590, startPoint y: 231, endPoint x: 484, endPoint y: 229, distance: 106.0
click at [484, 229] on div "Edit Guest - General Reception ​ Guest Of ​ [PERSON_NAME] Law Organization, LLP…" at bounding box center [1017, 476] width 1091 height 642
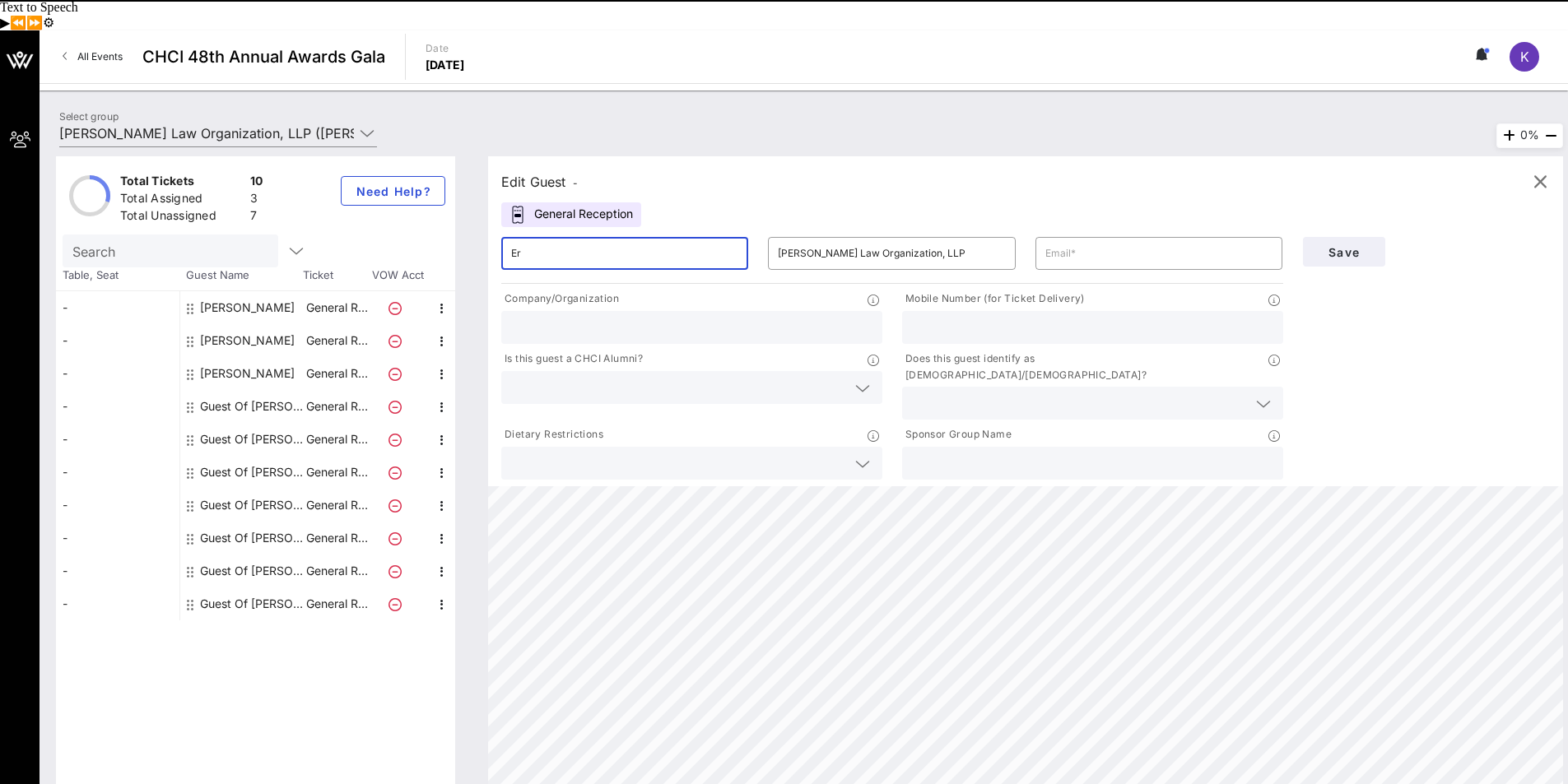
type input "E"
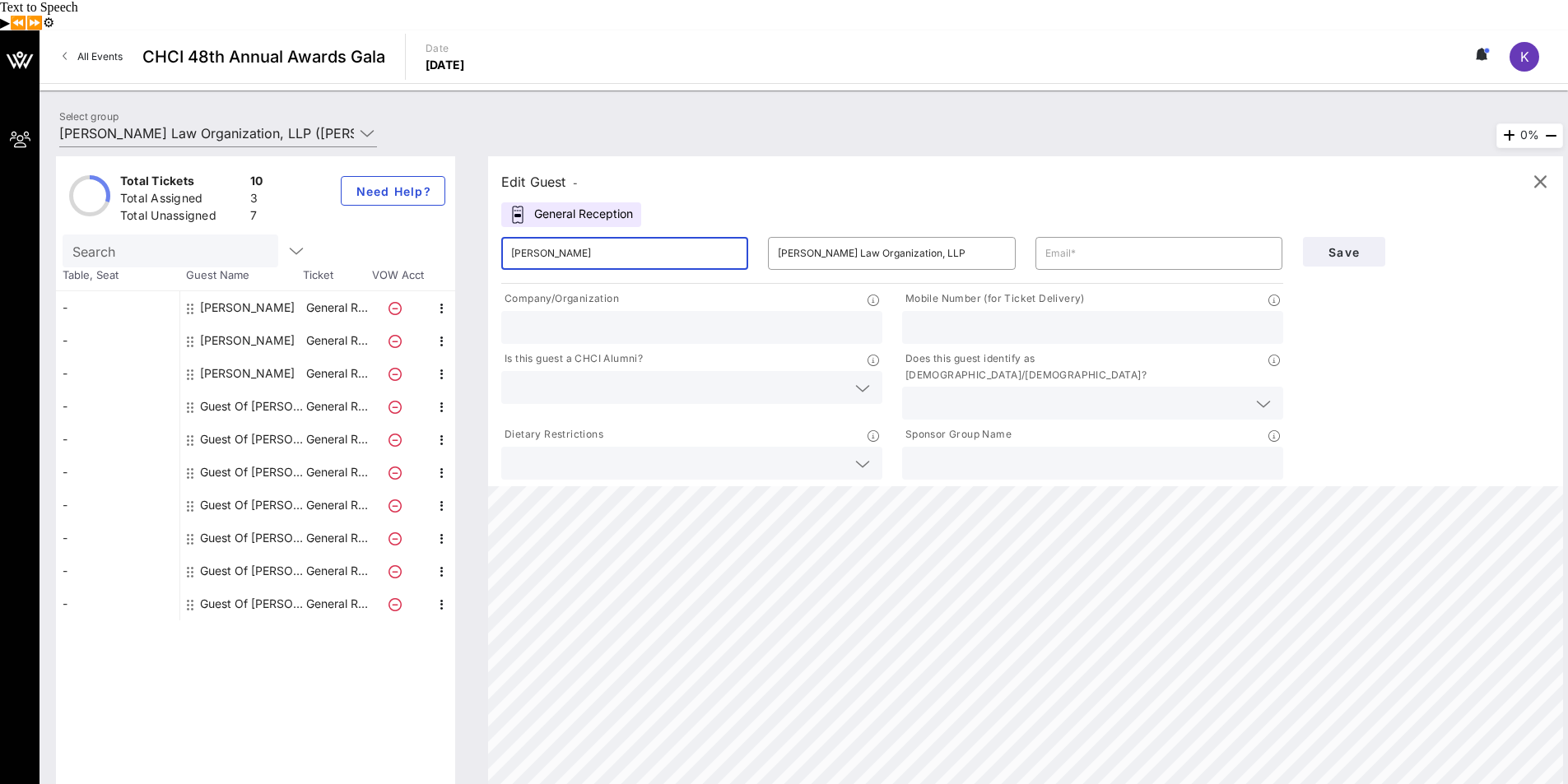
type input "[PERSON_NAME]"
type input "b"
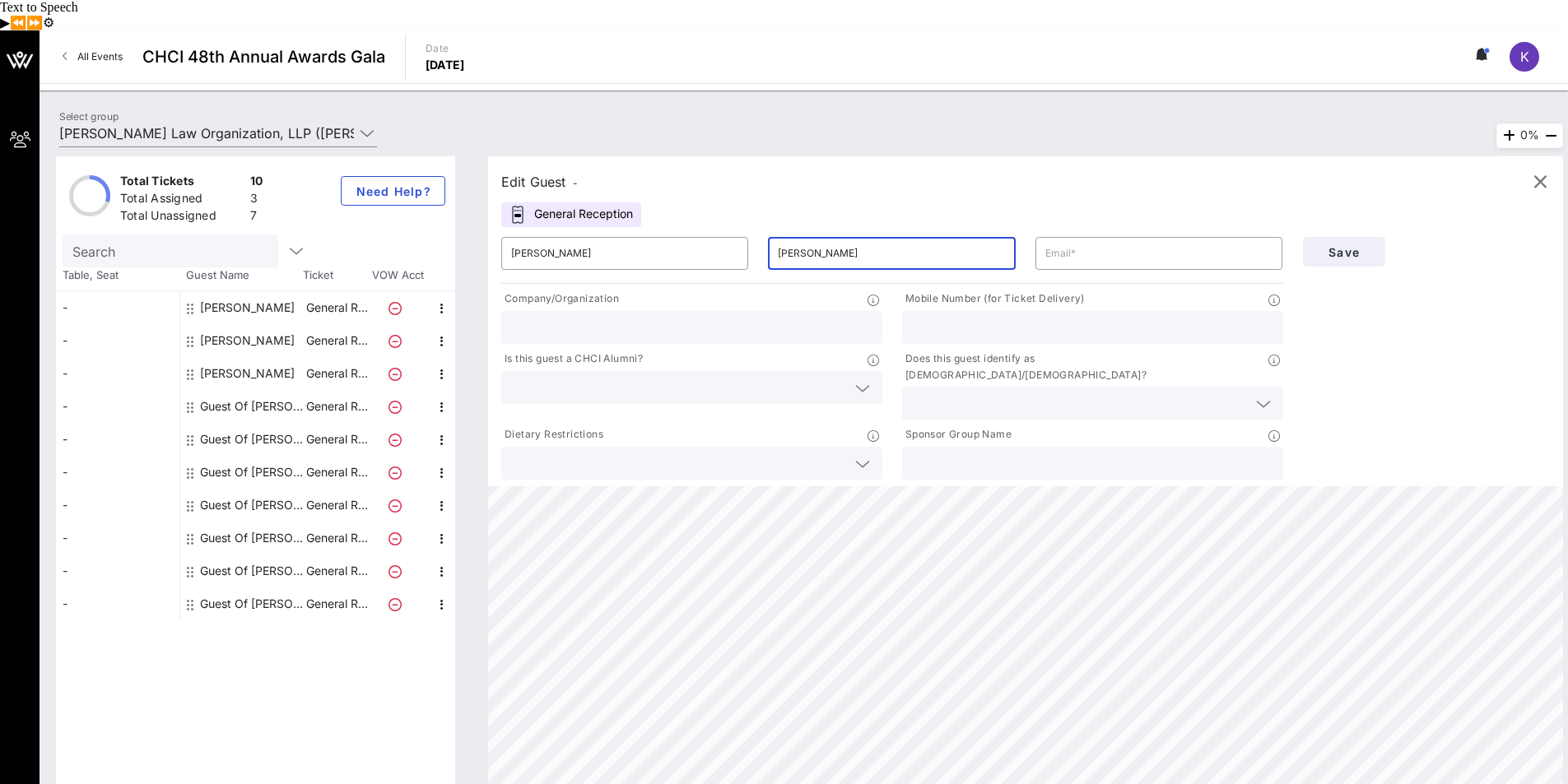
type input "[PERSON_NAME]"
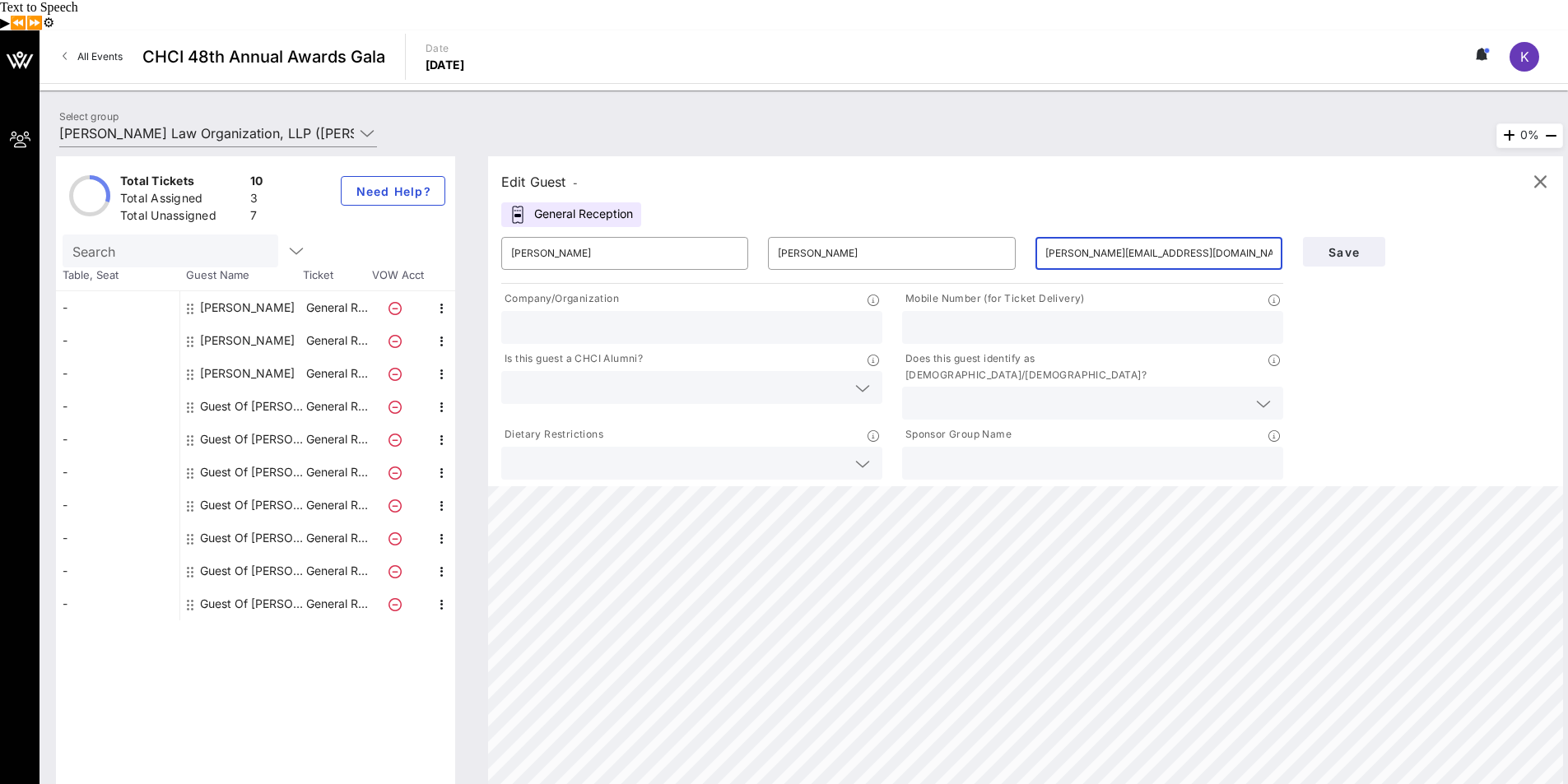
type input "[PERSON_NAME][EMAIL_ADDRESS][DOMAIN_NAME]"
click at [815, 453] on input "text" at bounding box center [679, 464] width 335 height 22
type input "N/A"
click at [1019, 447] on div at bounding box center [1092, 464] width 362 height 33
type input "o"
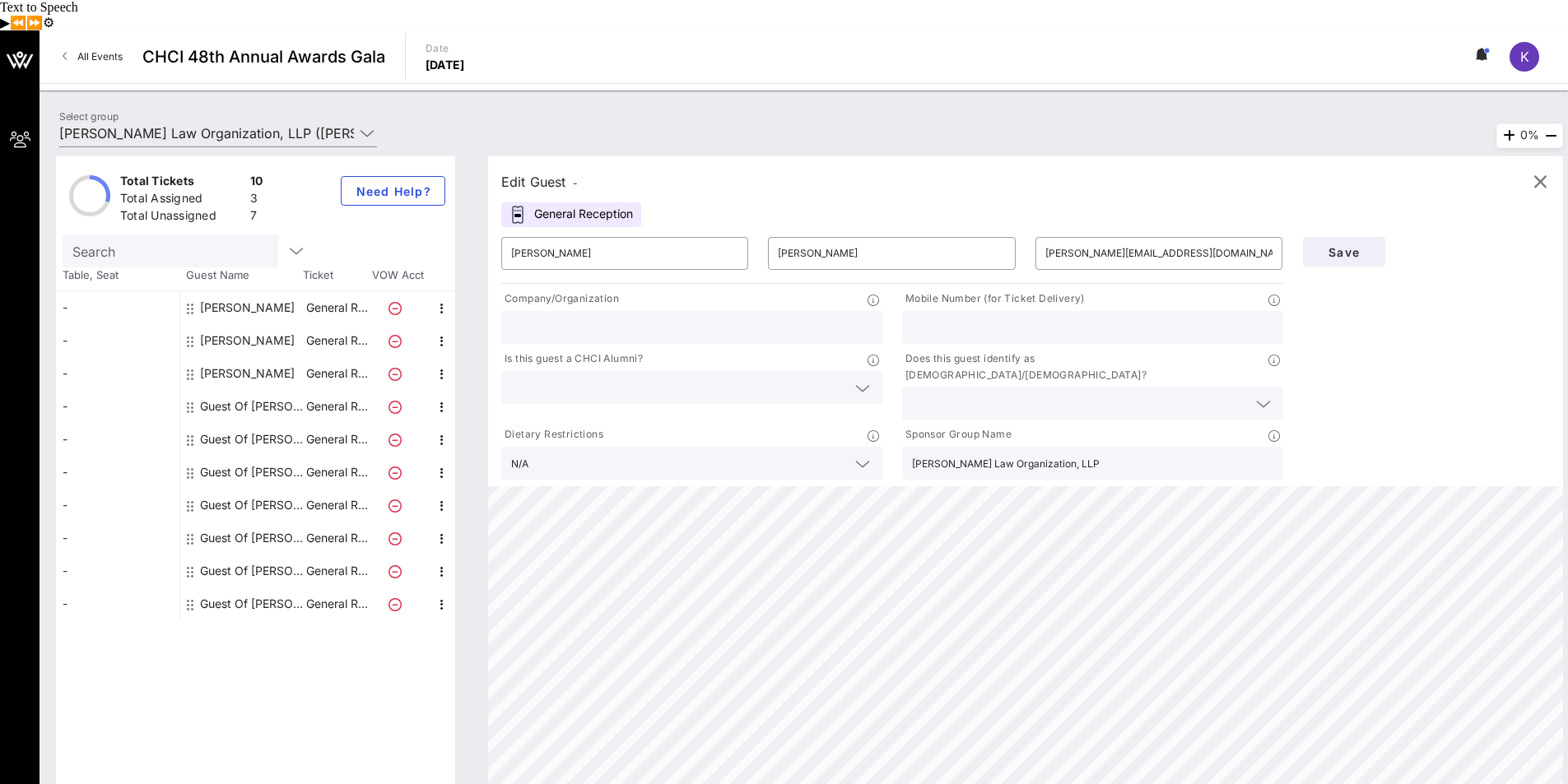
type input "[PERSON_NAME] Law Organization, LLP"
click at [1427, 376] on div "Save" at bounding box center [1427, 355] width 268 height 256
click at [1336, 245] on span "Save" at bounding box center [1343, 252] width 56 height 14
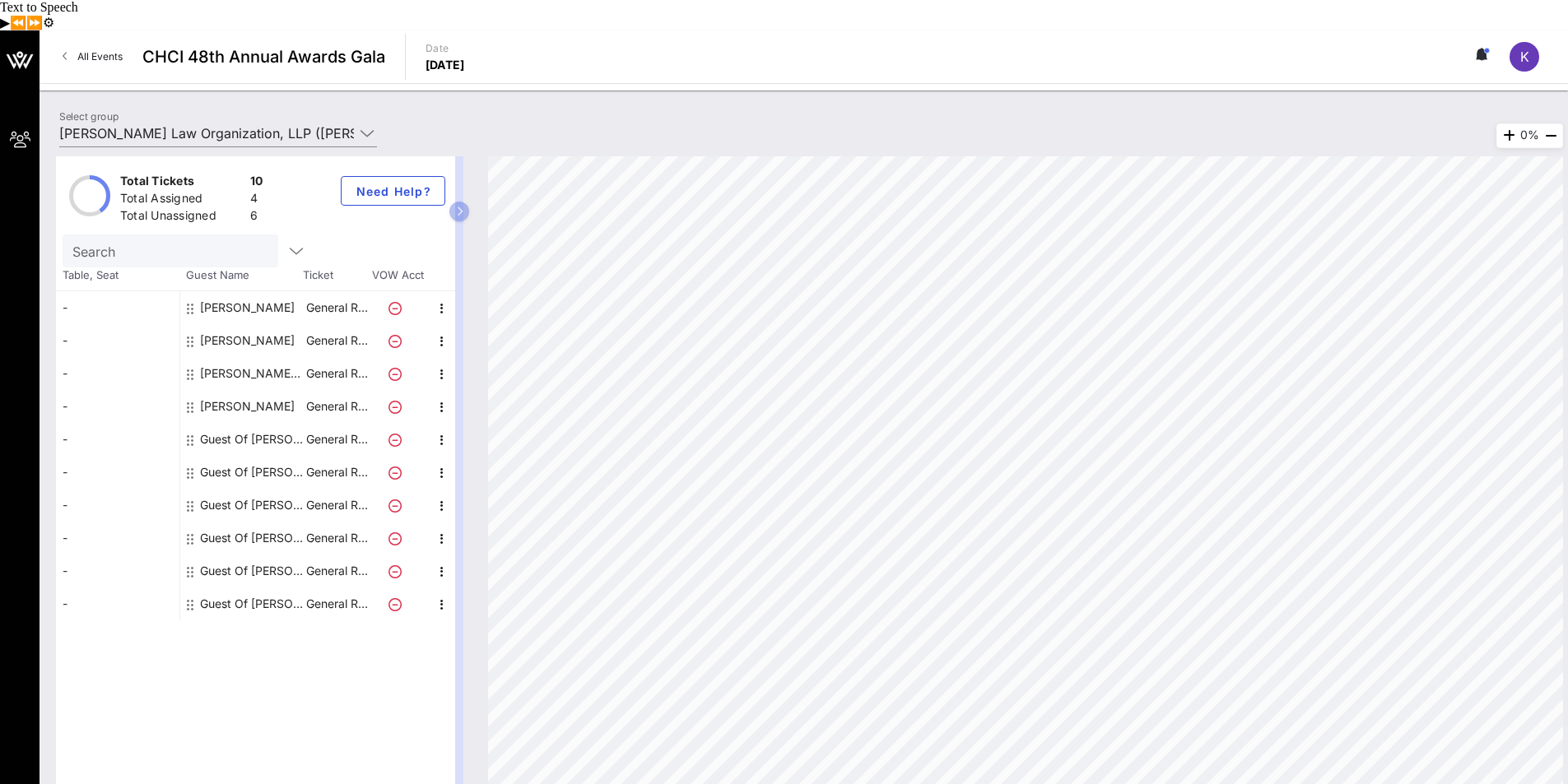
click at [249, 422] on div "Guest Of [PERSON_NAME] Law Organization, LLP" at bounding box center [252, 439] width 104 height 33
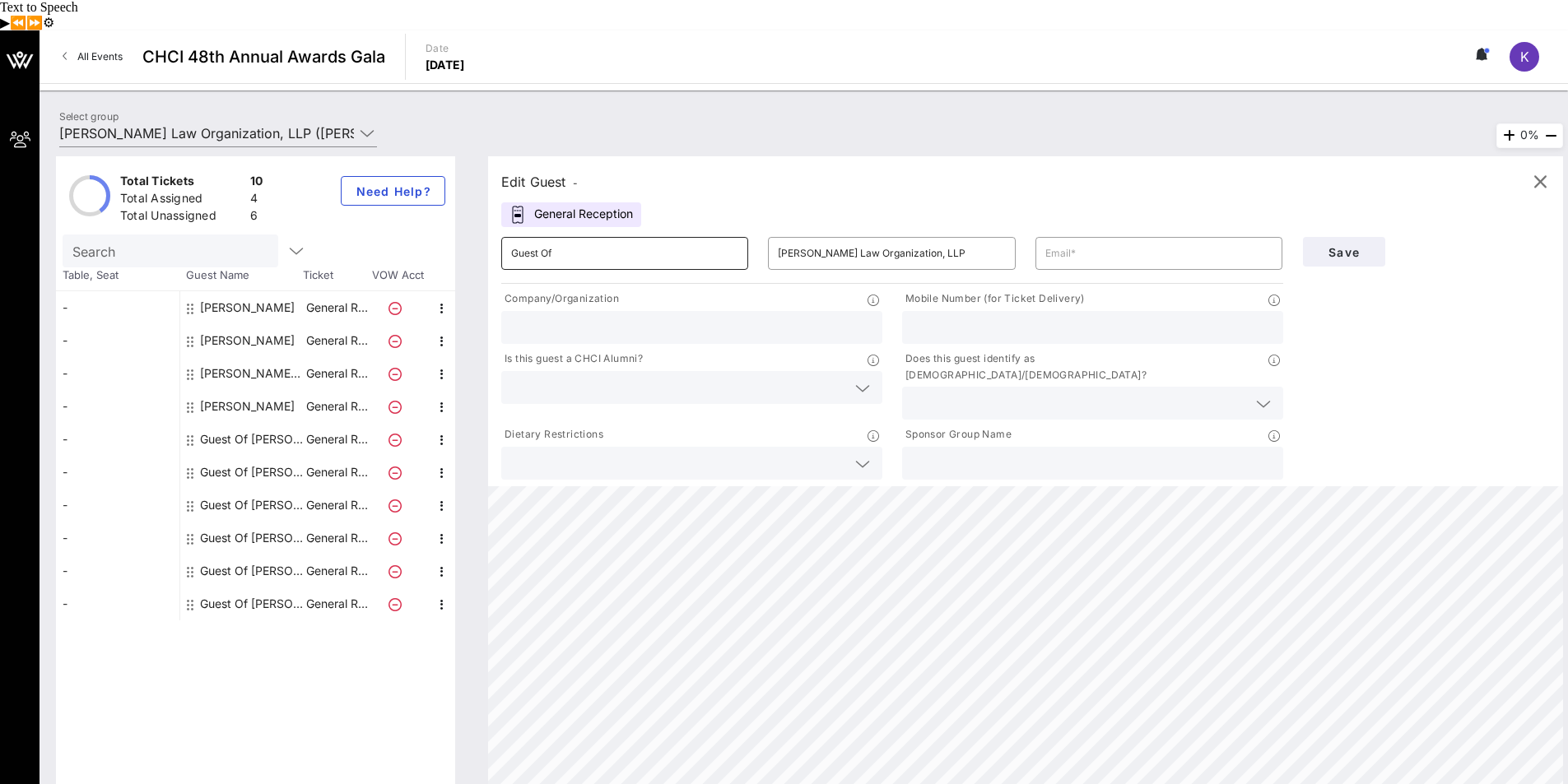
click at [567, 240] on input "Guest Of" at bounding box center [625, 253] width 228 height 26
drag, startPoint x: 567, startPoint y: 225, endPoint x: 503, endPoint y: 224, distance: 64.0
click at [503, 237] on div "​ Guest Of" at bounding box center [625, 254] width 247 height 33
type input "[PERSON_NAME]"
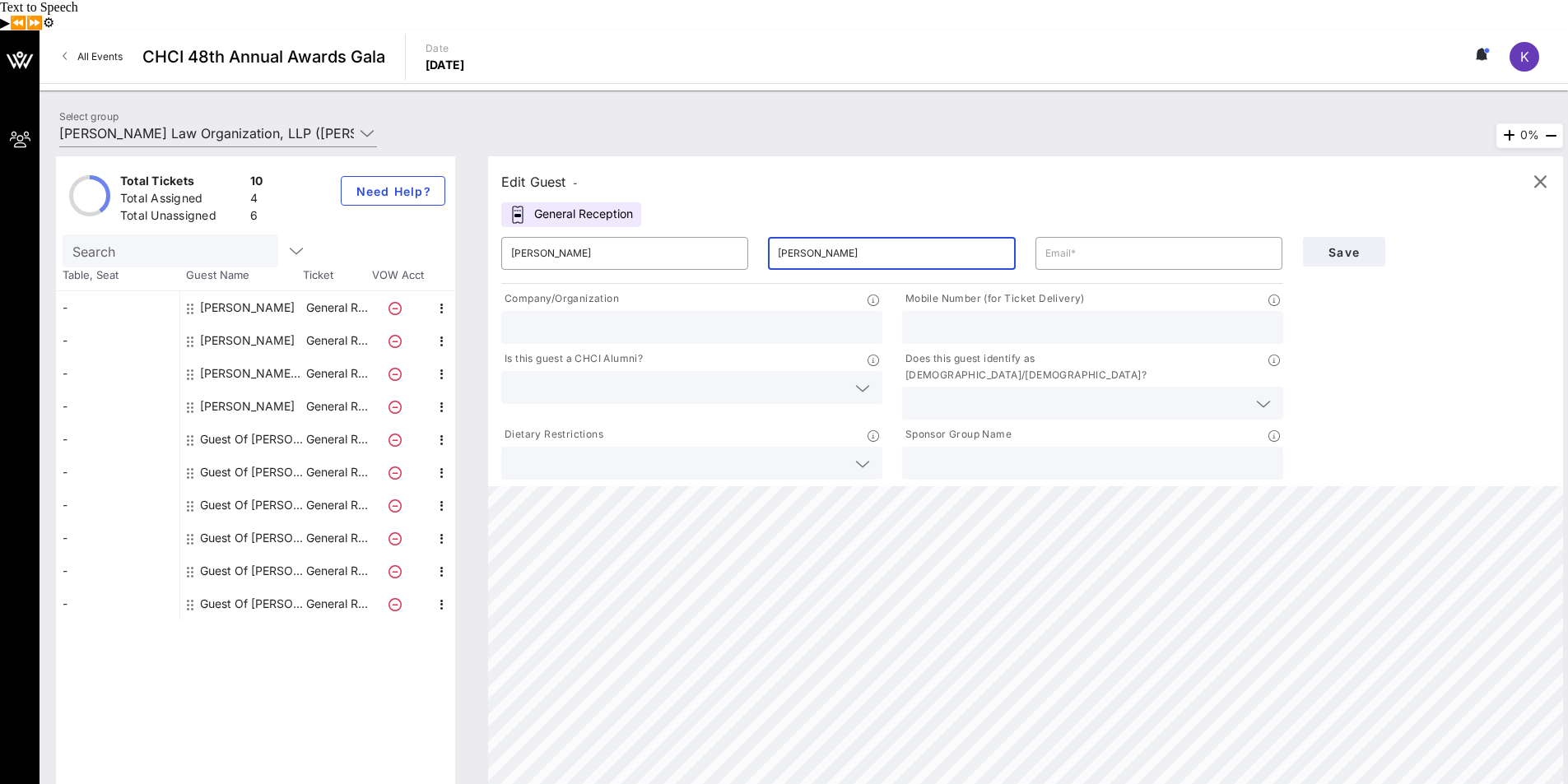
click at [935, 178] on div "Edit Guest - General Reception ​ [PERSON_NAME] ​ [PERSON_NAME] ​ Company/Organi…" at bounding box center [1026, 320] width 1075 height 330
click at [1108, 240] on input "text" at bounding box center [1159, 253] width 228 height 26
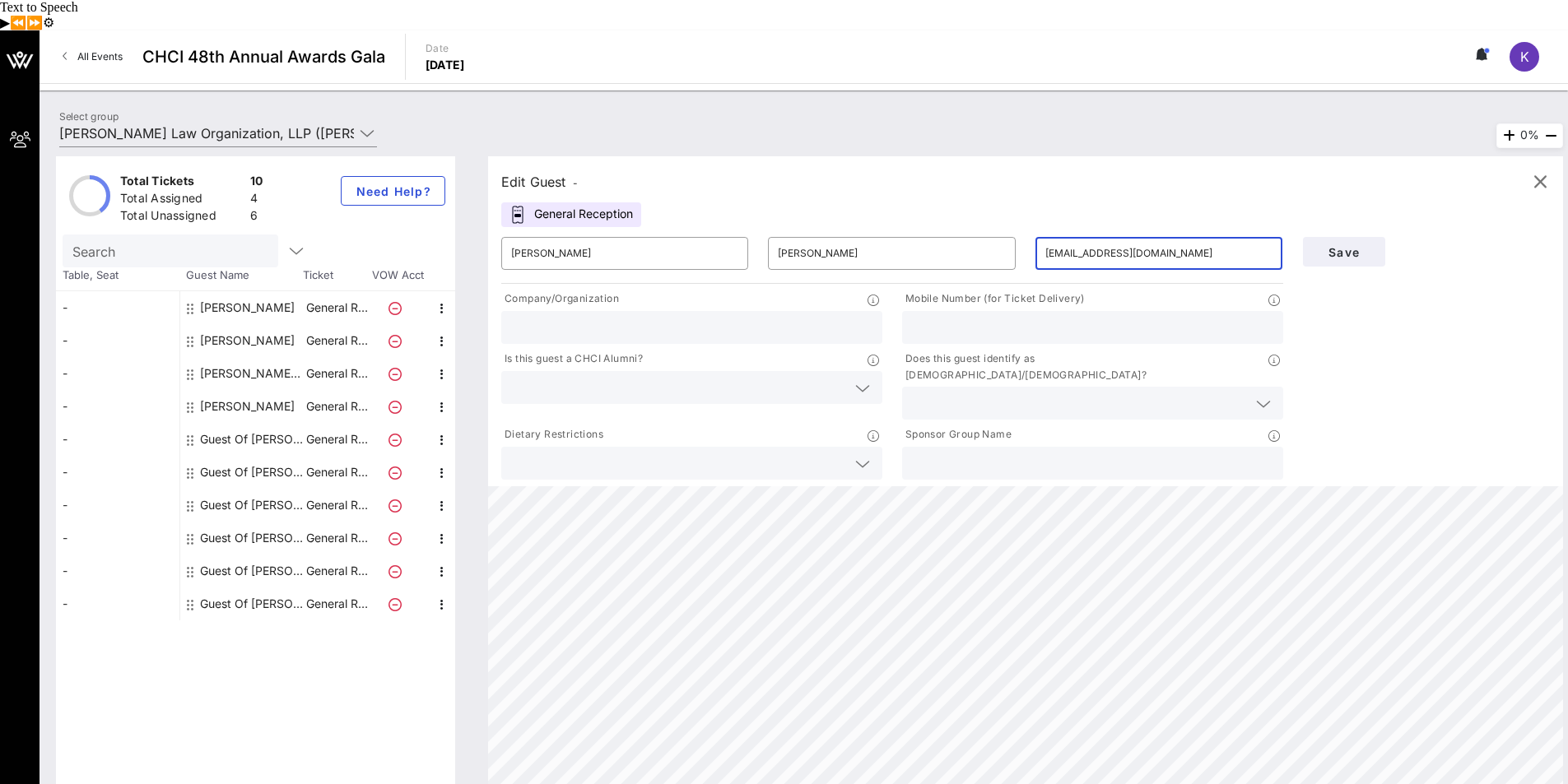
type input "[EMAIL_ADDRESS][DOMAIN_NAME]"
click at [1340, 287] on div "Save" at bounding box center [1427, 355] width 268 height 256
click at [1190, 453] on input "text" at bounding box center [1092, 464] width 362 height 22
type input "[PERSON_NAME] Law Organization, LLP"
drag, startPoint x: 1267, startPoint y: 359, endPoint x: 1237, endPoint y: 380, distance: 36.6
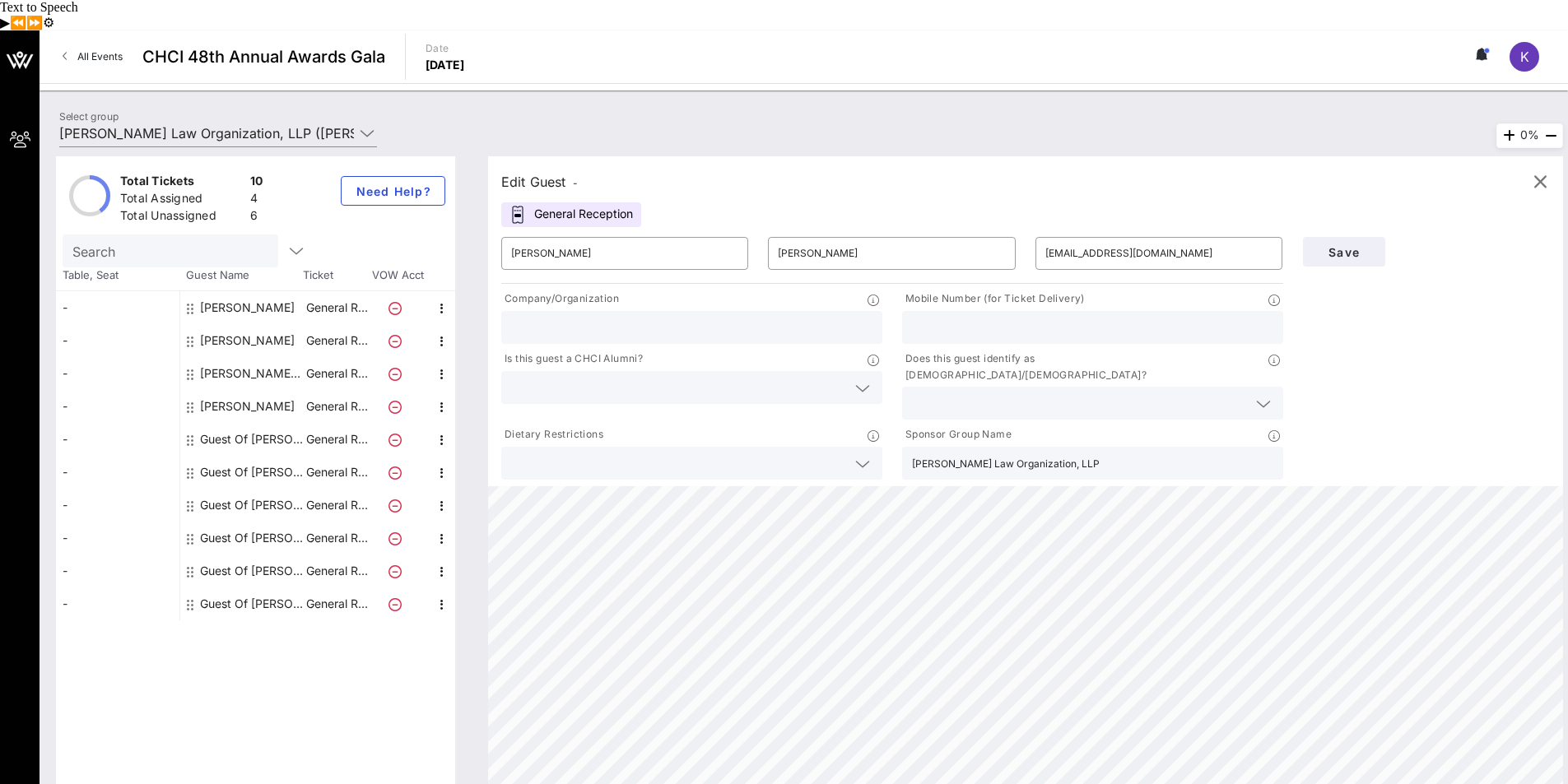
click at [1268, 394] on icon at bounding box center [1263, 404] width 15 height 20
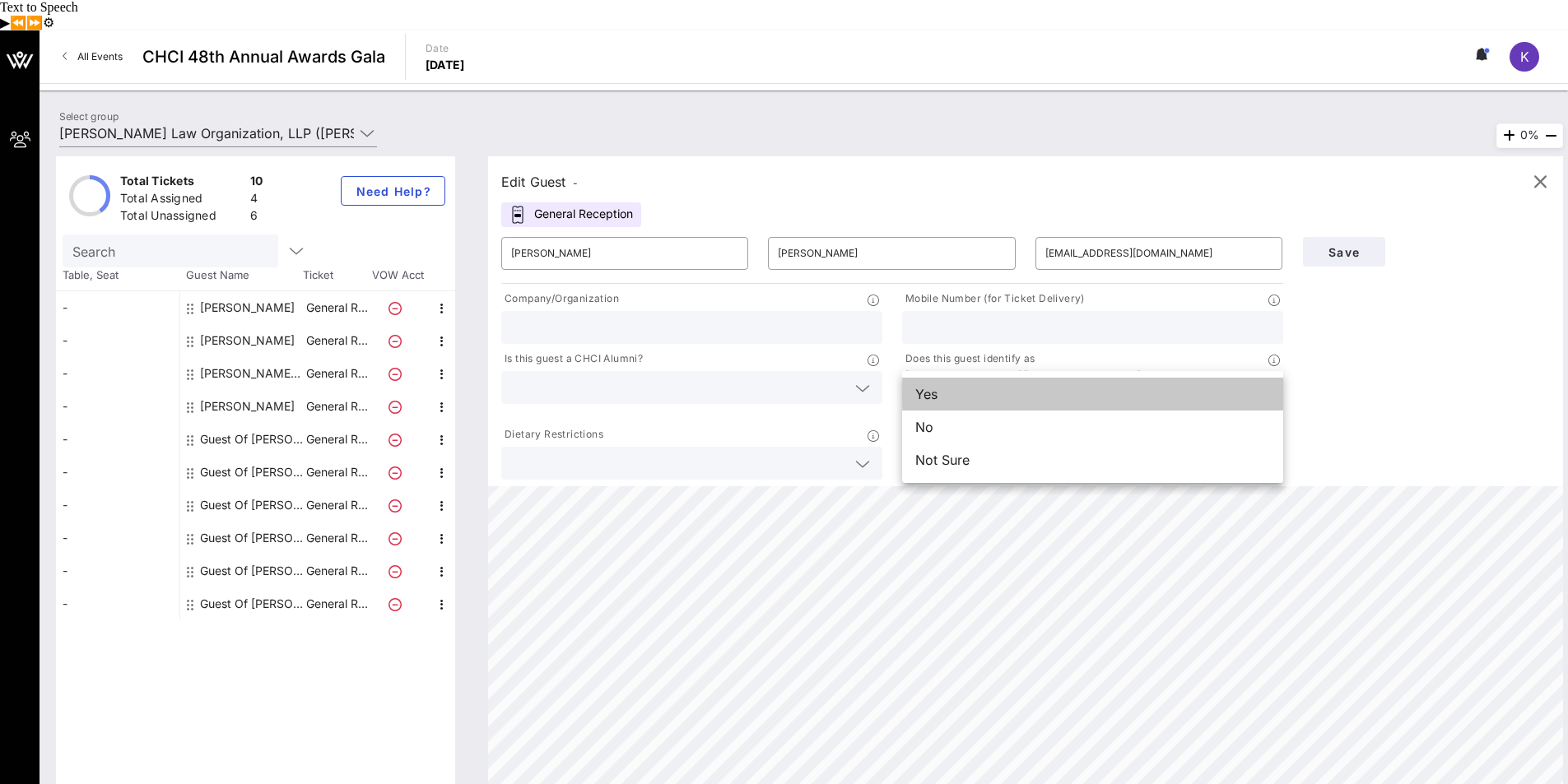
click at [978, 377] on div "Yes" at bounding box center [1092, 394] width 381 height 33
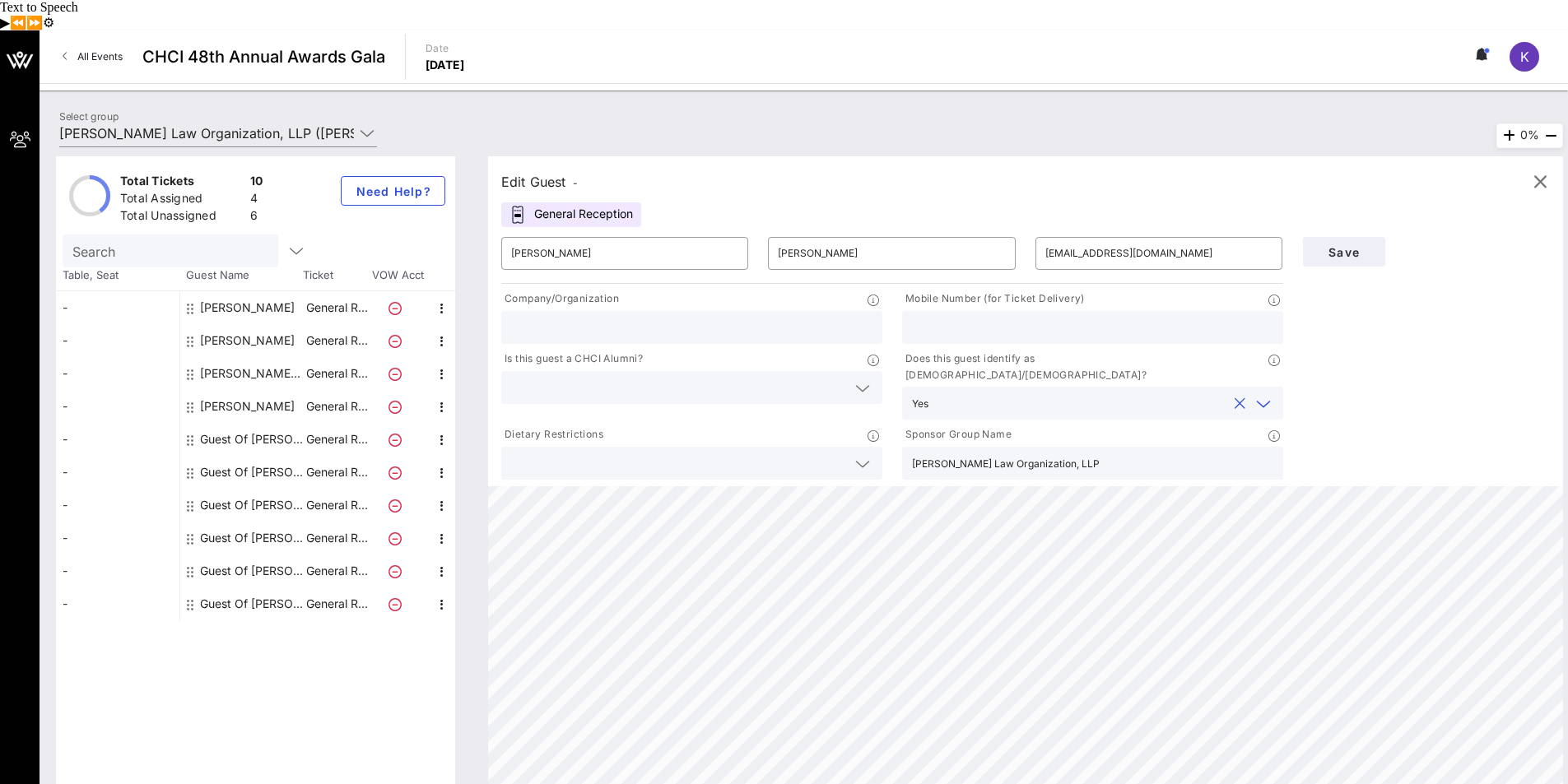
click at [1415, 373] on div "Save" at bounding box center [1427, 355] width 268 height 256
click at [797, 453] on input "text" at bounding box center [679, 464] width 335 height 22
type input "N/A"
click at [1343, 245] on span "Save" at bounding box center [1343, 252] width 56 height 14
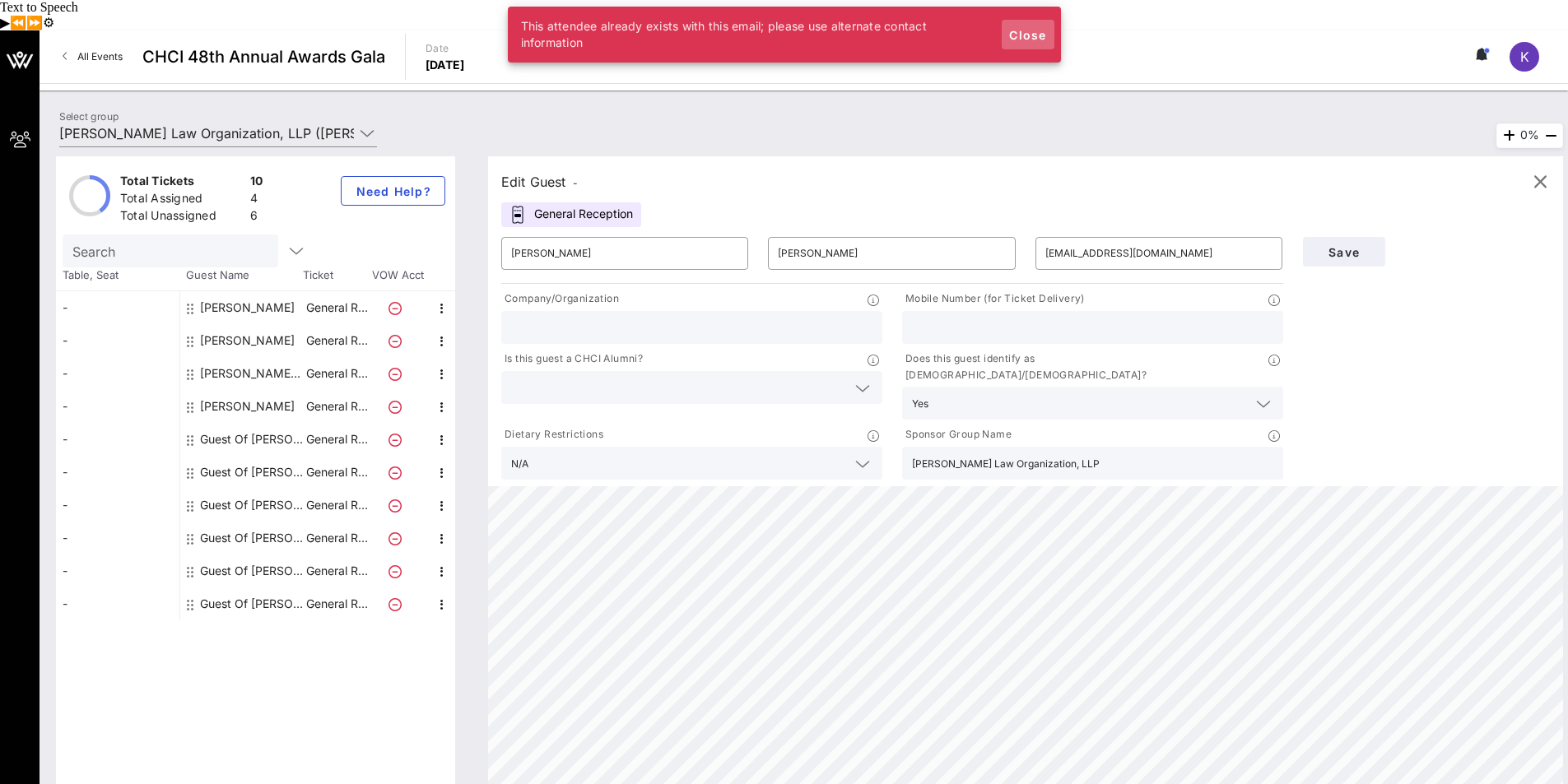
click at [1015, 32] on span "Close" at bounding box center [1028, 35] width 39 height 14
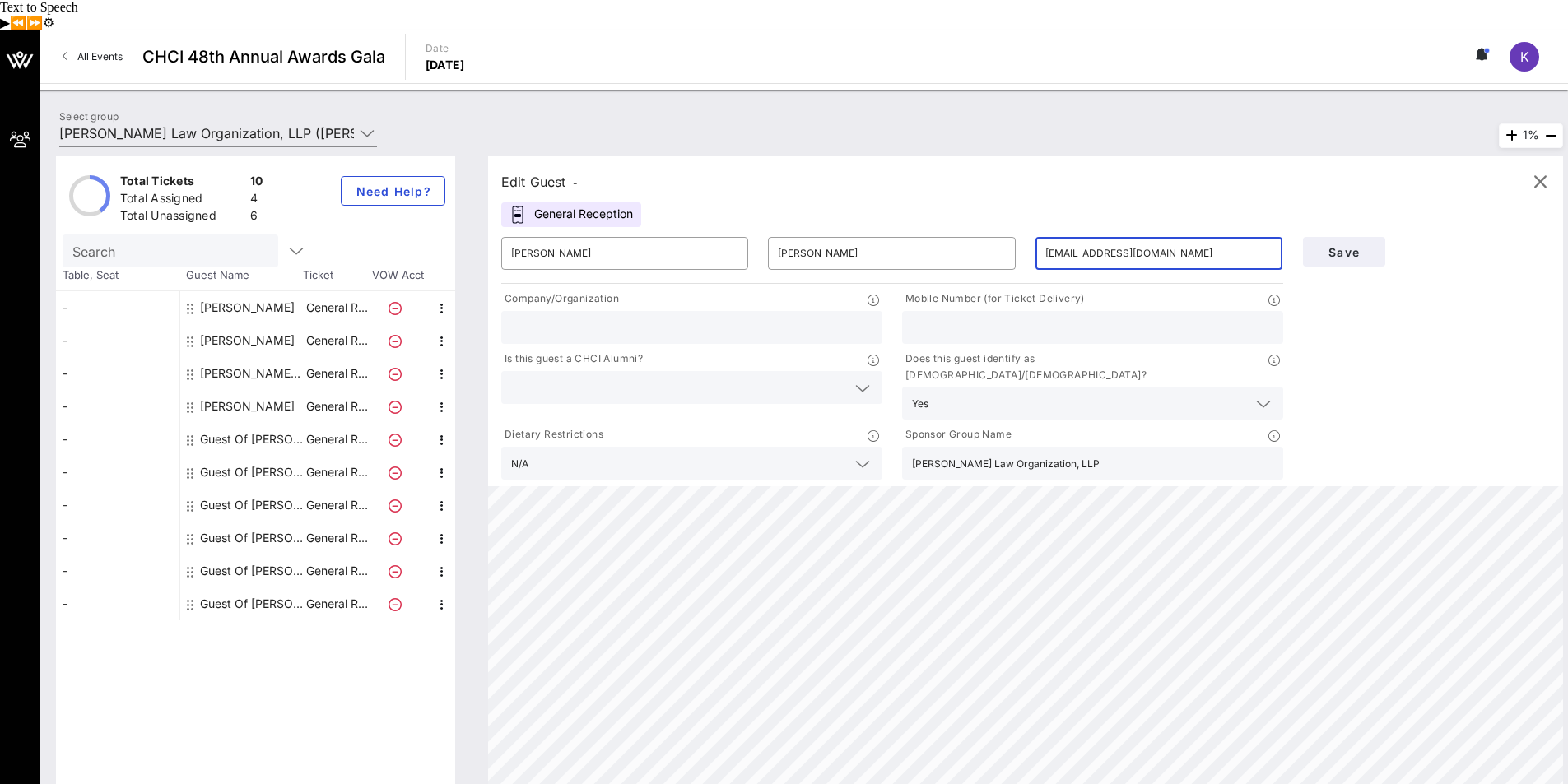
drag, startPoint x: 1086, startPoint y: 220, endPoint x: 1034, endPoint y: 226, distance: 52.3
click at [1034, 227] on div "​ [EMAIL_ADDRESS][DOMAIN_NAME]" at bounding box center [1159, 254] width 267 height 53
type input "[EMAIL_ADDRESS][DOMAIN_NAME]"
click at [1407, 339] on div "Save" at bounding box center [1427, 355] width 268 height 256
click at [111, 50] on span "All Events" at bounding box center [100, 56] width 45 height 13
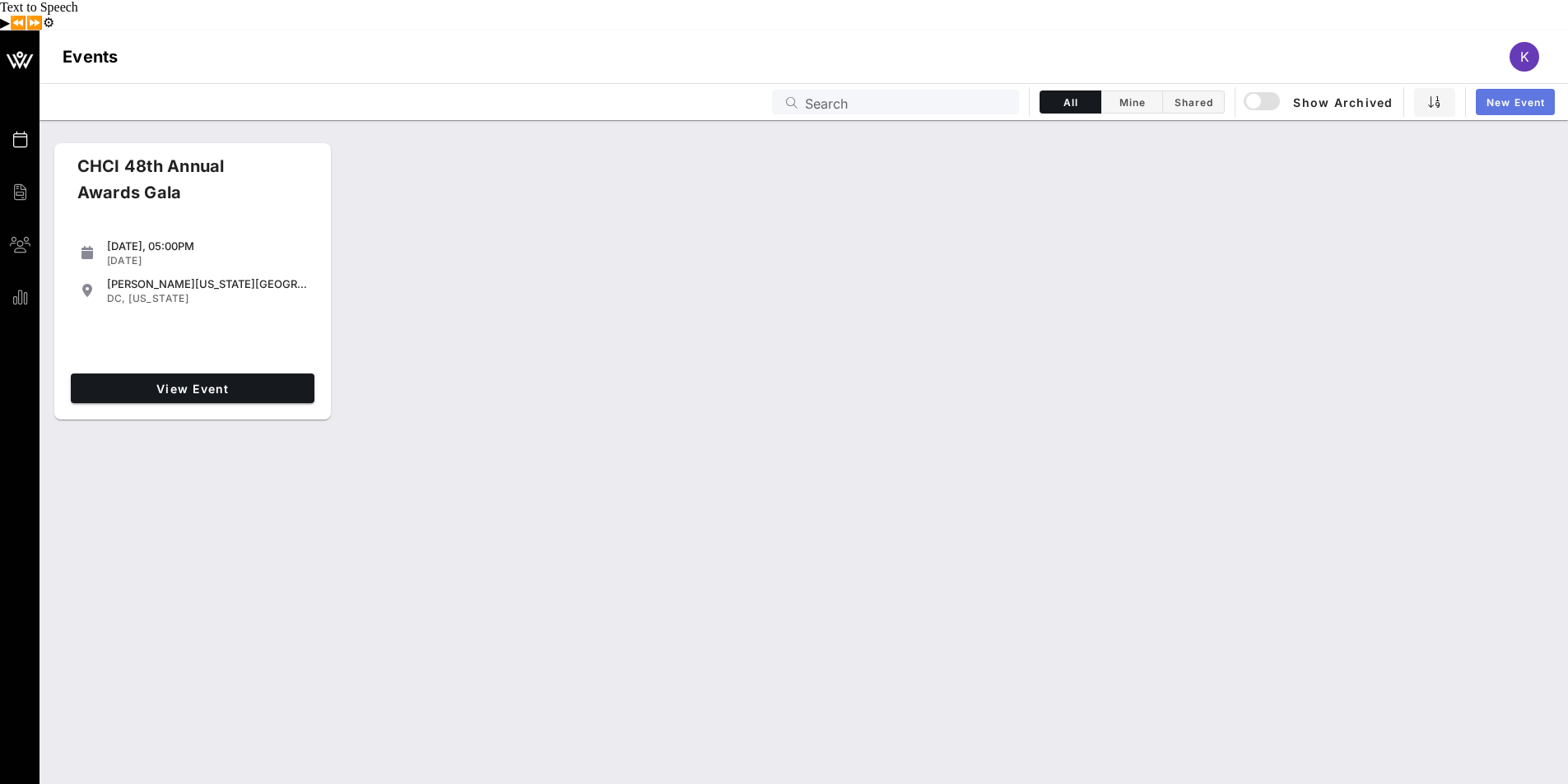
click at [1510, 96] on span "New Event" at bounding box center [1515, 102] width 59 height 13
click at [205, 382] on span "View Event" at bounding box center [192, 389] width 230 height 14
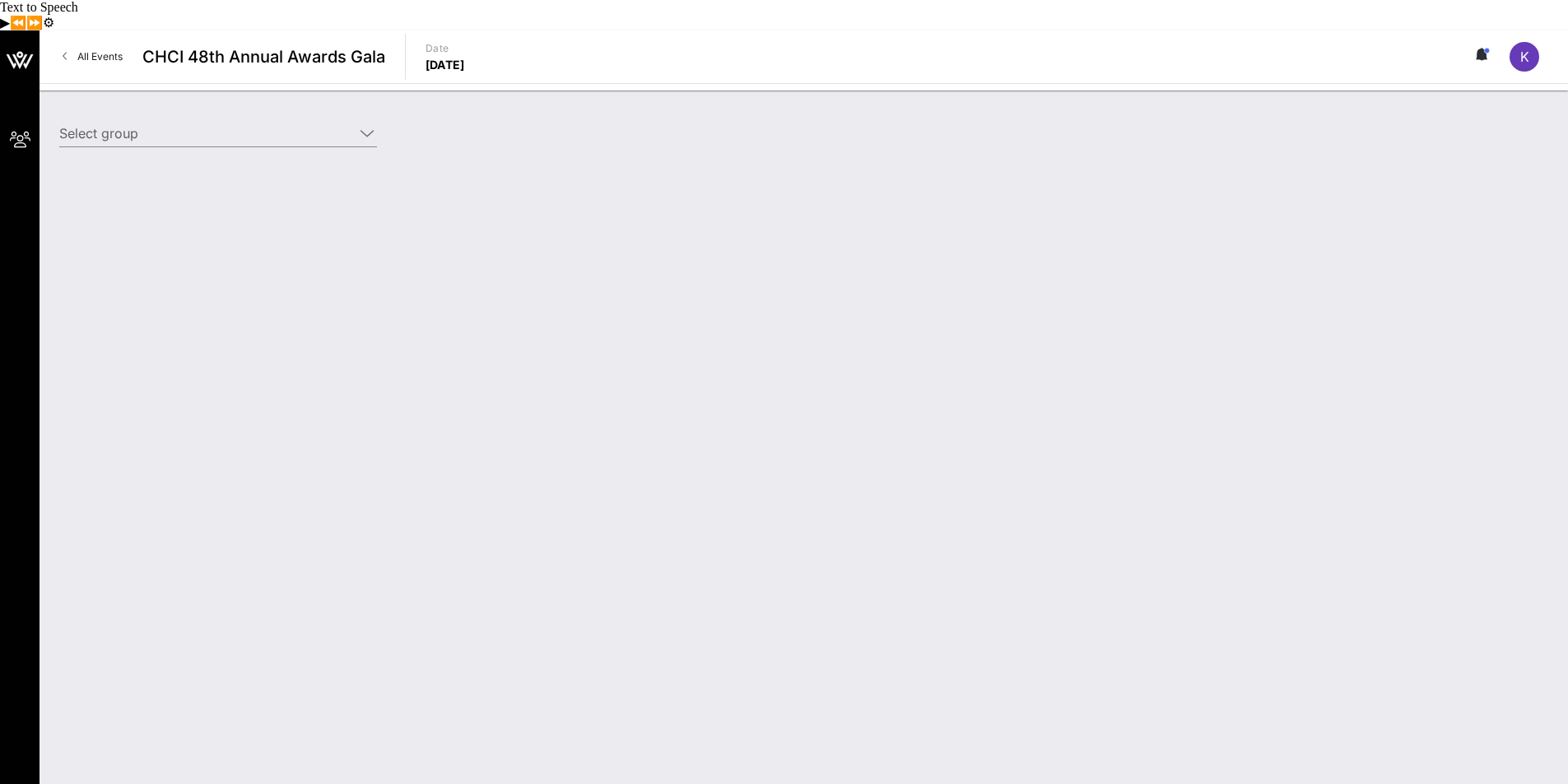
type input "[PERSON_NAME] Law Organization, LLP ([PERSON_NAME] Law Organization, LLP) [[PER…"
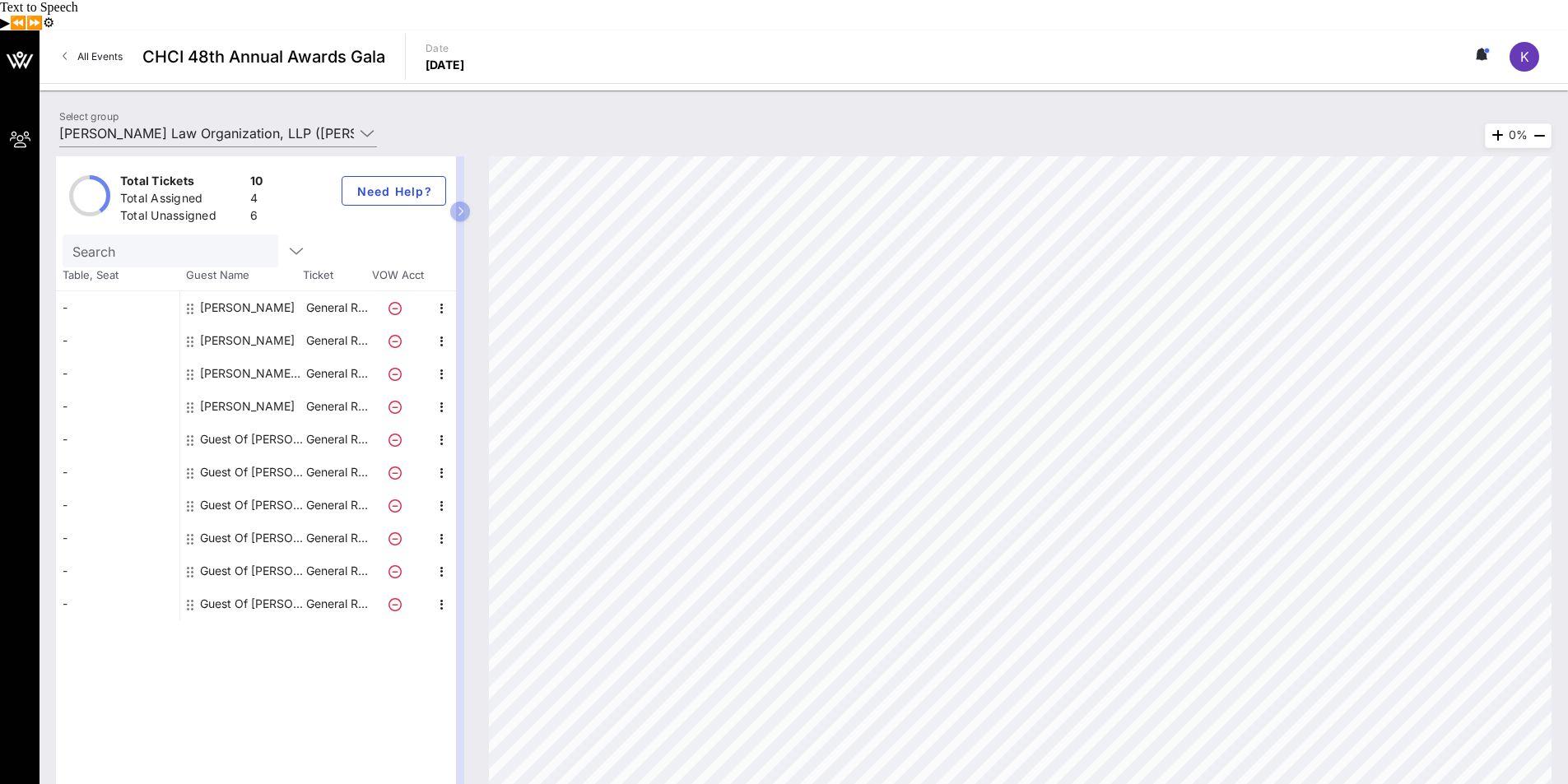
click at [235, 422] on div "Guest Of [PERSON_NAME] Law Organization, LLP" at bounding box center [252, 439] width 104 height 33
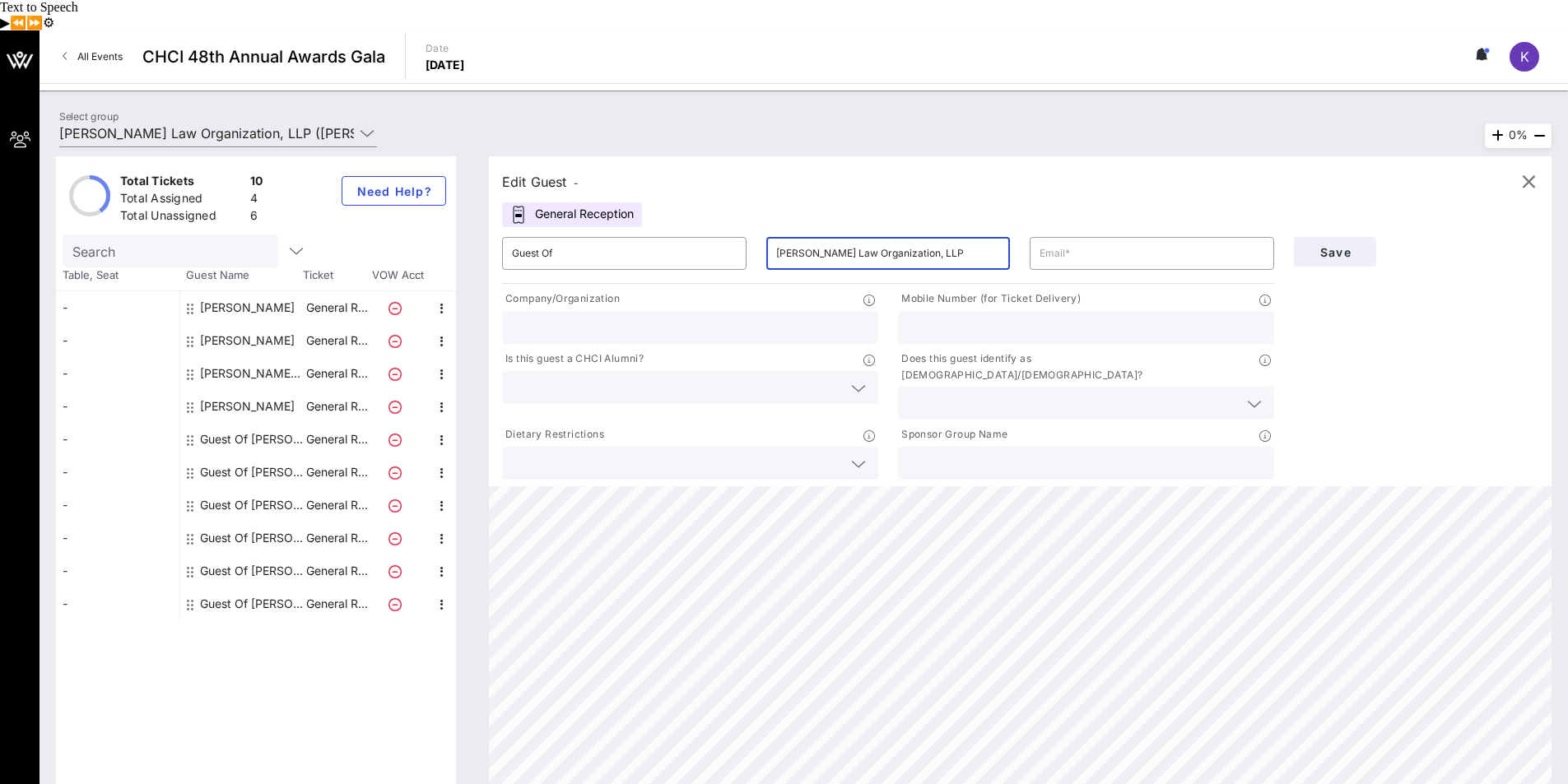
drag, startPoint x: 990, startPoint y: 227, endPoint x: 780, endPoint y: 219, distance: 210.2
click at [780, 240] on input "[PERSON_NAME] Law Organization, LLP" at bounding box center [888, 253] width 225 height 26
click at [1017, 453] on input "text" at bounding box center [1086, 464] width 356 height 22
paste input "[PERSON_NAME] Law Organization, LLP"
type input "[PERSON_NAME] Law Organization, LLP"
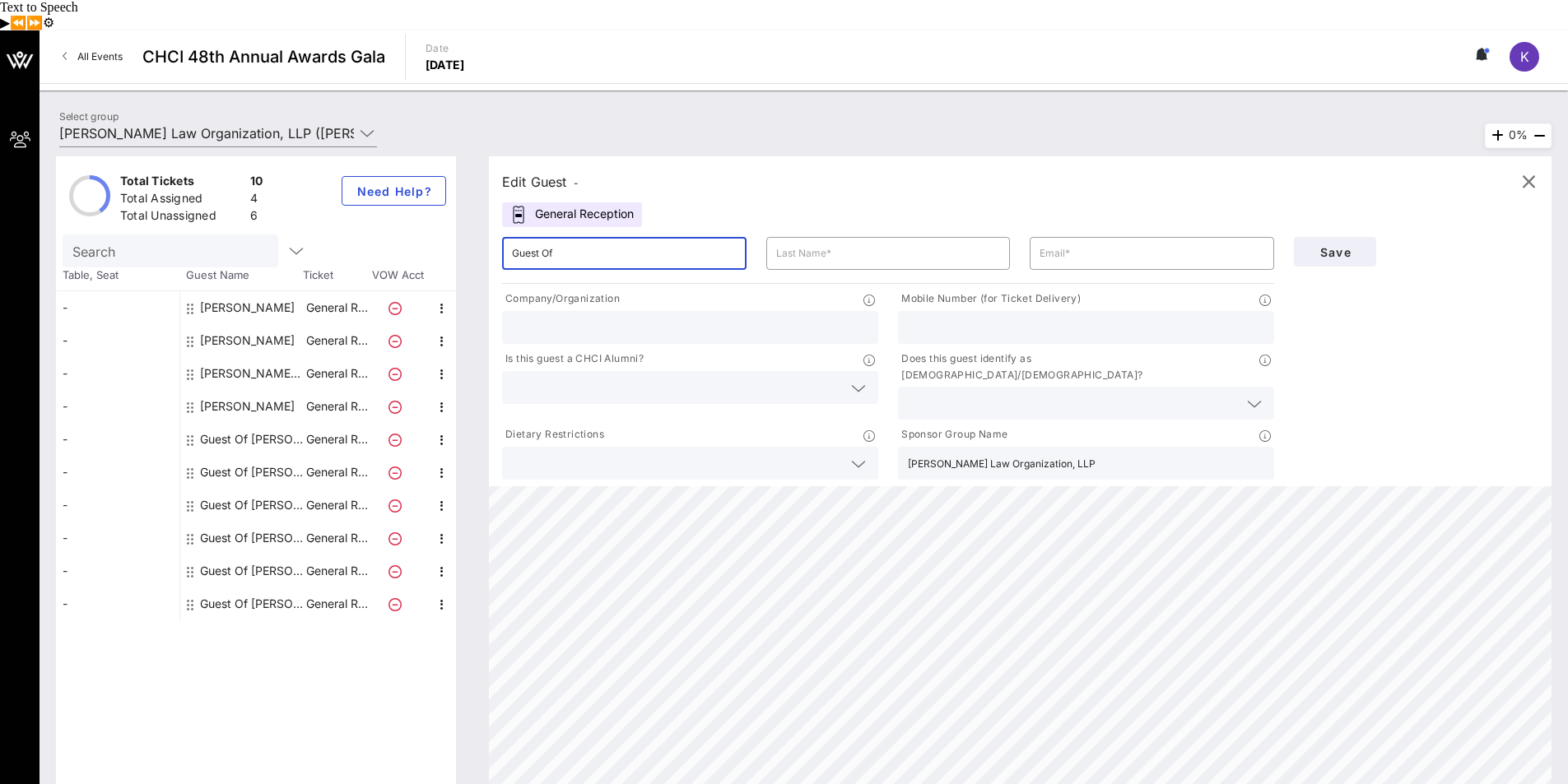
drag, startPoint x: 574, startPoint y: 225, endPoint x: 489, endPoint y: 218, distance: 85.3
click at [489, 218] on div "Edit Guest - General Reception ​ Guest Of ​ ​ Company/Organization Mobile Numbe…" at bounding box center [1021, 320] width 1063 height 330
type input "[PERSON_NAME]"
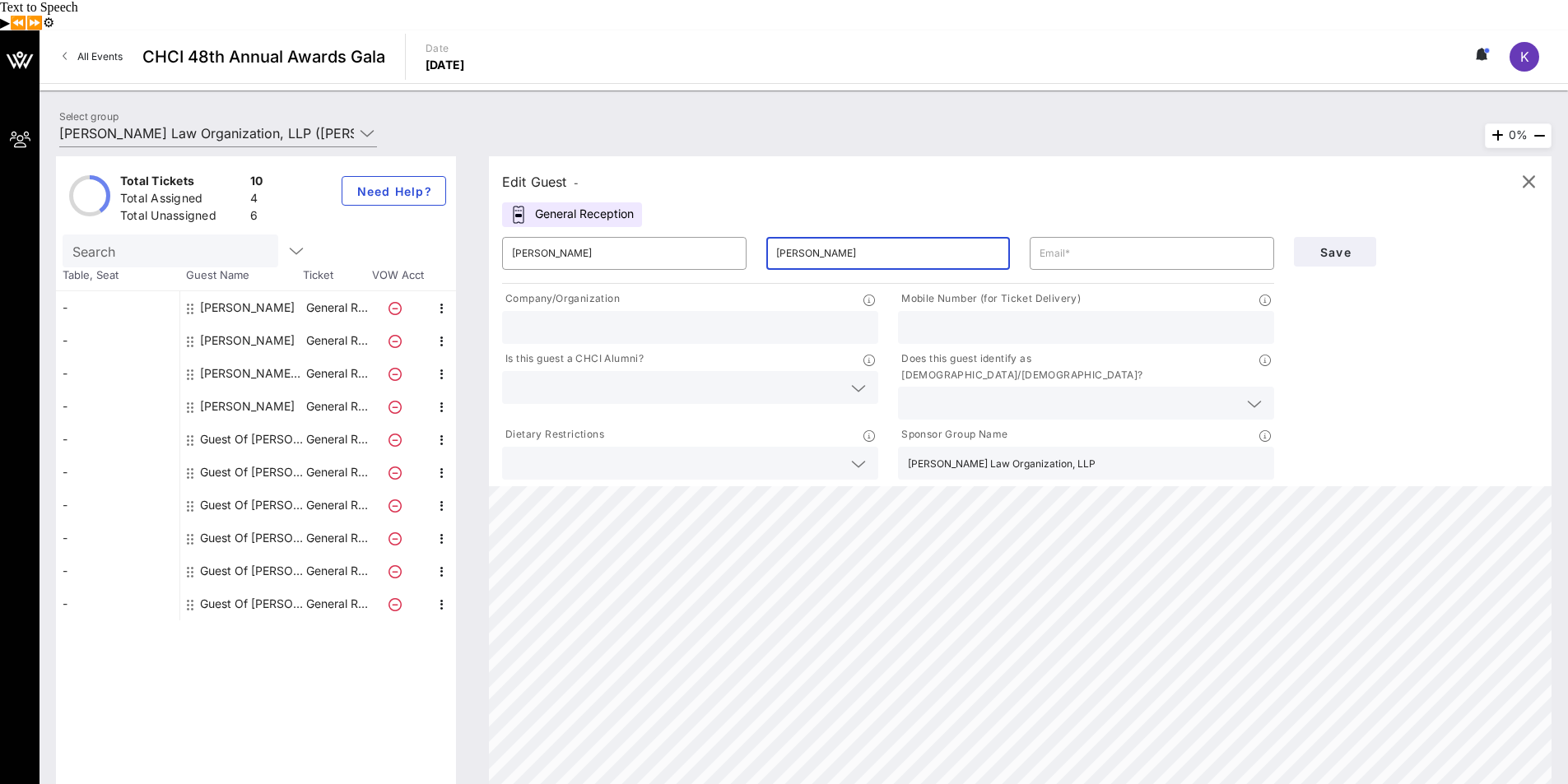
type input "[PERSON_NAME]"
click at [751, 453] on input "text" at bounding box center [677, 464] width 330 height 22
type input "N/A"
click at [1259, 394] on icon at bounding box center [1254, 404] width 15 height 20
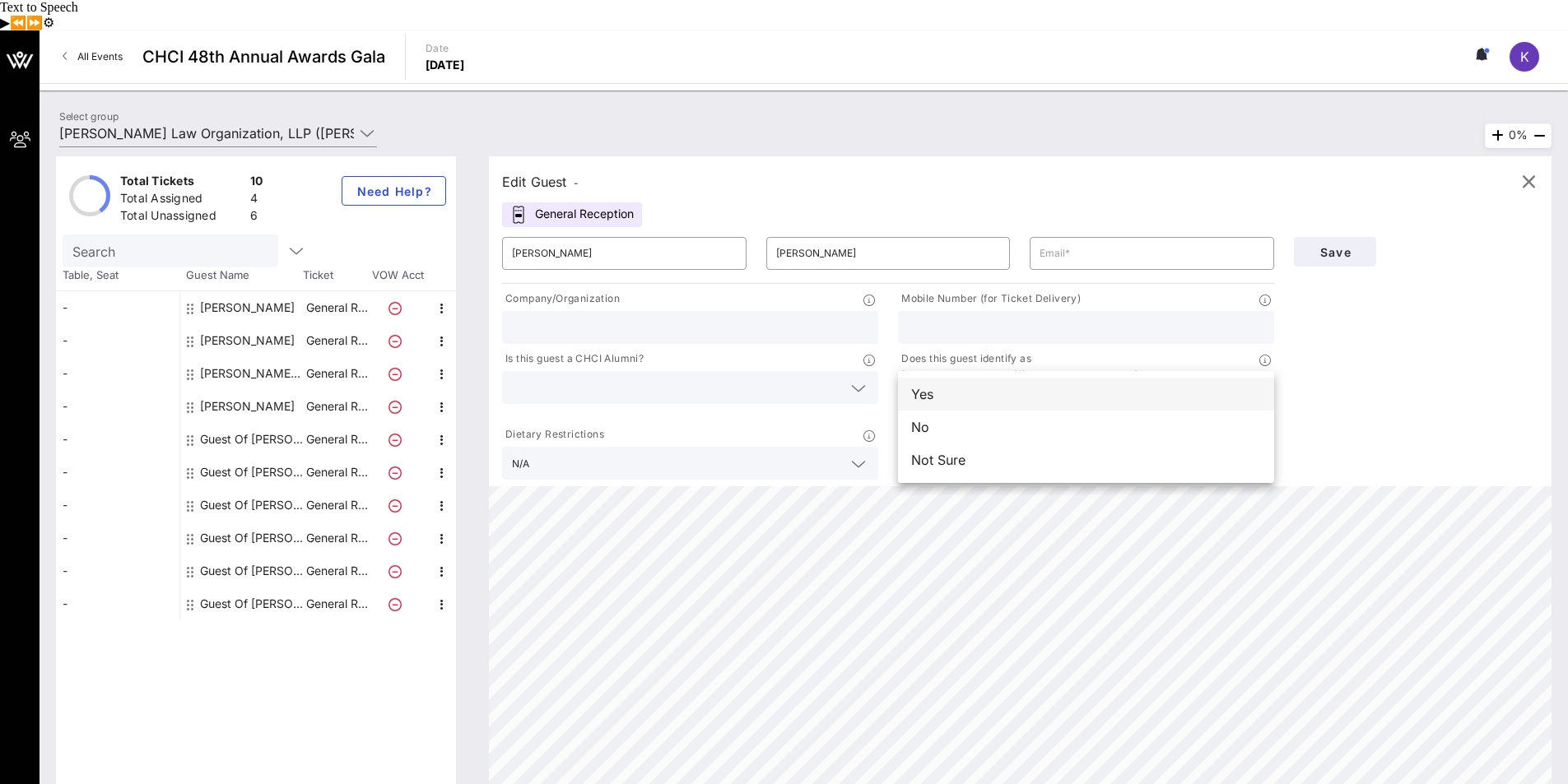
click at [936, 377] on div "Yes" at bounding box center [1087, 394] width 377 height 33
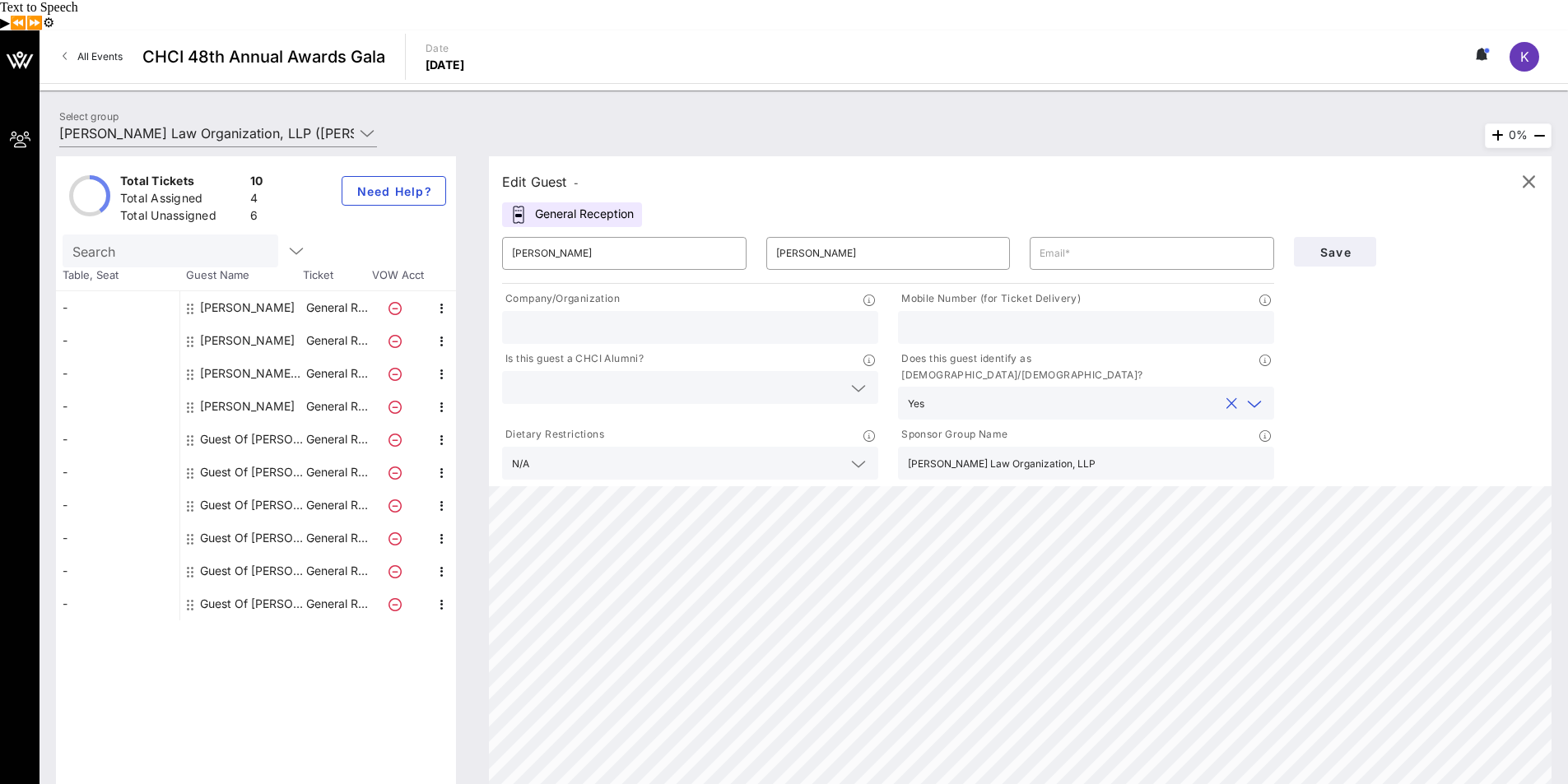
click at [1442, 371] on div "Save" at bounding box center [1416, 355] width 264 height 256
click at [1183, 240] on input "text" at bounding box center [1151, 253] width 225 height 26
click at [1158, 240] on input "text" at bounding box center [1151, 253] width 225 height 26
type input "[EMAIL_ADDRESS][DOMAIN_NAME]"
click at [1169, 172] on div "Edit Guest - General Reception ​ [PERSON_NAME] ​ [PERSON_NAME] ​ [EMAIL_ADDRESS…" at bounding box center [1021, 320] width 1063 height 330
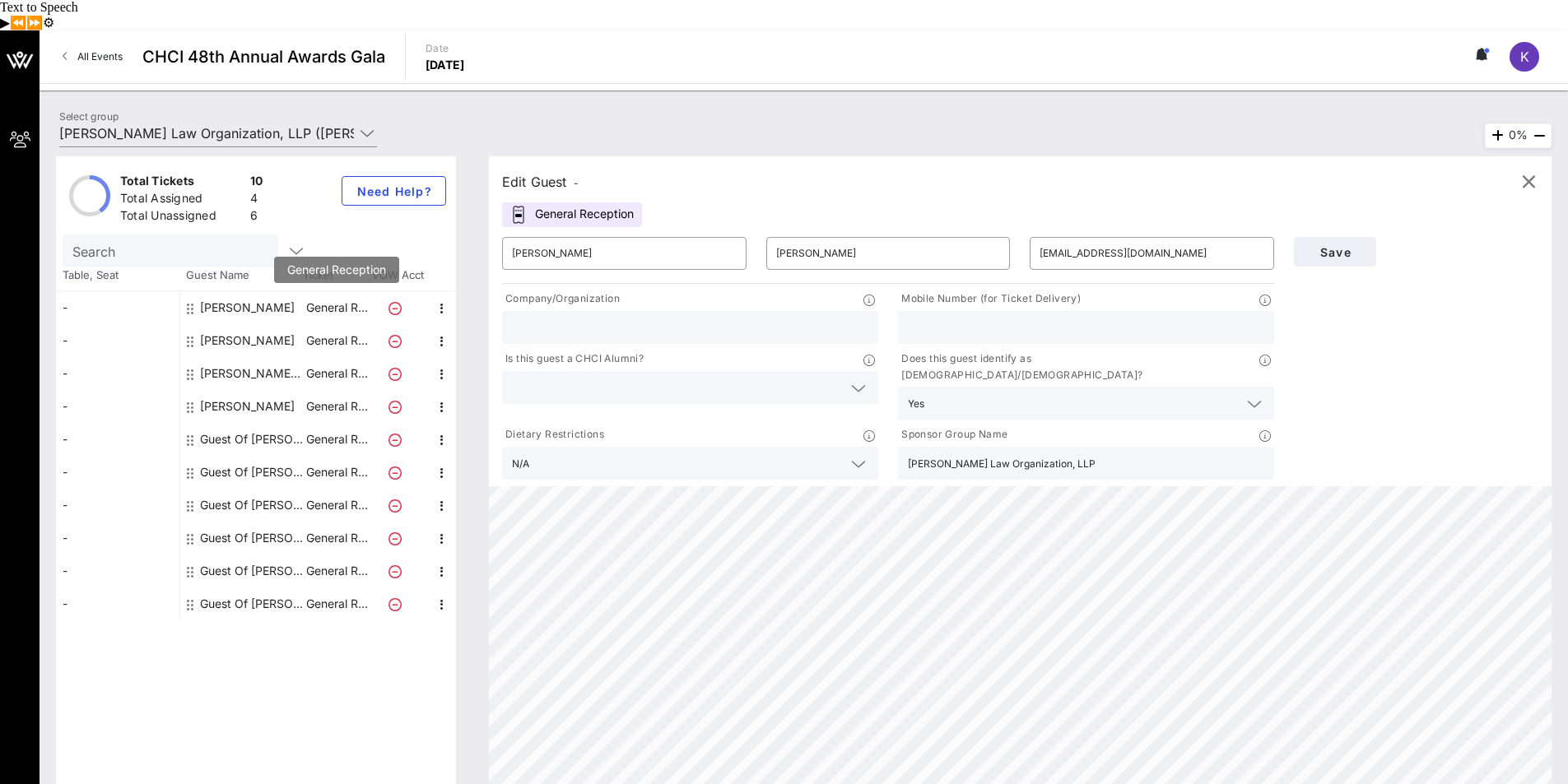
click at [323, 291] on p "General R…" at bounding box center [336, 308] width 66 height 33
click at [264, 291] on div "[PERSON_NAME]" at bounding box center [247, 308] width 95 height 33
type input "[PERSON_NAME]"
type input "[EMAIL_ADDRESS][DOMAIN_NAME]"
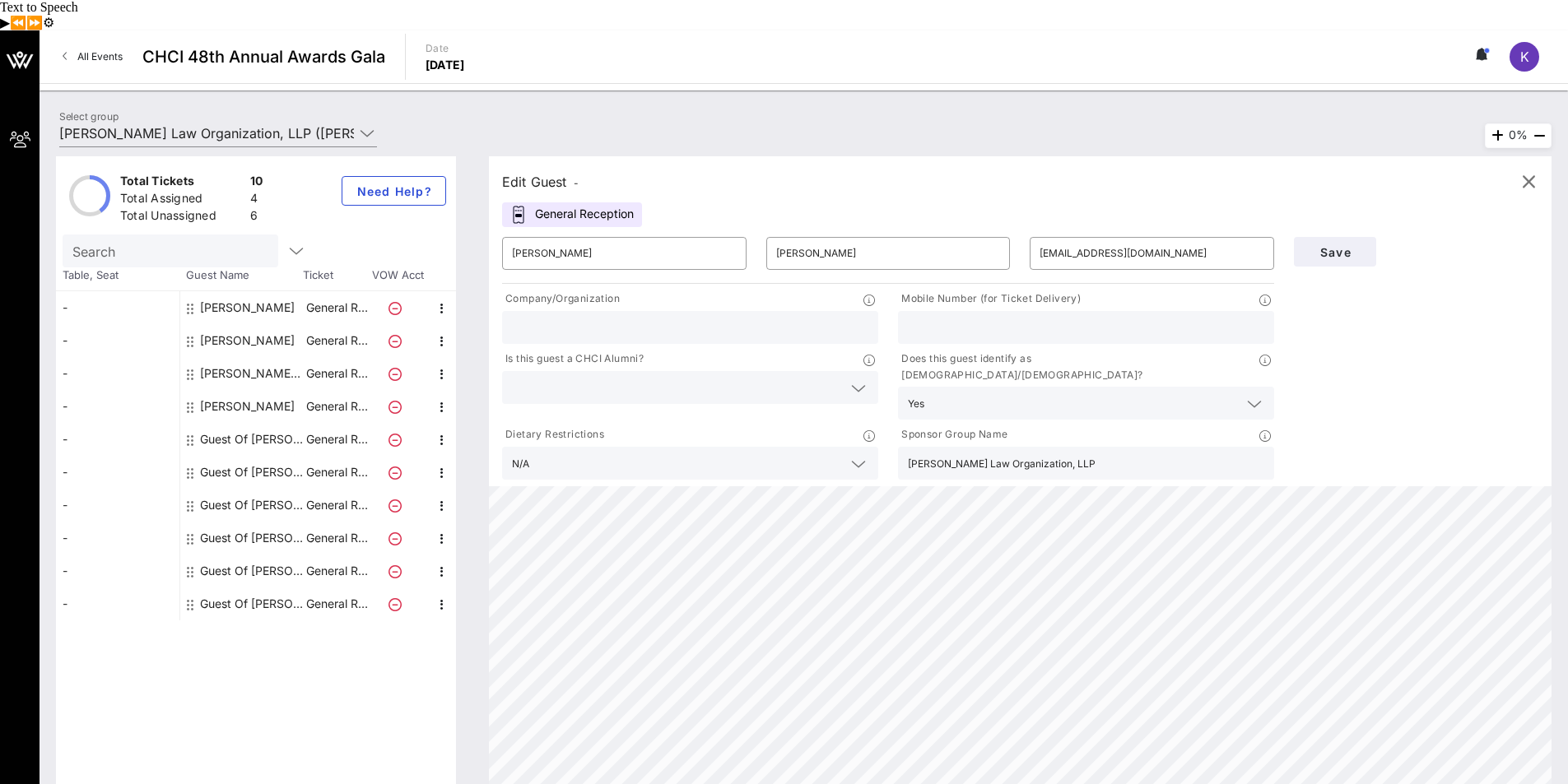
type input "[PHONE_NUMBER]"
click at [1053, 240] on input "[EMAIL_ADDRESS][DOMAIN_NAME]" at bounding box center [1151, 253] width 225 height 26
click at [1074, 240] on input "[EMAIL_ADDRESS][DOMAIN_NAME]" at bounding box center [1151, 253] width 225 height 26
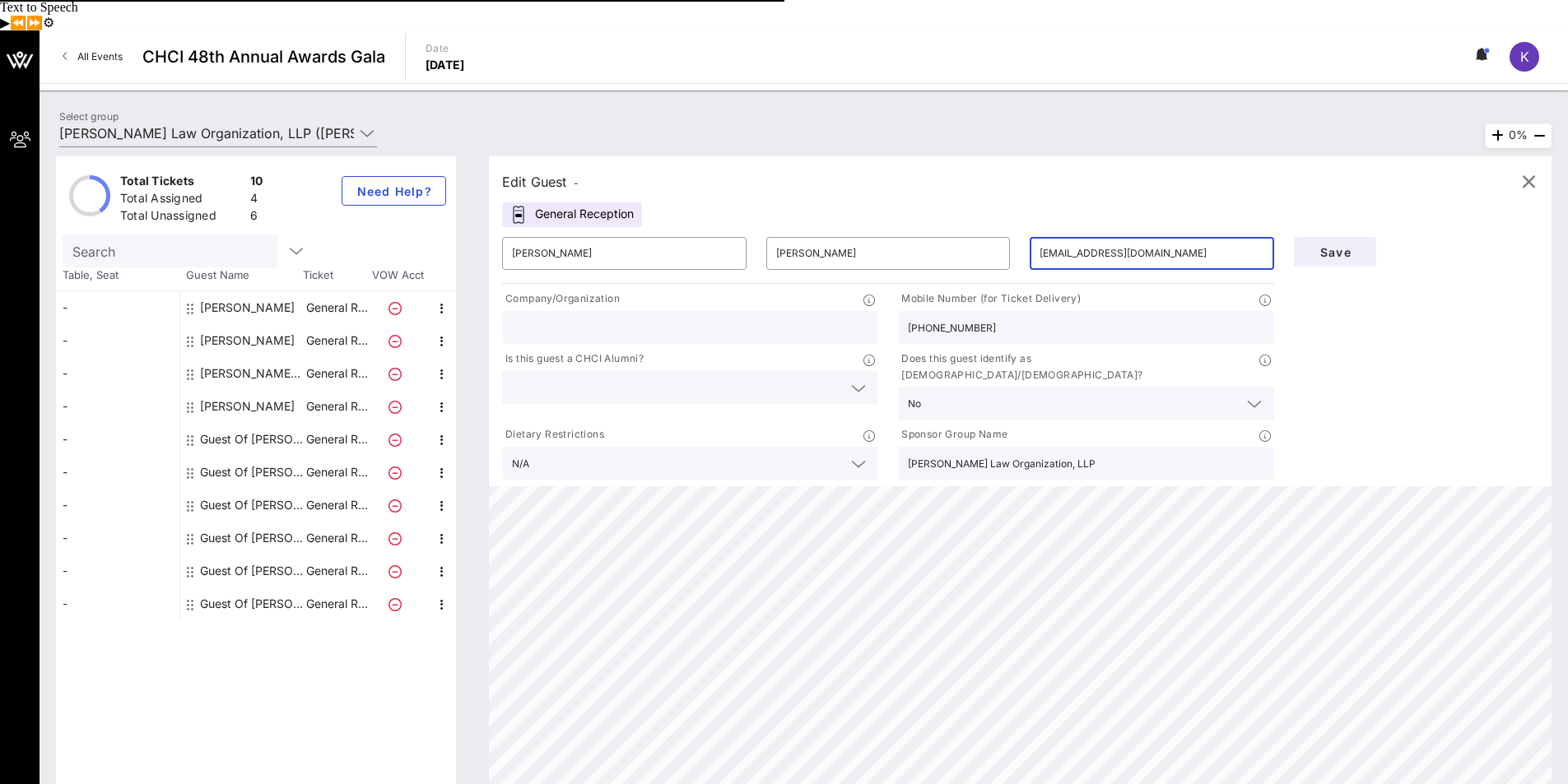
click at [1063, 240] on input "[EMAIL_ADDRESS][DOMAIN_NAME]" at bounding box center [1151, 253] width 225 height 26
drag, startPoint x: 1179, startPoint y: 223, endPoint x: 1120, endPoint y: 219, distance: 59.1
click at [1120, 240] on input "[EMAIL_ADDRESS][DOMAIN_NAME]" at bounding box center [1151, 253] width 225 height 26
click at [1159, 240] on input "[EMAIL_ADDRESS][DOMAIN_NAME]" at bounding box center [1151, 253] width 225 height 26
click at [1151, 240] on input "[EMAIL_ADDRESS][DOMAIN_NAME]" at bounding box center [1151, 253] width 225 height 26
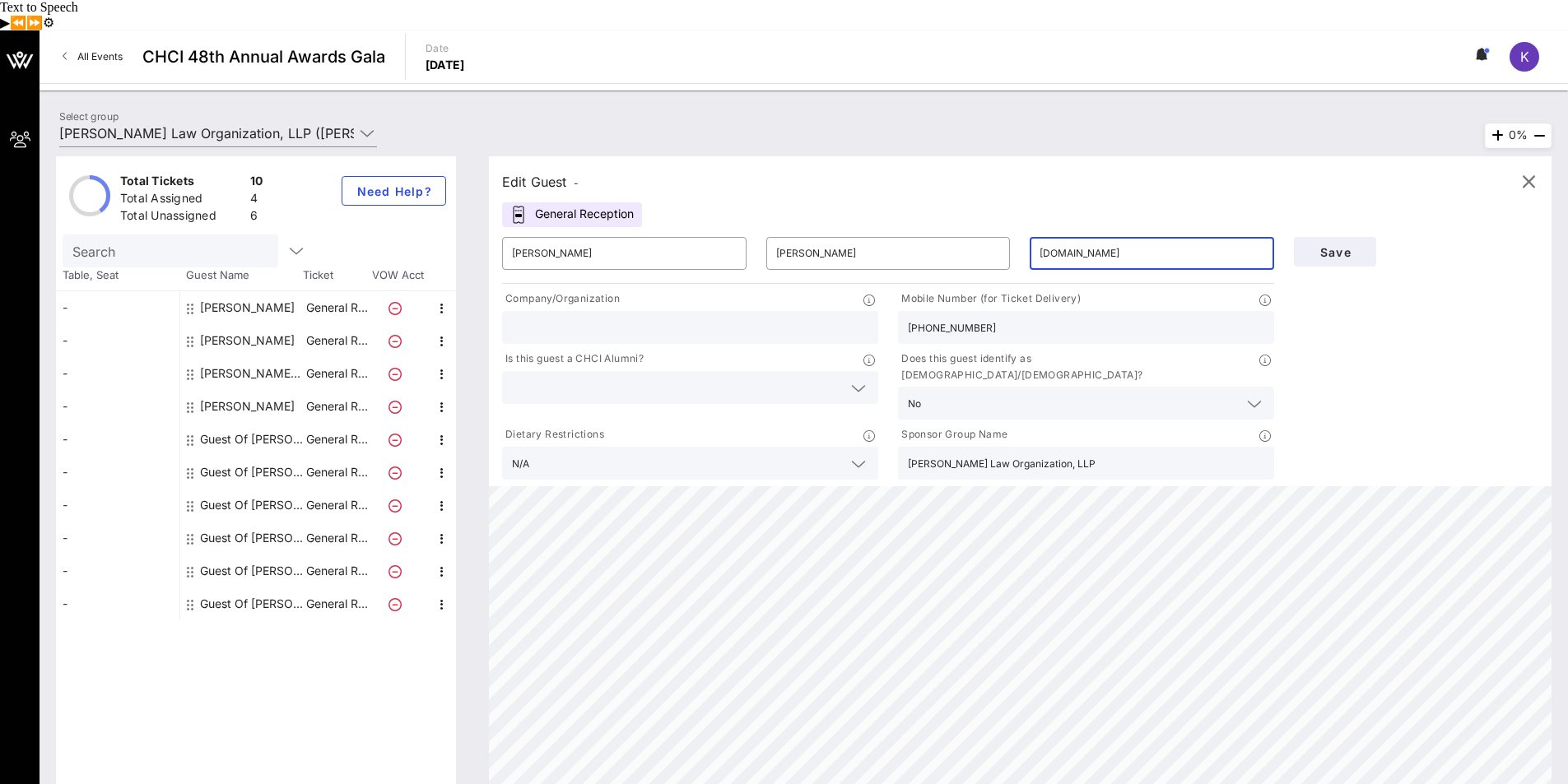
click at [1039, 240] on input "[DOMAIN_NAME]" at bounding box center [1151, 253] width 225 height 26
type input "[PERSON_NAME][EMAIL_ADDRESS][DOMAIN_NAME]"
click at [1323, 245] on span "Save" at bounding box center [1335, 252] width 56 height 14
